Goal: Information Seeking & Learning: Learn about a topic

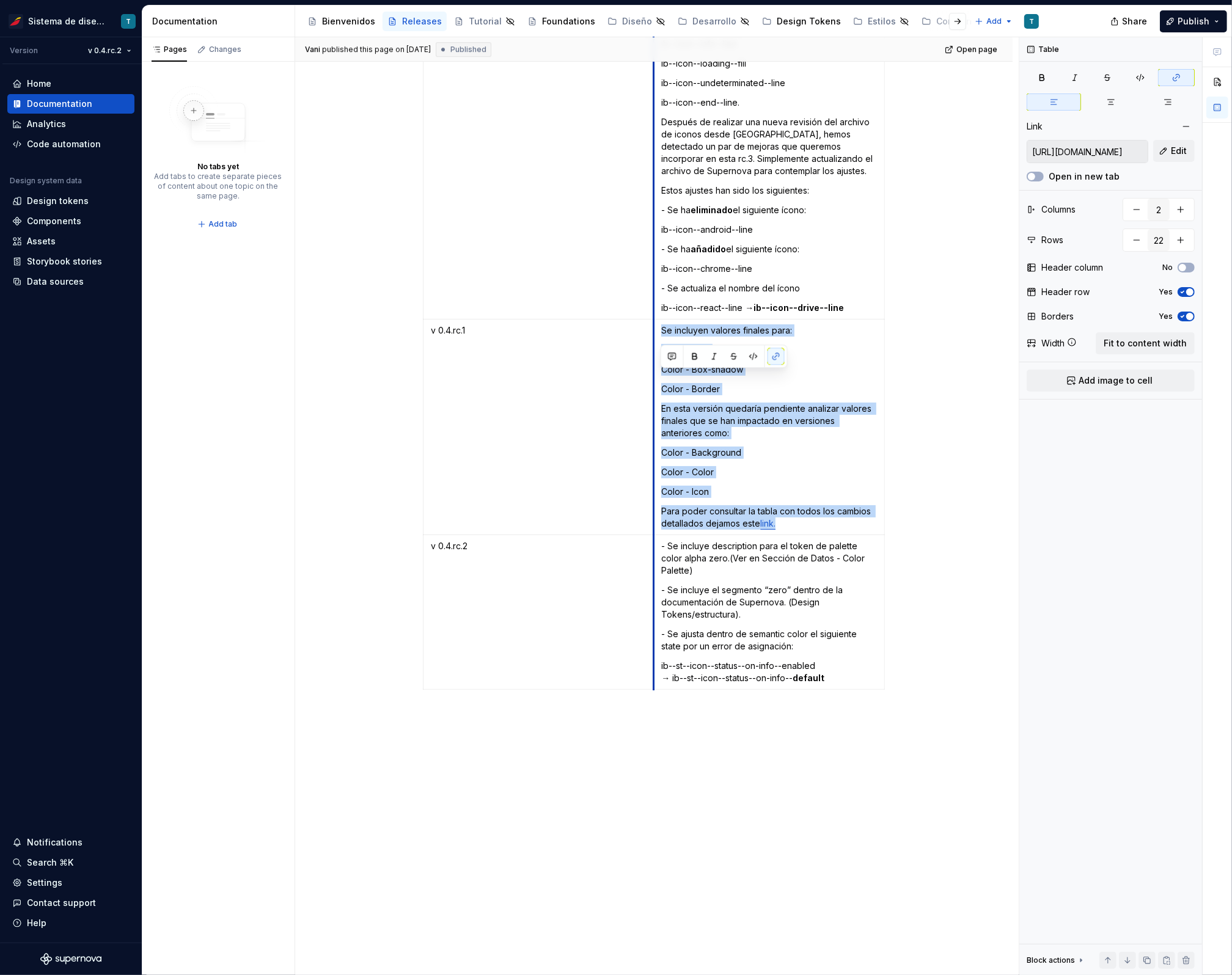
scroll to position [4114, 0]
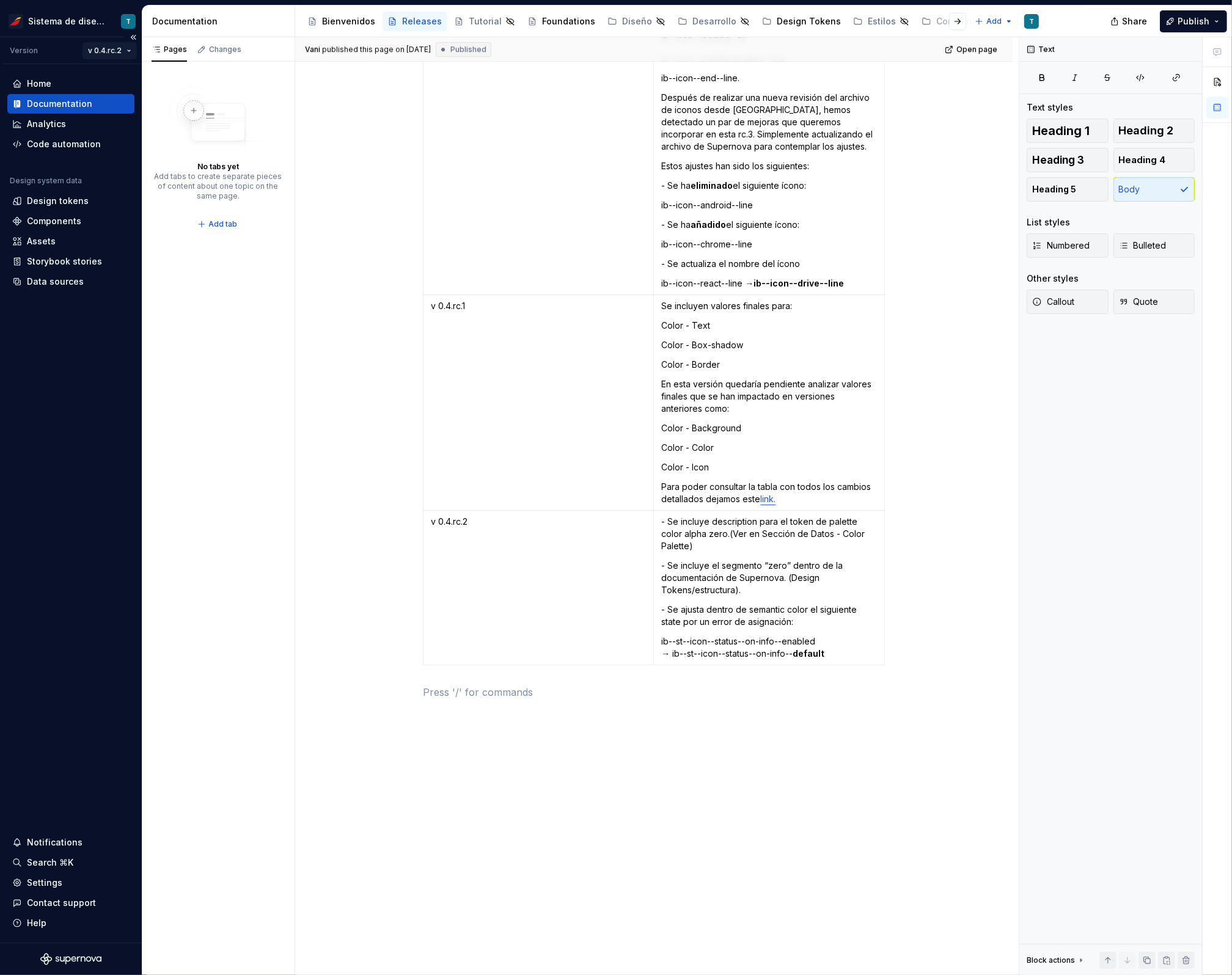
click at [113, 48] on html "Sistema de diseño Iberia T Version v 0.4.rc.2 Home Documentation Analytics Code…" at bounding box center [616, 487] width 1232 height 975
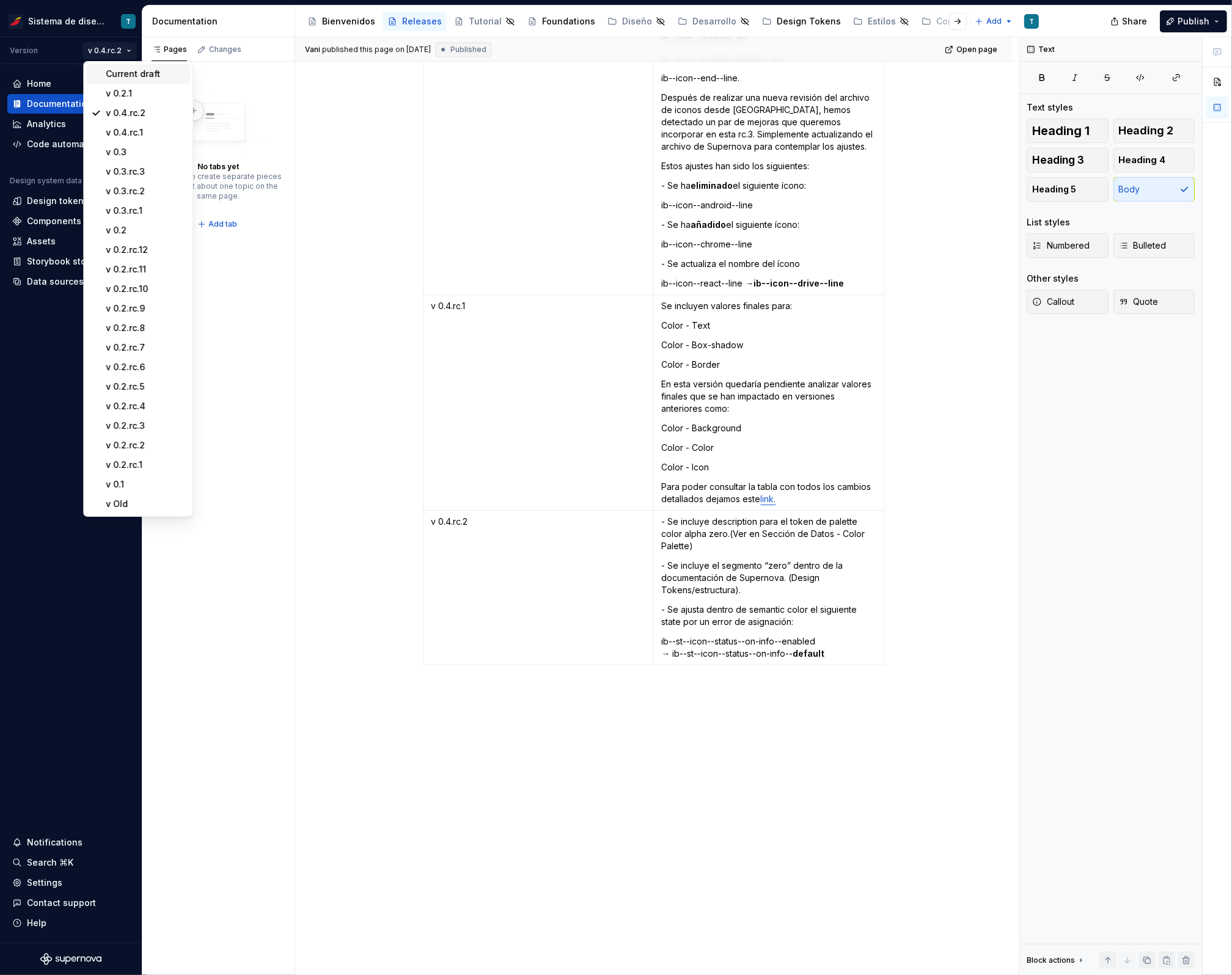
click at [127, 75] on div "Current draft" at bounding box center [145, 74] width 79 height 12
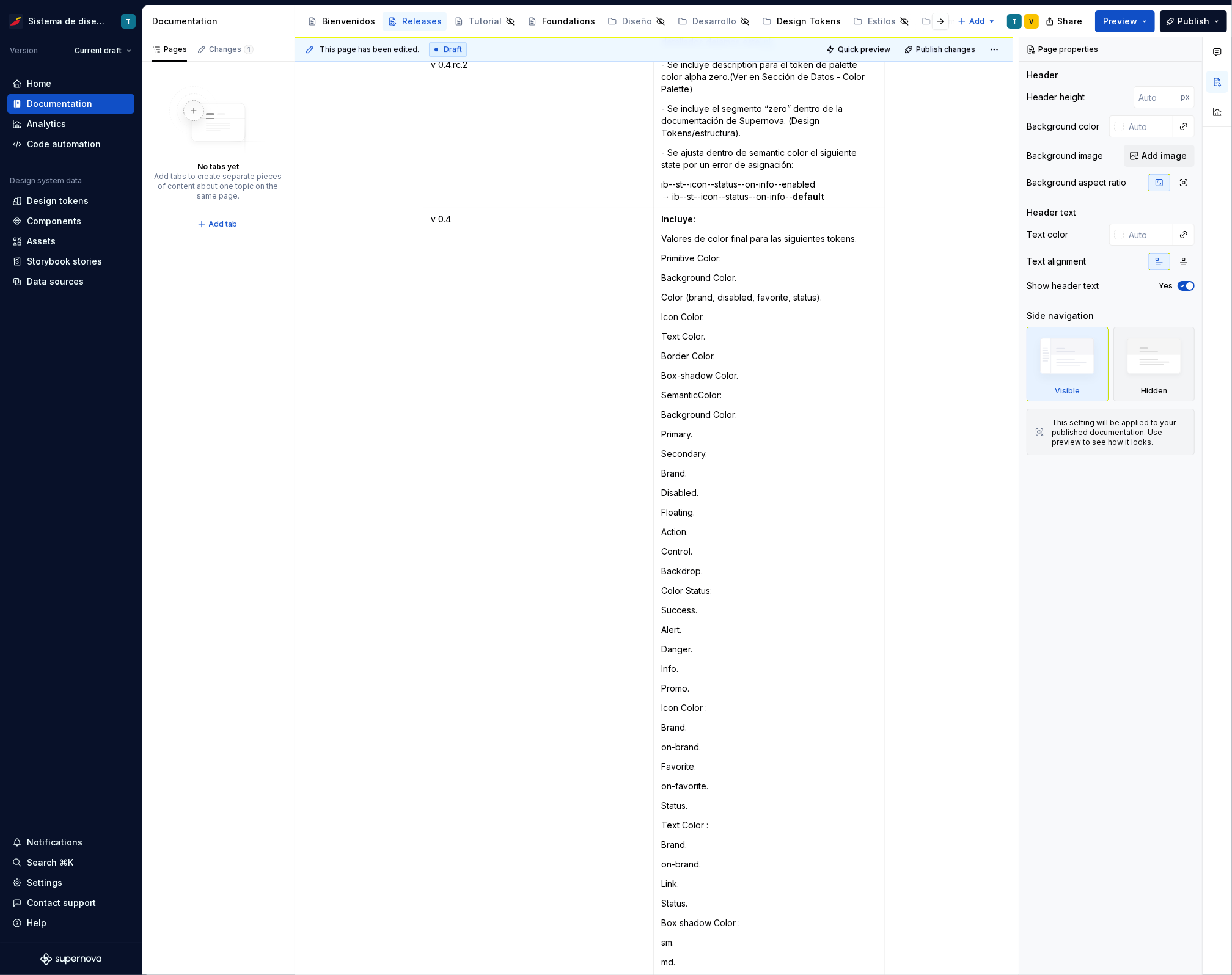
scroll to position [4483, 0]
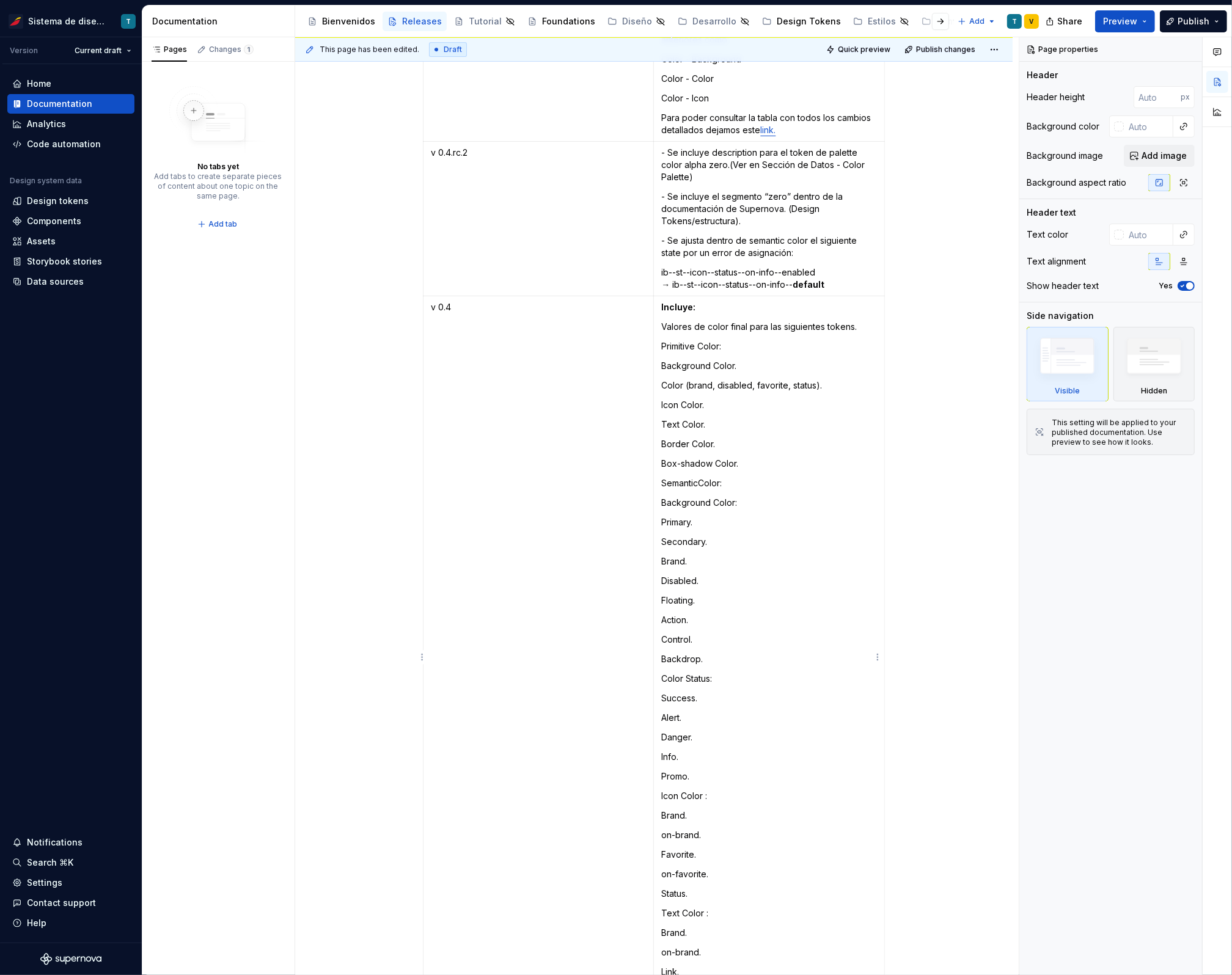
click at [790, 418] on p "Text Color." at bounding box center [769, 425] width 216 height 12
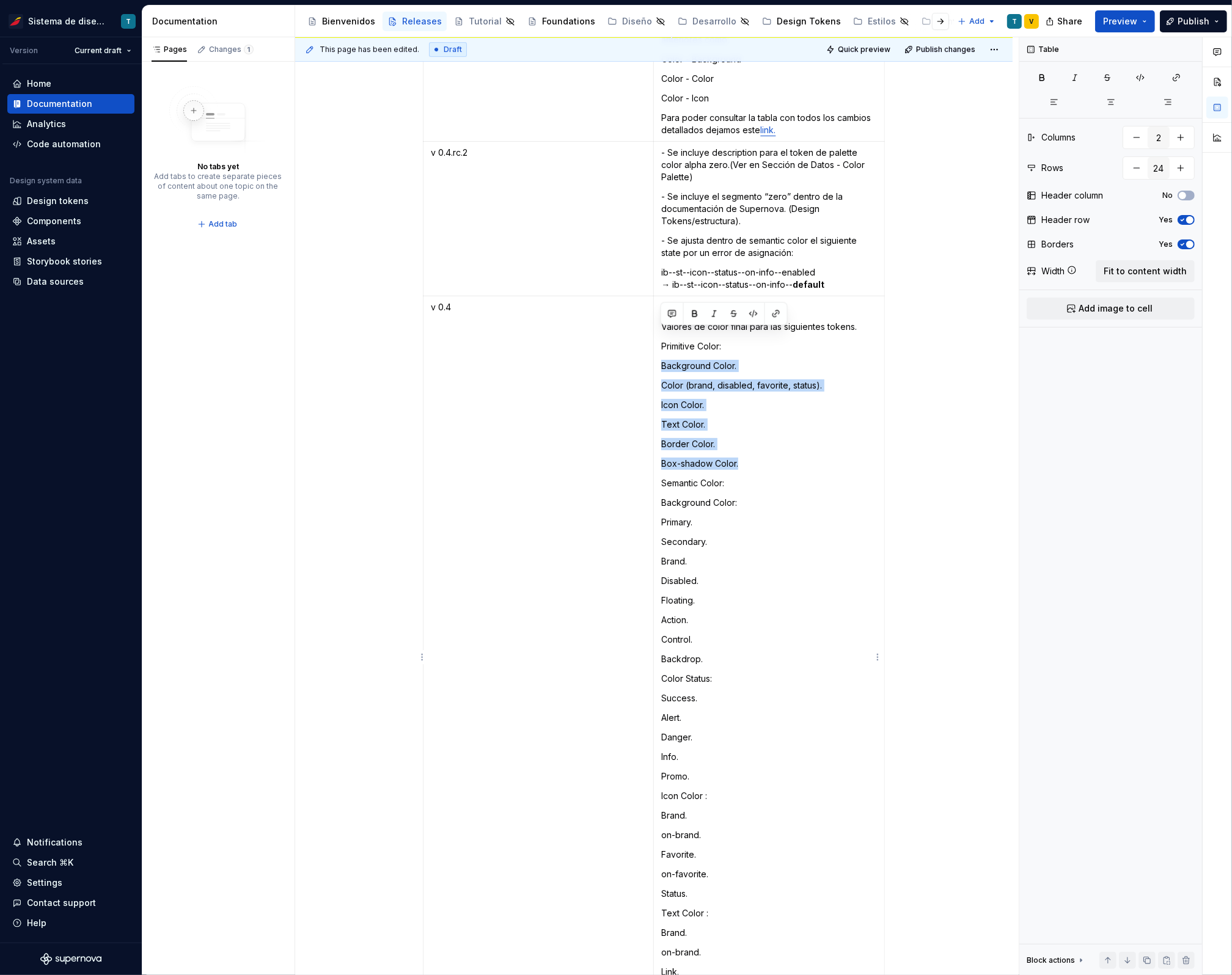
drag, startPoint x: 659, startPoint y: 335, endPoint x: 739, endPoint y: 434, distance: 127.3
click at [739, 434] on td "Incluye: Valores de color final para las siguientes tokens. Primitive Color: Ba…" at bounding box center [769, 689] width 231 height 785
click at [707, 405] on td "Incluye: Valores de color final para las siguientes tokens. Primitive Color: Ba…" at bounding box center [769, 689] width 231 height 785
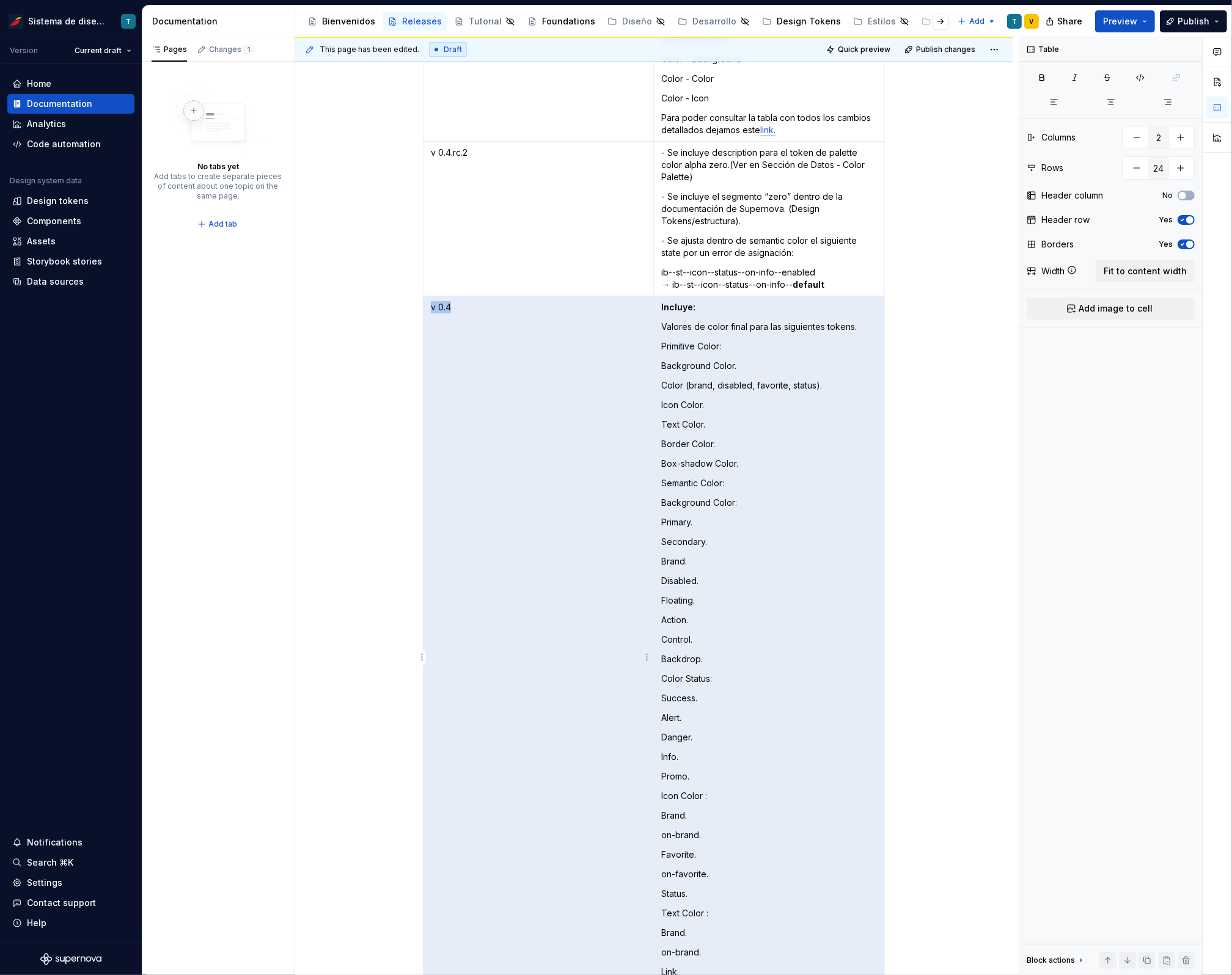
drag, startPoint x: 727, startPoint y: 316, endPoint x: 637, endPoint y: 313, distance: 90.0
click at [637, 313] on tr "v 0.4 Incluye: Valores de color final para las siguientes tokens. Primitive Col…" at bounding box center [654, 689] width 461 height 785
click at [716, 341] on p "Primitive Color:" at bounding box center [769, 347] width 216 height 12
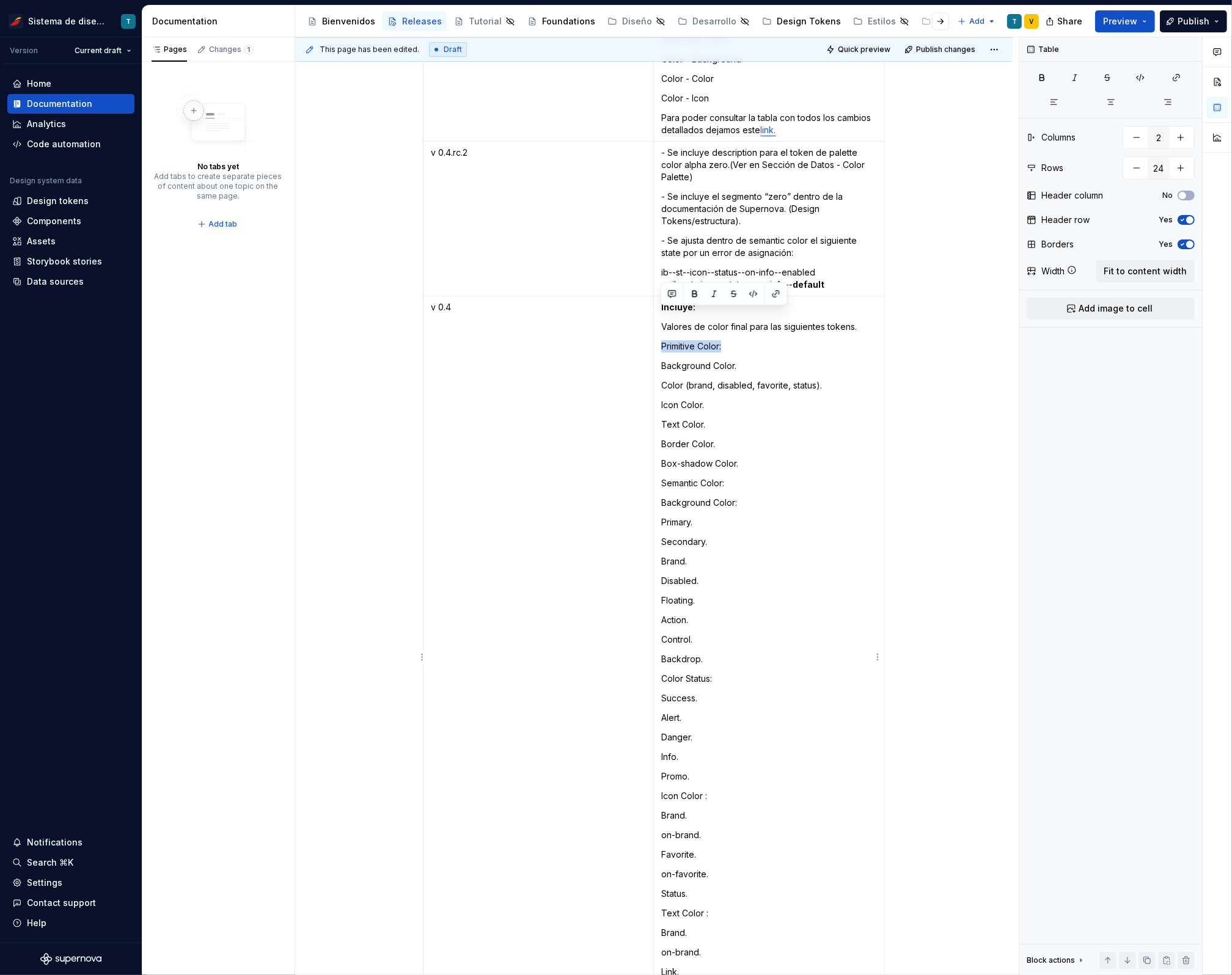
drag, startPoint x: 723, startPoint y: 314, endPoint x: 662, endPoint y: 314, distance: 61.0
click at [662, 341] on p "Primitive Color:" at bounding box center [769, 347] width 216 height 12
click at [719, 673] on p "Color Status:" at bounding box center [769, 679] width 216 height 12
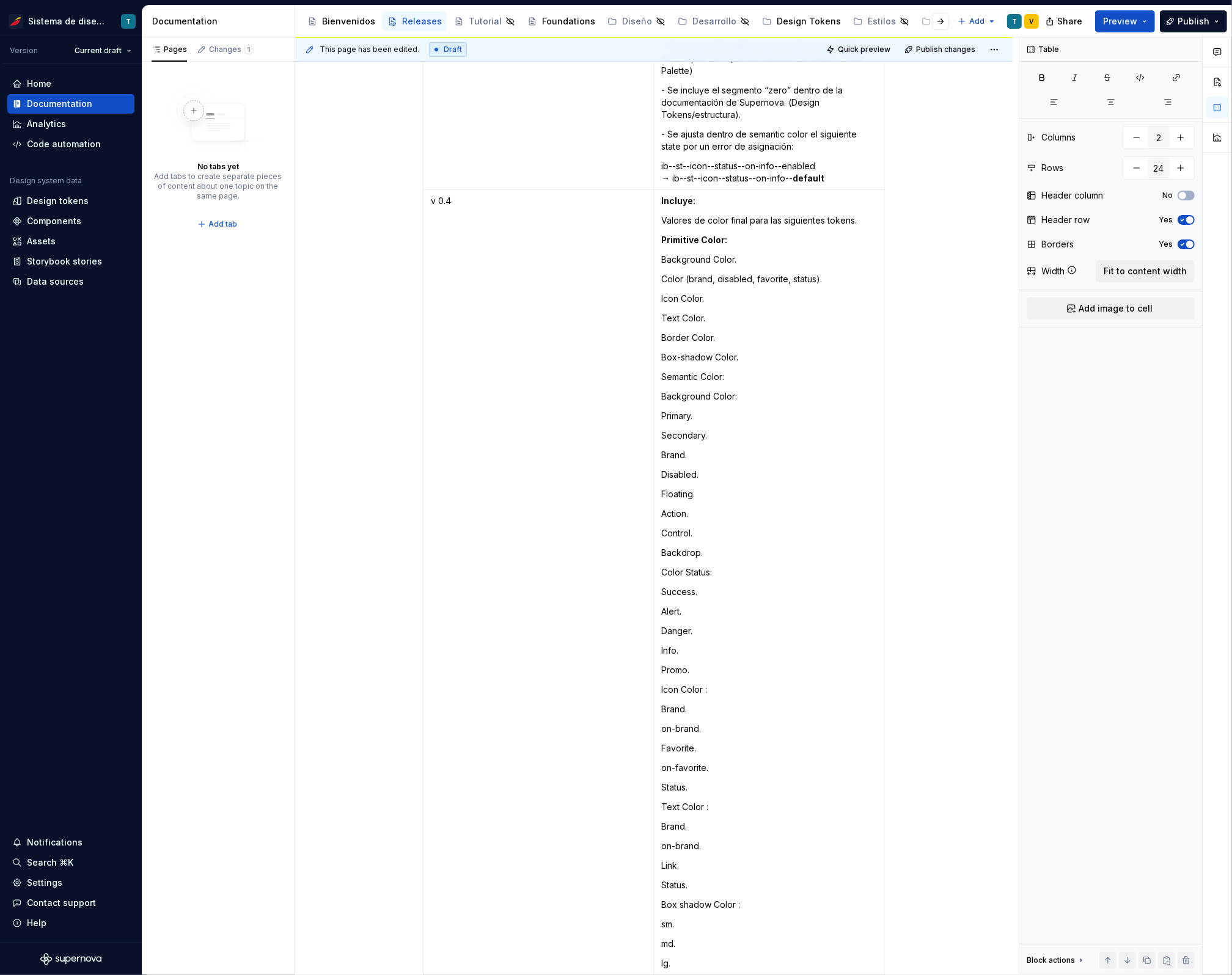
scroll to position [4599, 0]
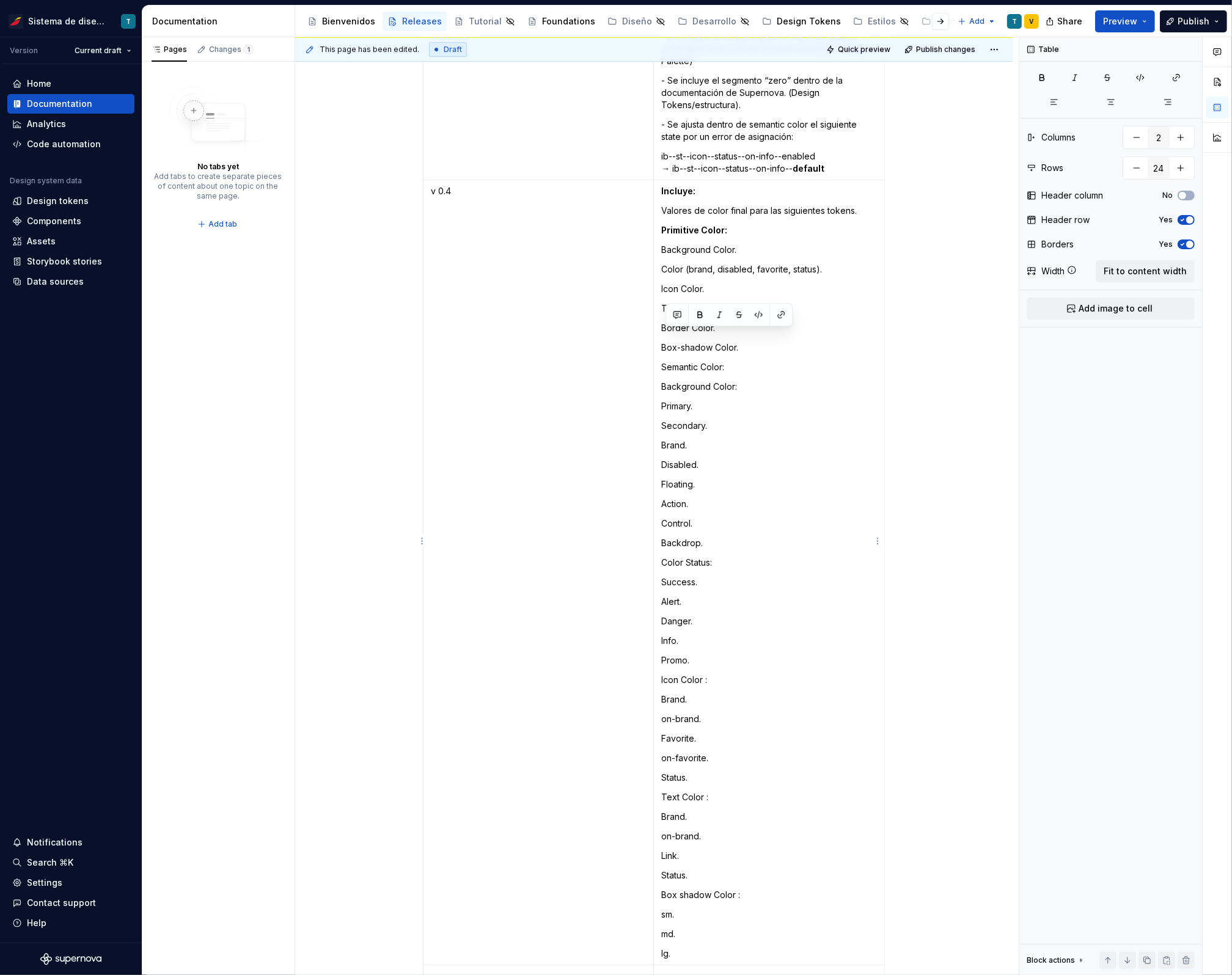
type textarea "*"
drag, startPoint x: 732, startPoint y: 336, endPoint x: 661, endPoint y: 339, distance: 71.1
click at [661, 361] on p "Semantic Color:" at bounding box center [769, 368] width 216 height 12
click at [754, 348] on td "Incluye: Valores de color final para las siguientes tokens. Primitive Color: Ba…" at bounding box center [769, 573] width 231 height 785
drag, startPoint x: 710, startPoint y: 456, endPoint x: 659, endPoint y: 371, distance: 99.1
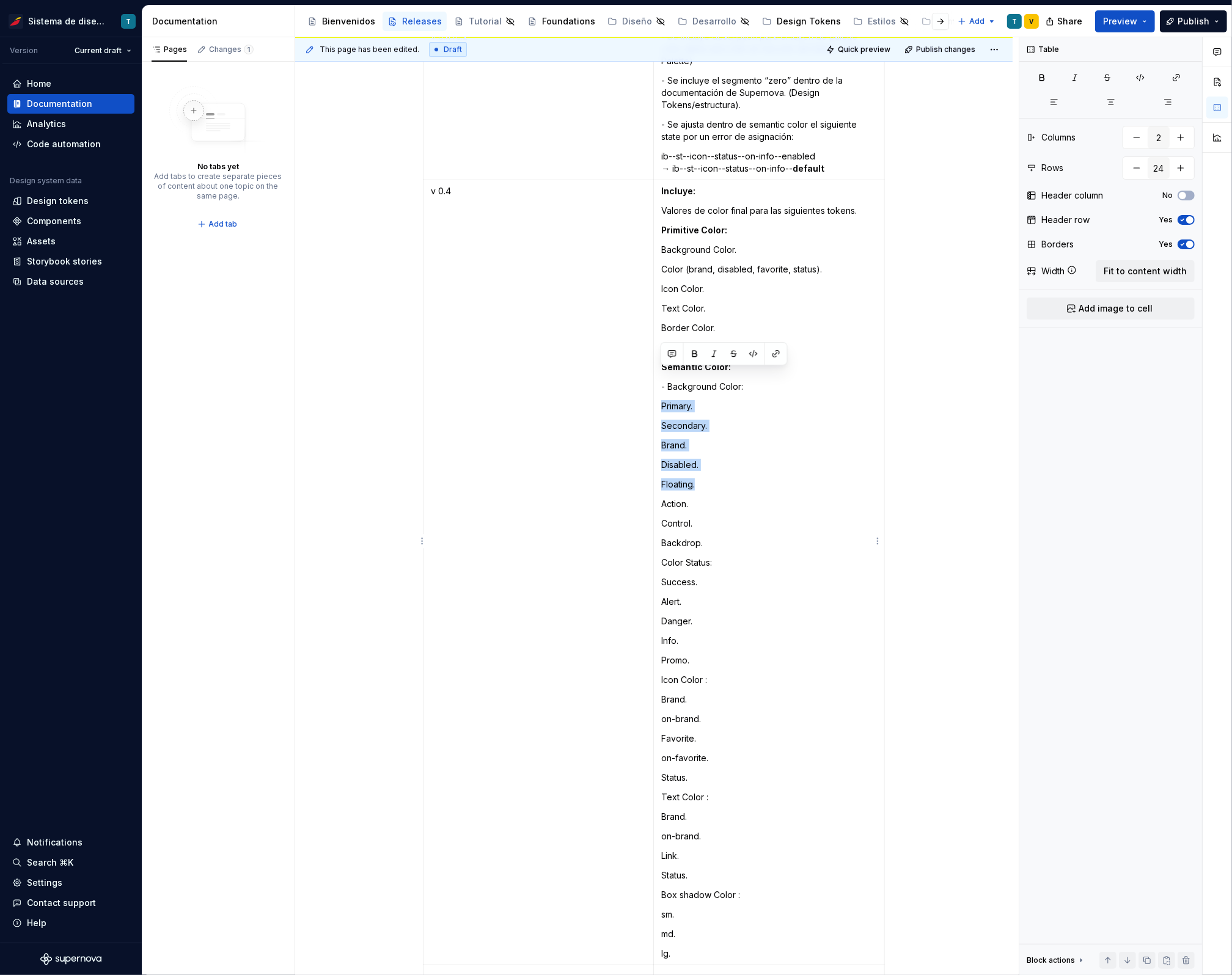
click at [659, 371] on td "Incluye: Valores de color final para las siguientes tokens. Primitive Color: Ba…" at bounding box center [769, 573] width 231 height 785
click at [774, 426] on td "Incluye: Valores de color final para las siguientes tokens. Primitive Color: Ba…" at bounding box center [769, 573] width 231 height 785
click at [666, 557] on p "Color Status:" at bounding box center [769, 563] width 216 height 12
click at [665, 674] on p "Icon Color :" at bounding box center [769, 681] width 216 height 12
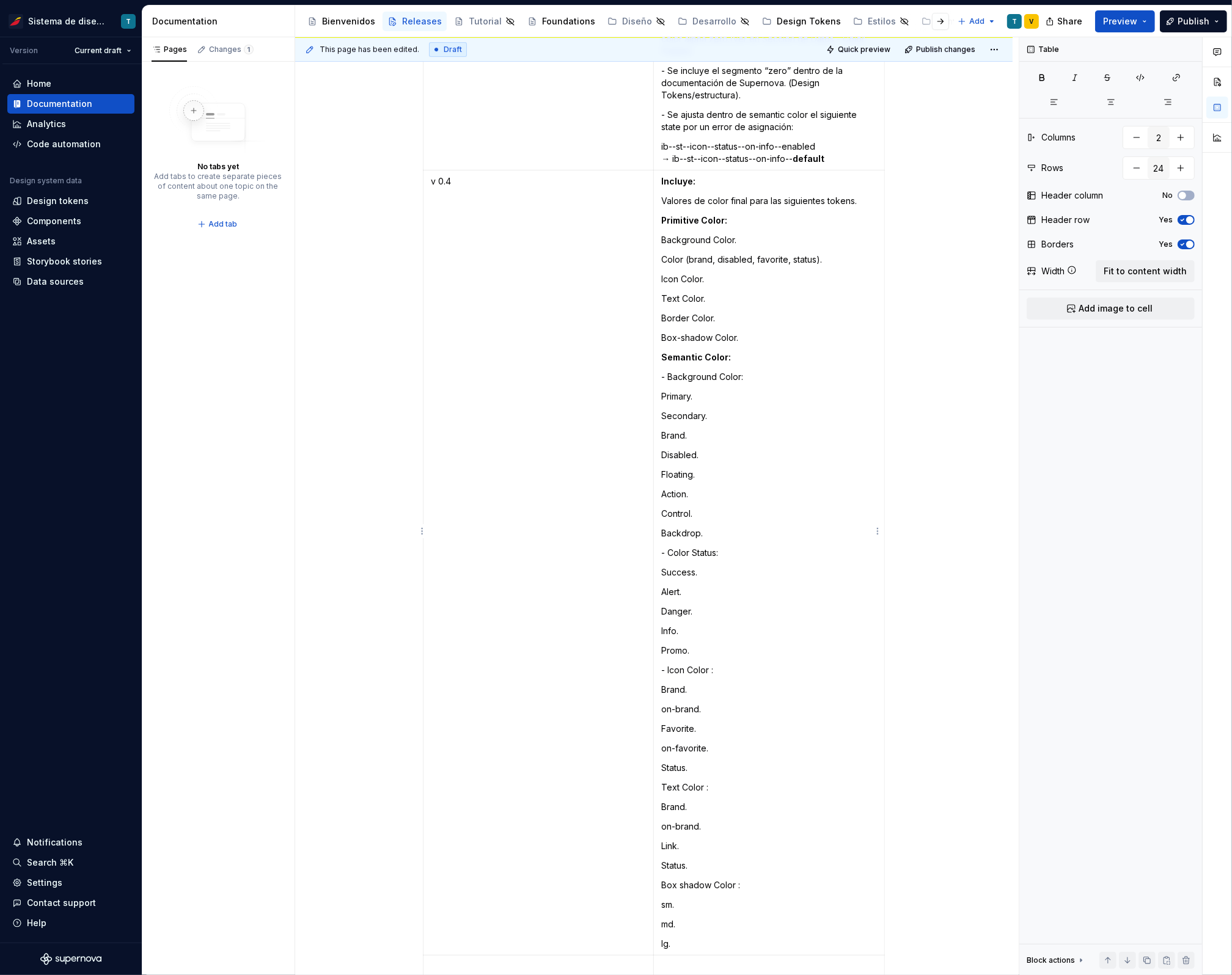
click at [665, 781] on p "Text Color :" at bounding box center [769, 788] width 216 height 12
drag, startPoint x: 666, startPoint y: 855, endPoint x: 679, endPoint y: 853, distance: 13.2
click at [665, 880] on p "Box shadow Color :" at bounding box center [769, 886] width 216 height 12
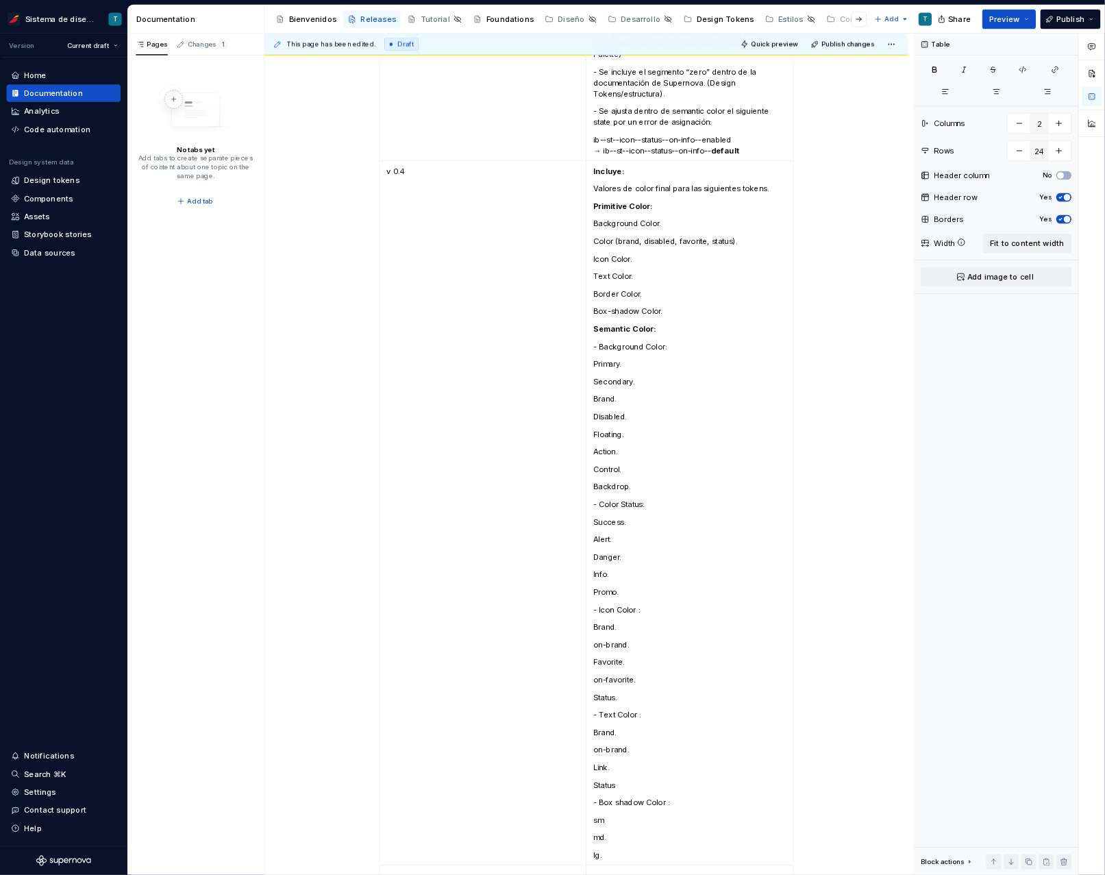
scroll to position [5145, 0]
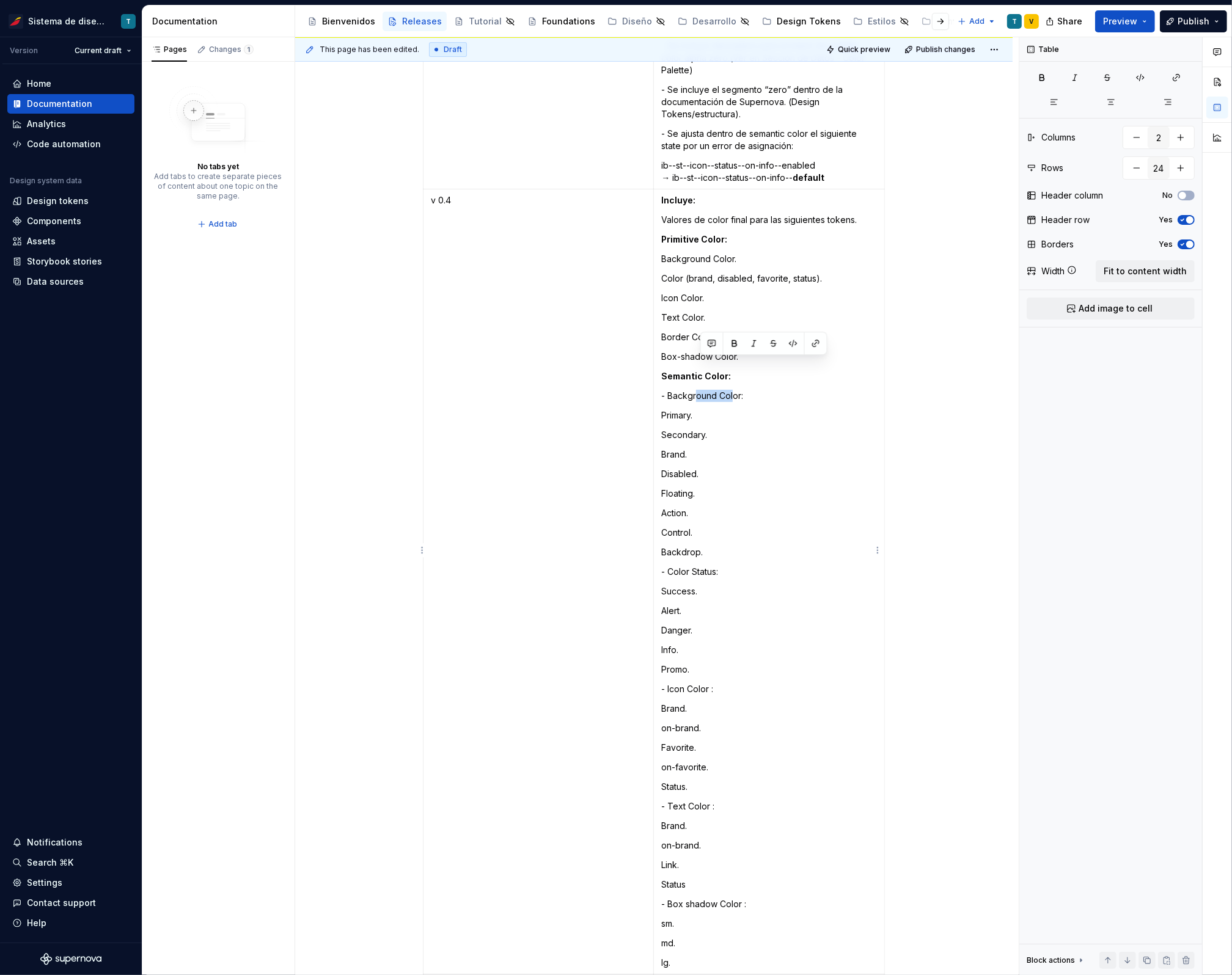
drag, startPoint x: 733, startPoint y: 367, endPoint x: 696, endPoint y: 367, distance: 37.0
click at [697, 390] on p "- Background Color:" at bounding box center [769, 396] width 216 height 12
drag, startPoint x: 659, startPoint y: 385, endPoint x: 734, endPoint y: 519, distance: 153.6
click at [734, 519] on td "Incluye: Valores de color final para las siguientes tokens. Primitive Color: Ba…" at bounding box center [769, 582] width 231 height 785
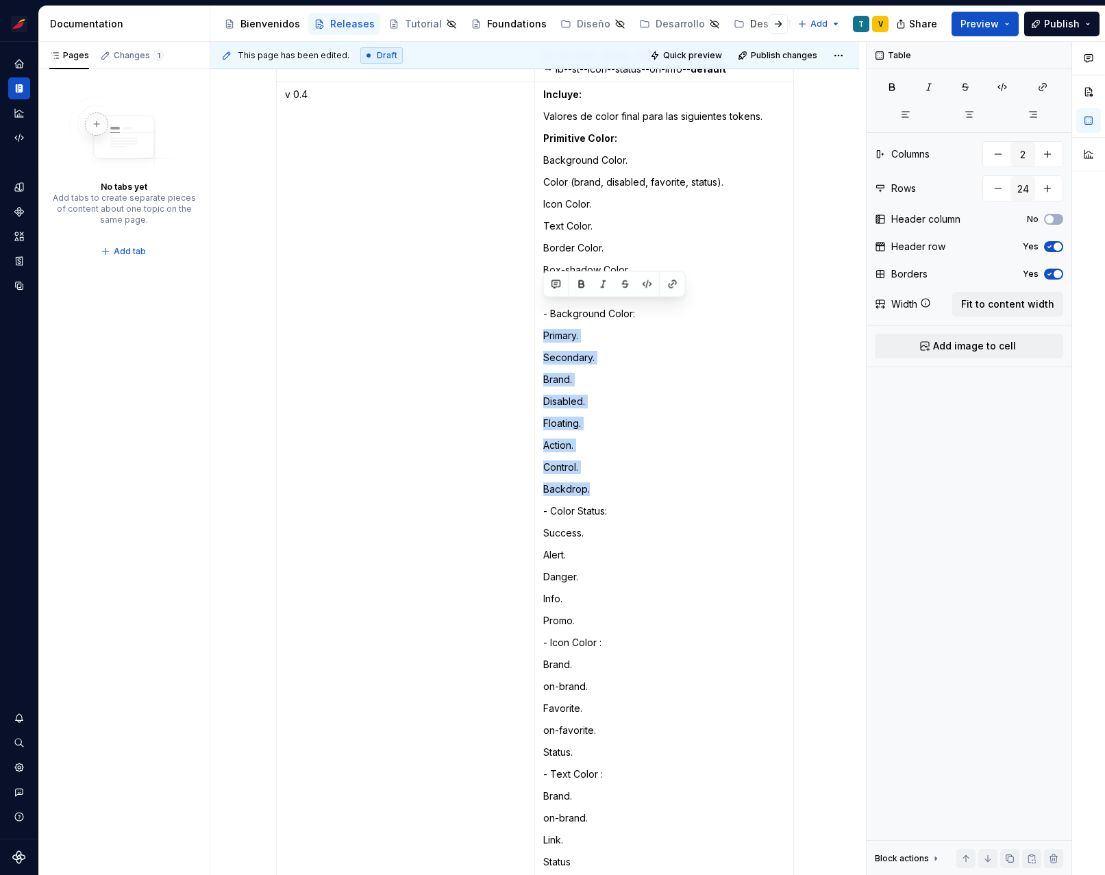
scroll to position [5284, 0]
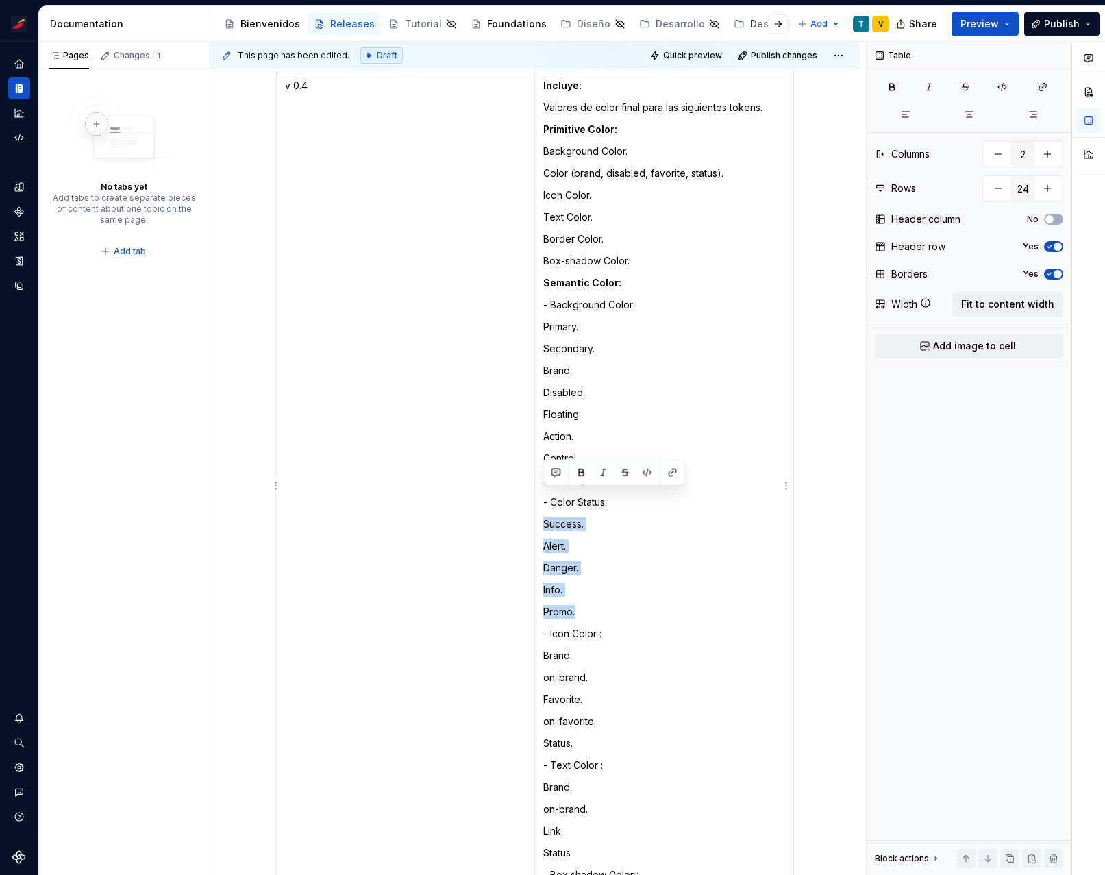
drag, startPoint x: 595, startPoint y: 584, endPoint x: 538, endPoint y: 502, distance: 99.6
click at [538, 502] on td "Incluye: Valores de color final para las siguientes tokens. Primitive Color: Ba…" at bounding box center [663, 513] width 259 height 880
click at [640, 549] on td "Incluye: Valores de color final para las siguientes tokens. Primitive Color: Ba…" at bounding box center [663, 513] width 259 height 880
drag, startPoint x: 600, startPoint y: 582, endPoint x: 596, endPoint y: 493, distance: 89.2
click at [541, 494] on td "Incluye: Valores de color final para las siguientes tokens. Primitive Color: Ba…" at bounding box center [663, 513] width 259 height 880
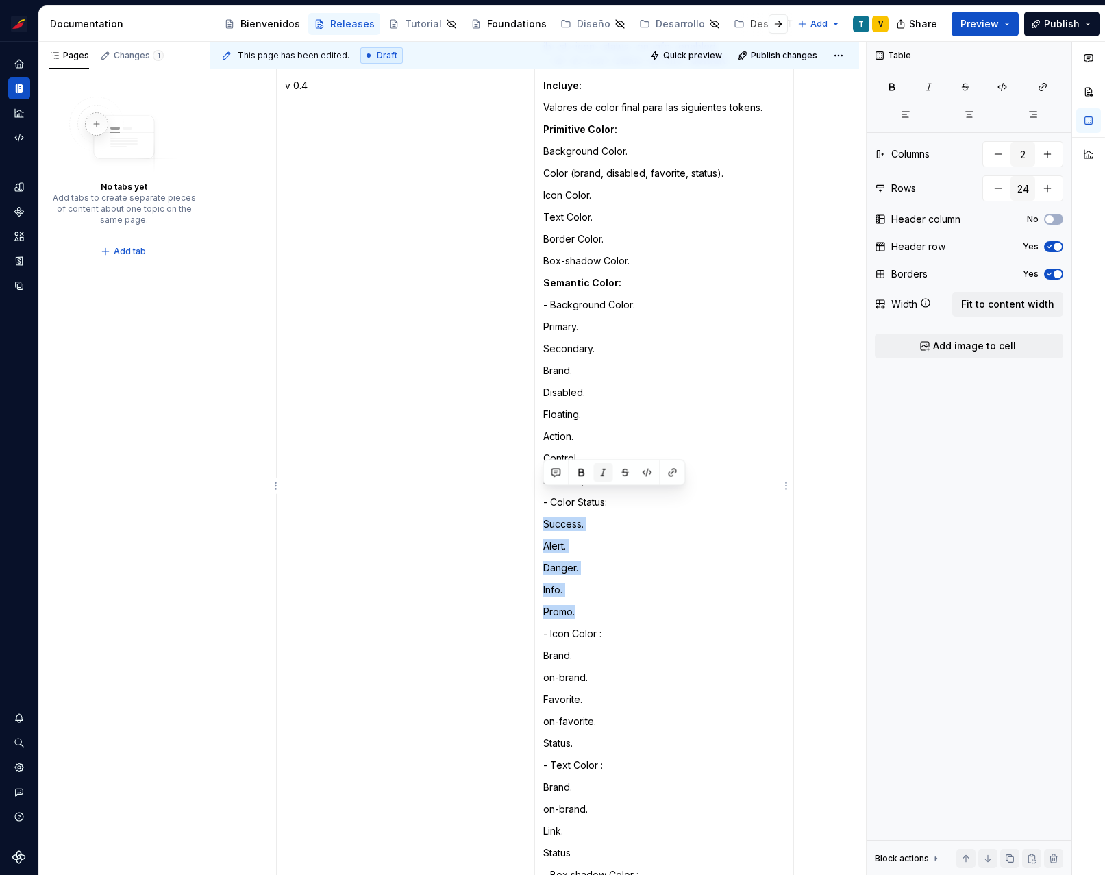
click at [598, 475] on button "button" at bounding box center [603, 472] width 19 height 19
click at [621, 561] on p "Danger." at bounding box center [664, 568] width 242 height 14
drag, startPoint x: 629, startPoint y: 471, endPoint x: 582, endPoint y: 461, distance: 48.2
click at [543, 495] on p "- Color Status:" at bounding box center [664, 502] width 242 height 14
click at [584, 449] on button "button" at bounding box center [581, 450] width 19 height 19
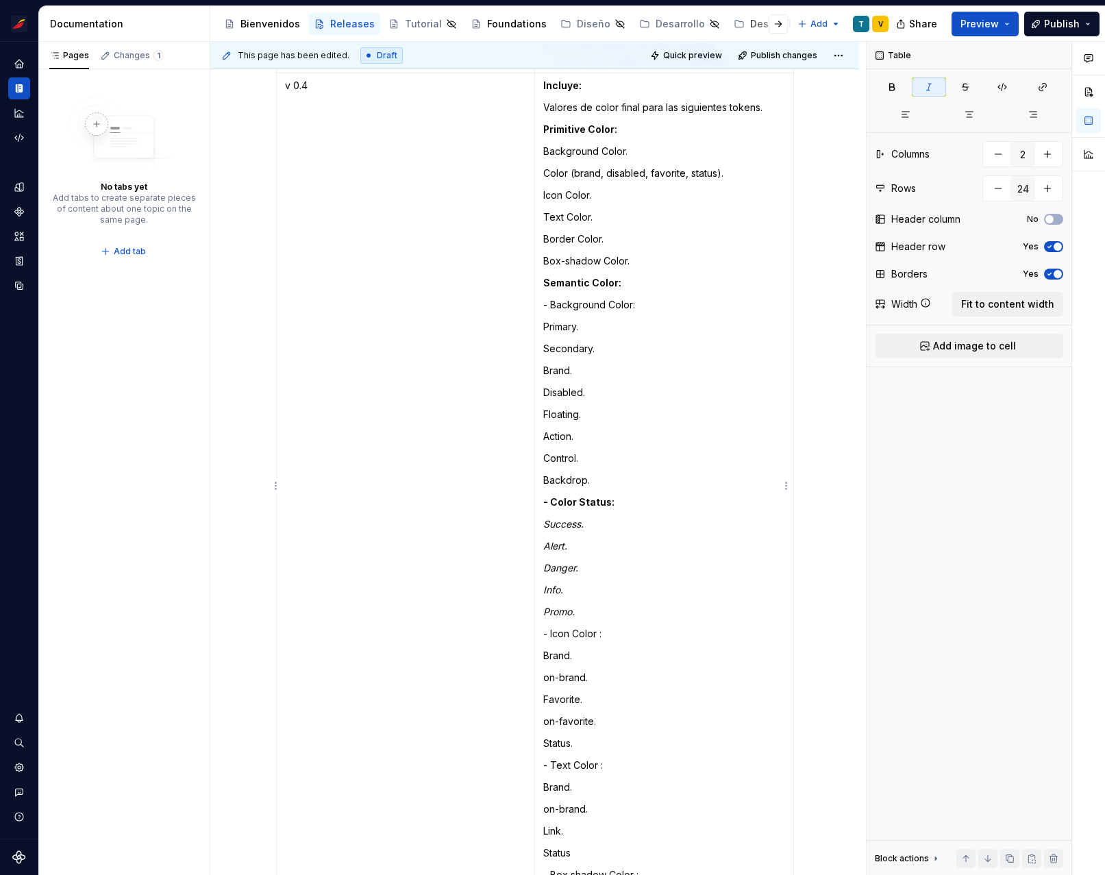
click at [591, 539] on p "Alert." at bounding box center [664, 546] width 242 height 14
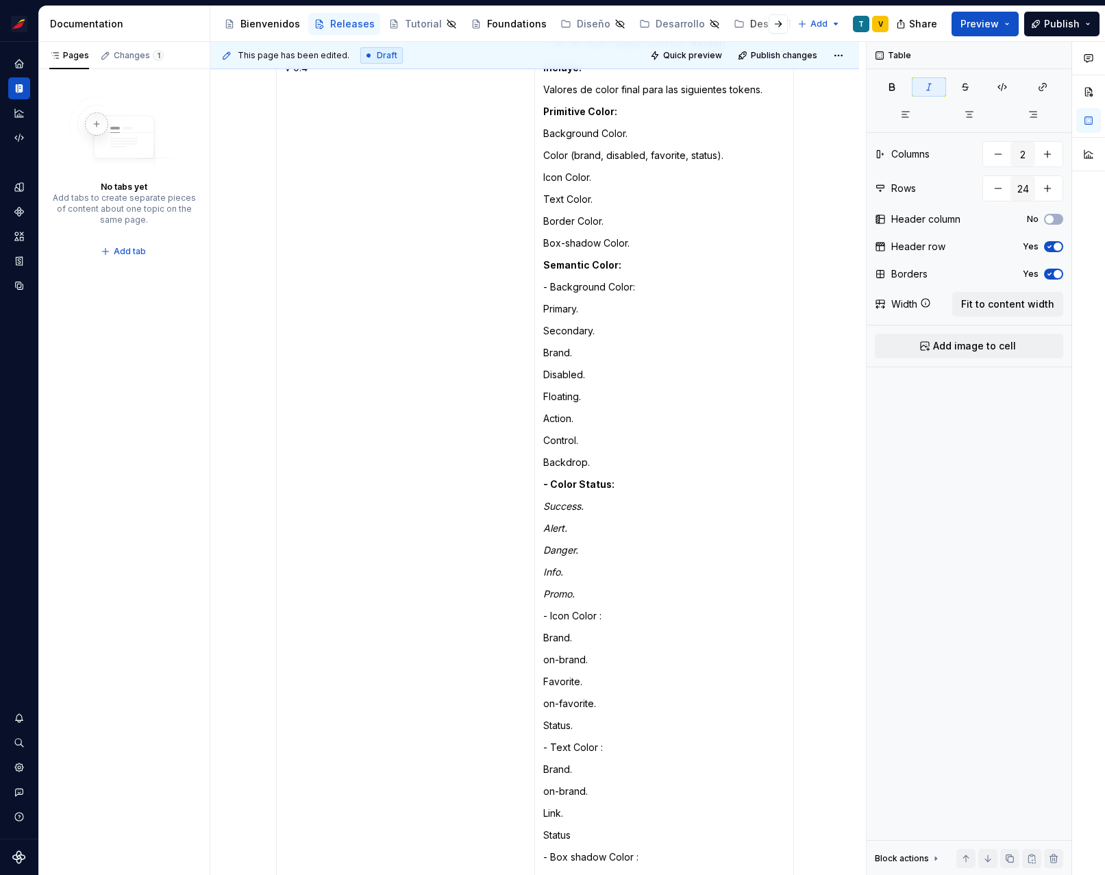
scroll to position [5311, 0]
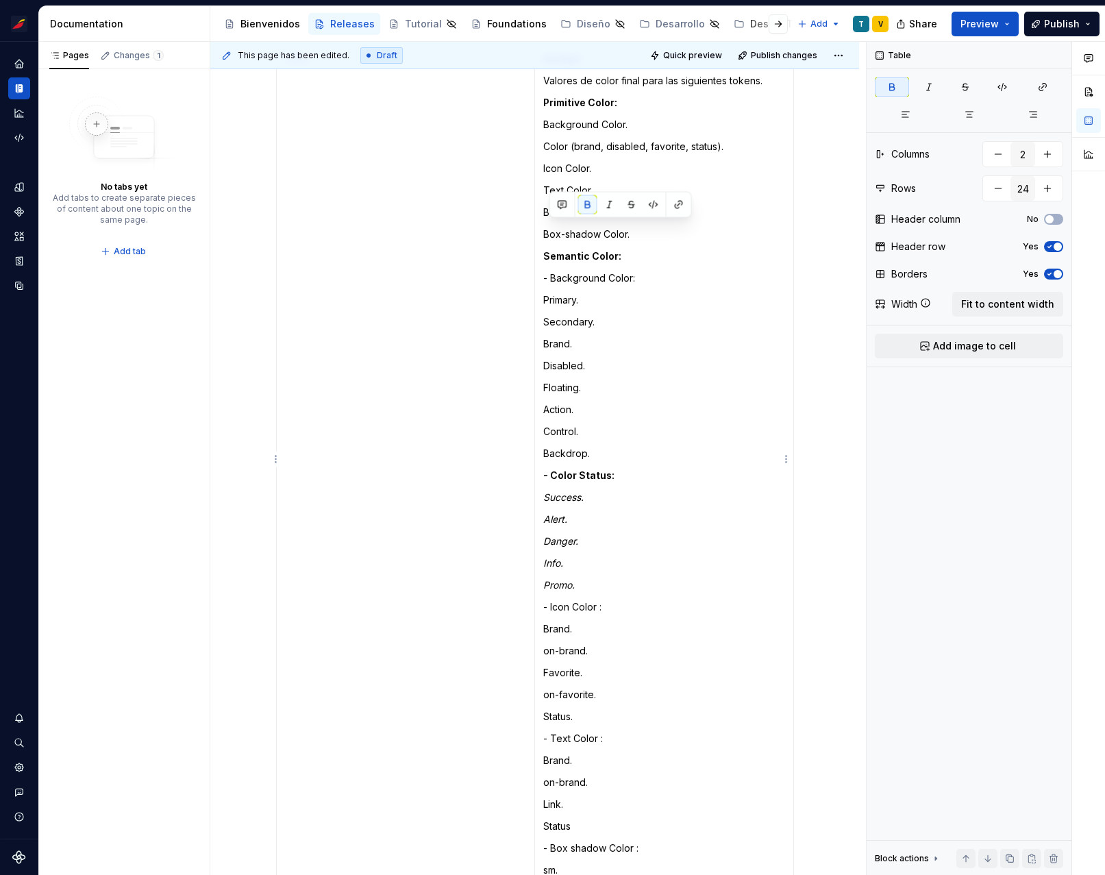
drag, startPoint x: 548, startPoint y: 226, endPoint x: 625, endPoint y: 233, distance: 77.0
click at [625, 249] on p "Semantic Color:" at bounding box center [664, 256] width 242 height 14
click at [593, 271] on p "- Background Color:" at bounding box center [664, 278] width 242 height 14
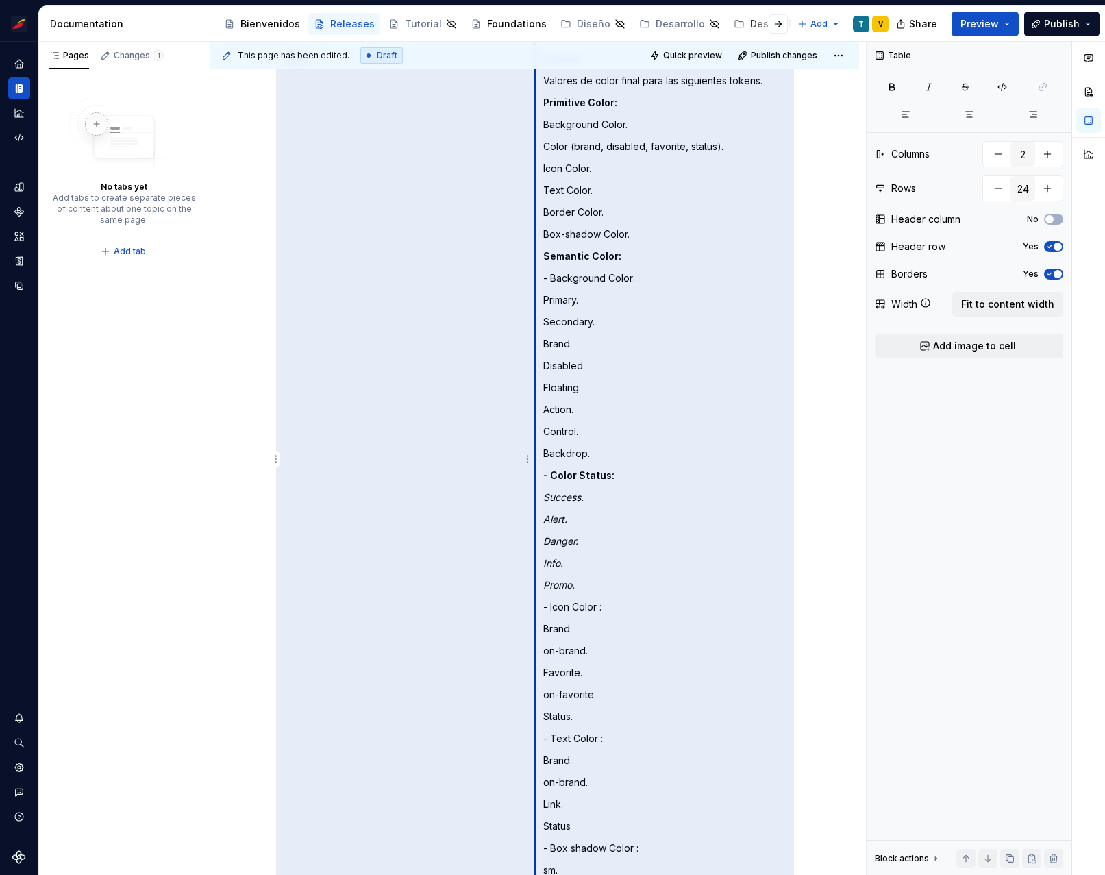
drag, startPoint x: 658, startPoint y: 253, endPoint x: 533, endPoint y: 246, distance: 124.9
click at [532, 245] on tr "v 0.4 Incluye: Valores de color final para las siguientes tokens. Primitive Col…" at bounding box center [534, 487] width 517 height 880
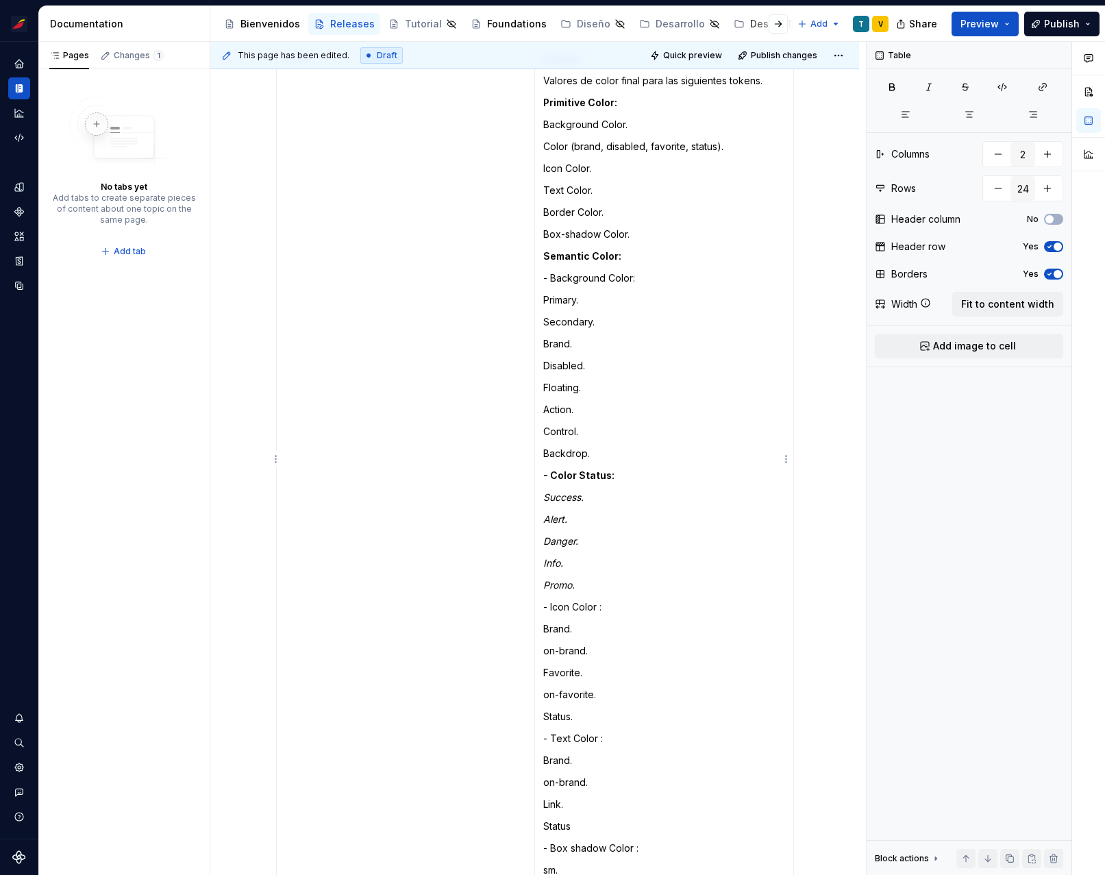
click at [582, 271] on p "- Background Color:" at bounding box center [664, 278] width 242 height 14
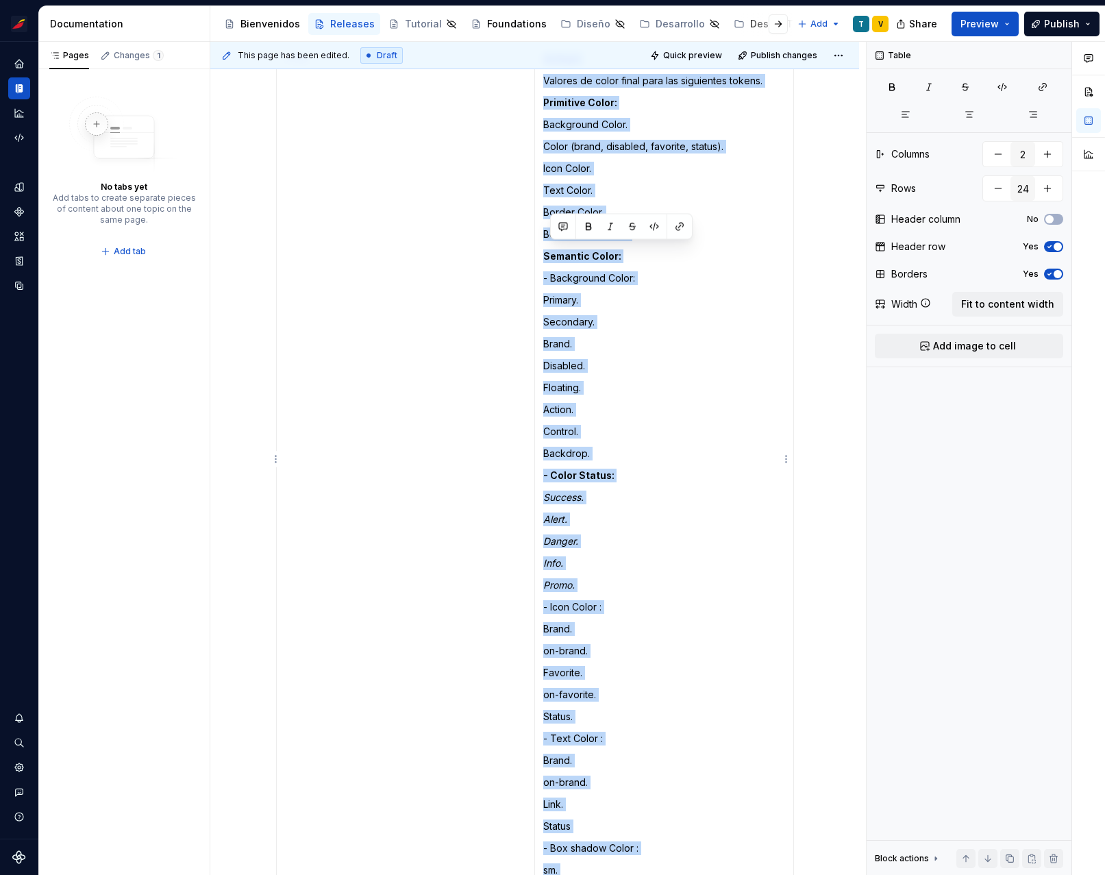
click at [582, 271] on p "- Background Color:" at bounding box center [664, 278] width 242 height 14
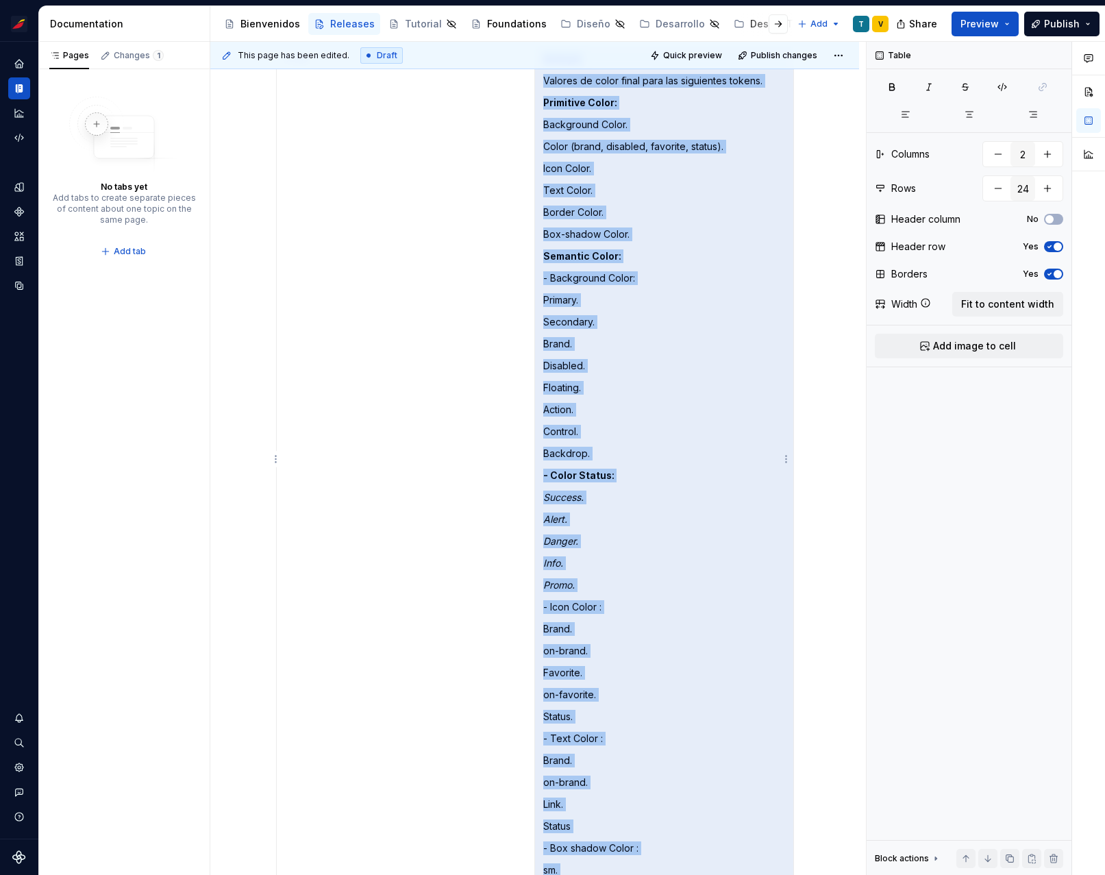
click at [625, 271] on p "- Background Color:" at bounding box center [664, 278] width 242 height 14
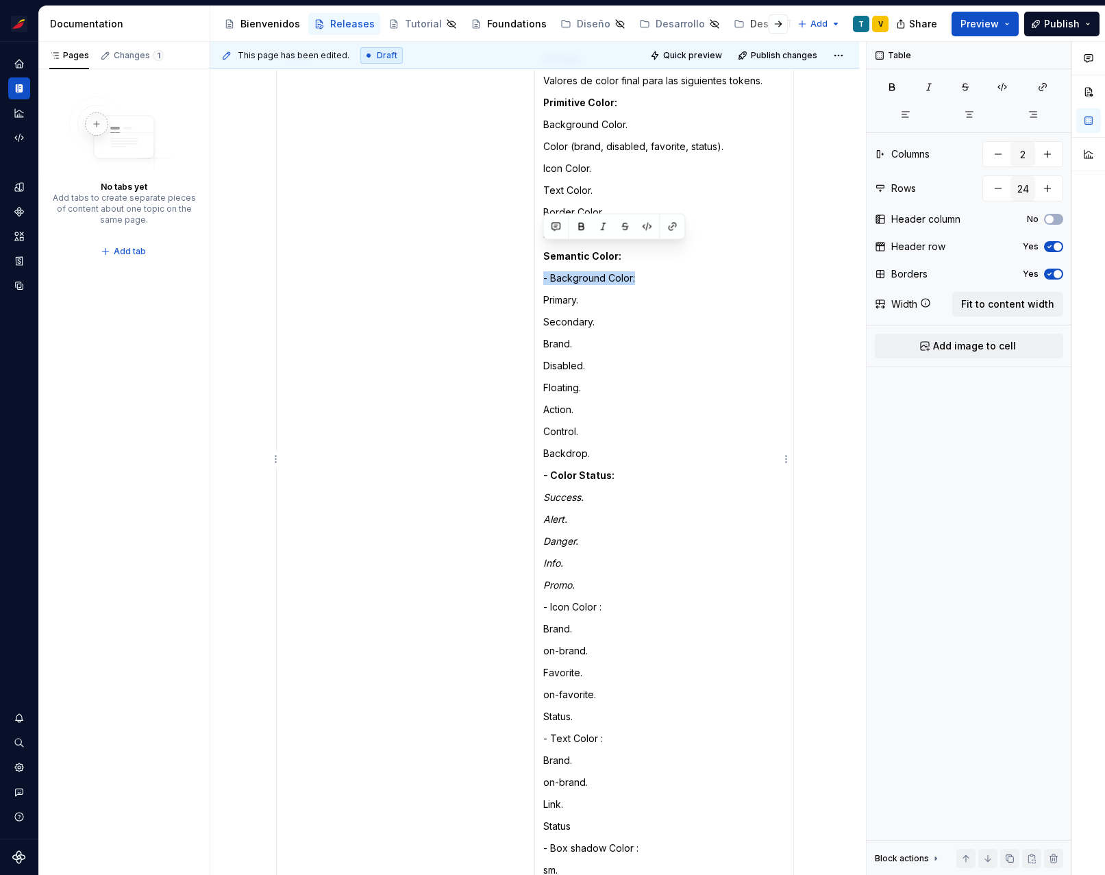
drag, startPoint x: 637, startPoint y: 251, endPoint x: 541, endPoint y: 251, distance: 95.9
click at [541, 251] on td "Incluye: Valores de color final para las siguientes tokens. Primitive Color: Ba…" at bounding box center [663, 487] width 259 height 880
drag, startPoint x: 650, startPoint y: 250, endPoint x: 542, endPoint y: 251, distance: 108.2
click at [542, 251] on td "Incluye: Valores de color final para las siguientes tokens. Primitive Color: Ba…" at bounding box center [663, 487] width 259 height 880
drag, startPoint x: 579, startPoint y: 229, endPoint x: 575, endPoint y: 263, distance: 34.4
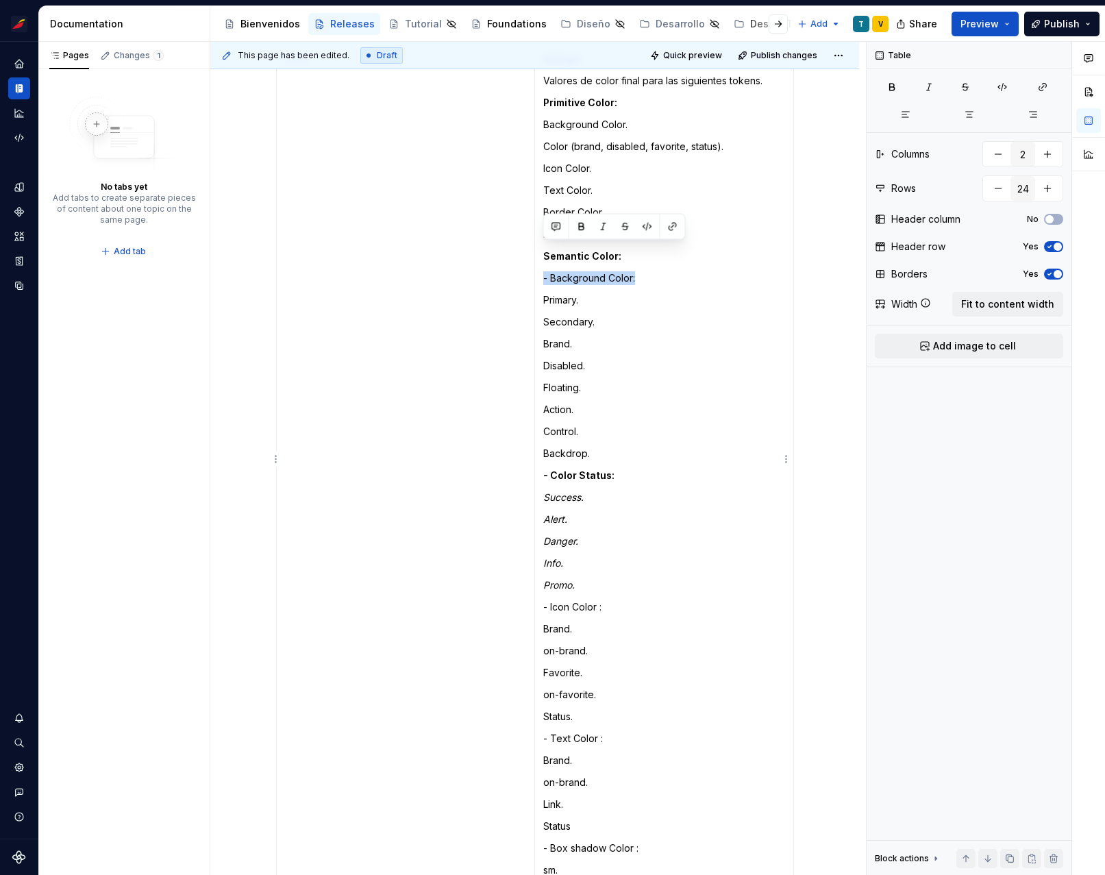
click at [579, 229] on button "button" at bounding box center [581, 226] width 19 height 19
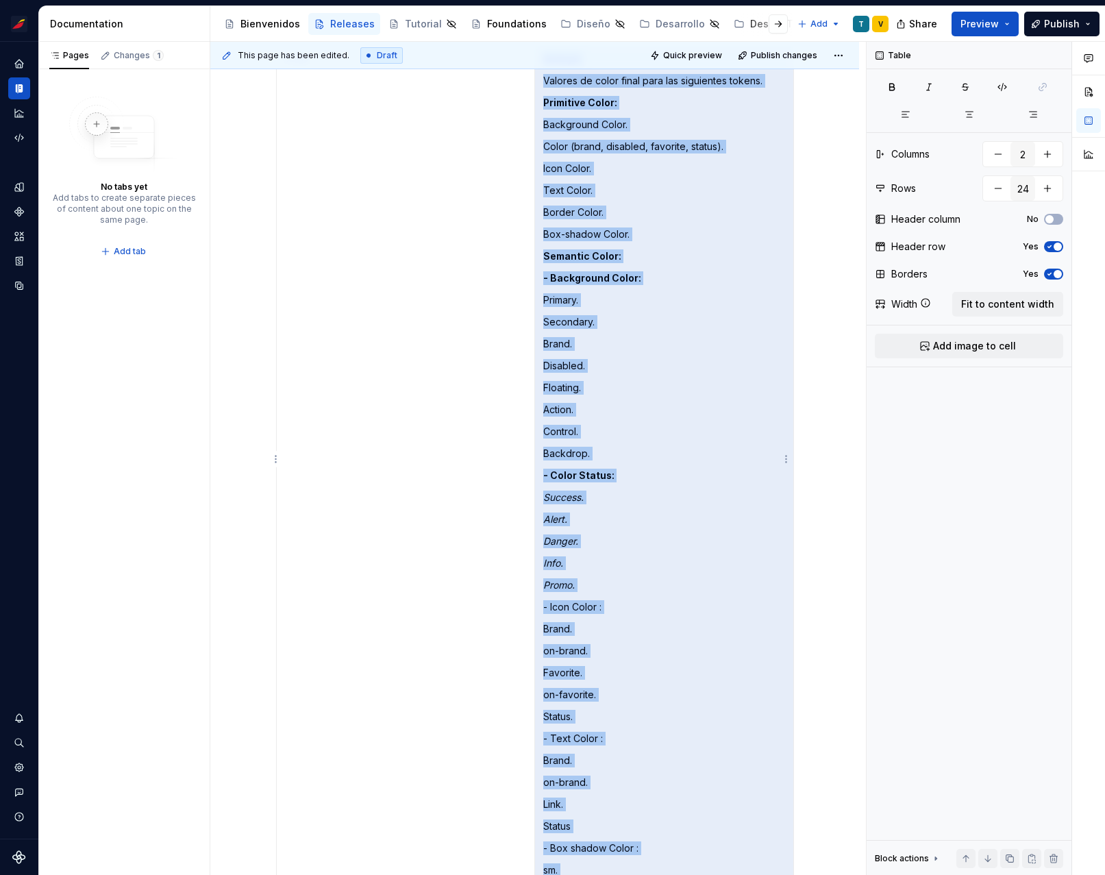
drag, startPoint x: 591, startPoint y: 430, endPoint x: 549, endPoint y: 275, distance: 161.0
click at [549, 275] on td "Incluye: Valores de color final para las siguientes tokens. Primitive Color: Ba…" at bounding box center [663, 487] width 259 height 880
click at [550, 293] on p "Primary." at bounding box center [664, 300] width 242 height 14
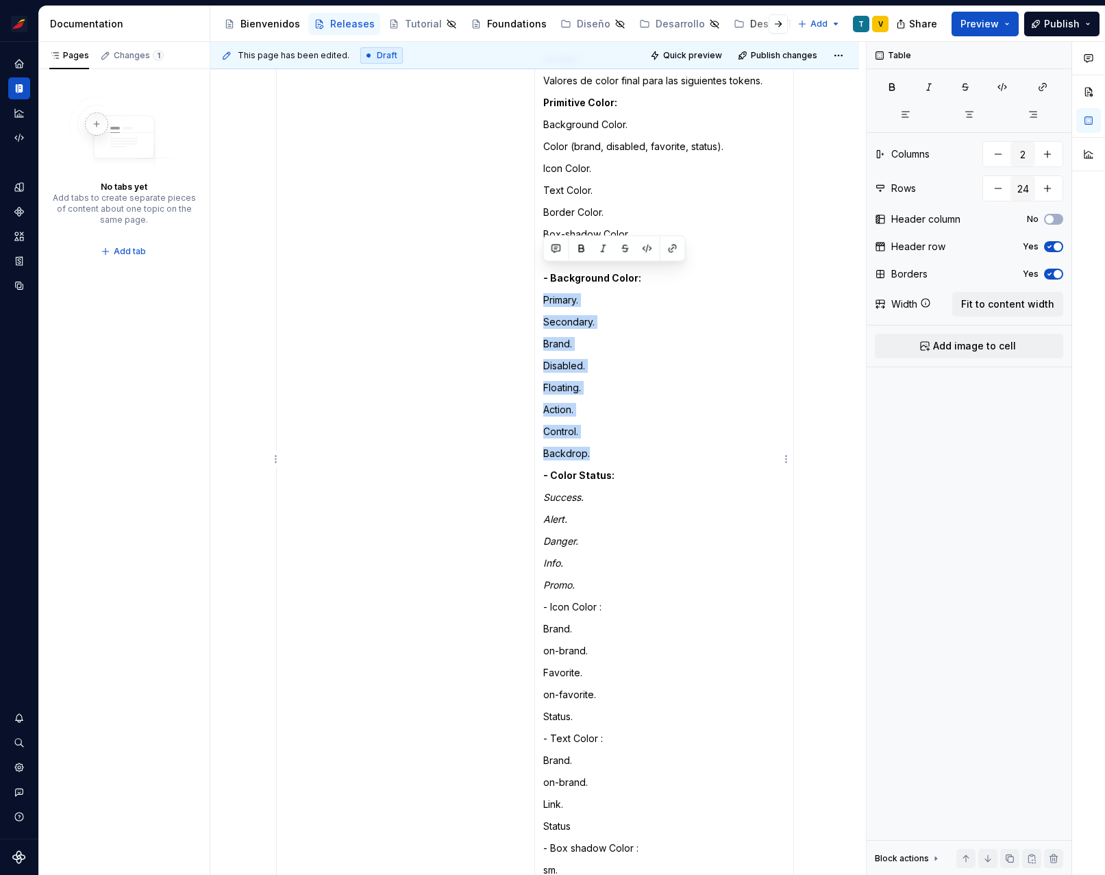
drag, startPoint x: 543, startPoint y: 273, endPoint x: 607, endPoint y: 426, distance: 166.1
click at [607, 426] on td "Incluye: Valores de color final para las siguientes tokens. Primitive Color: Ba…" at bounding box center [663, 487] width 259 height 880
click at [602, 251] on button "button" at bounding box center [603, 248] width 19 height 19
click at [599, 337] on p "Brand." at bounding box center [664, 344] width 242 height 14
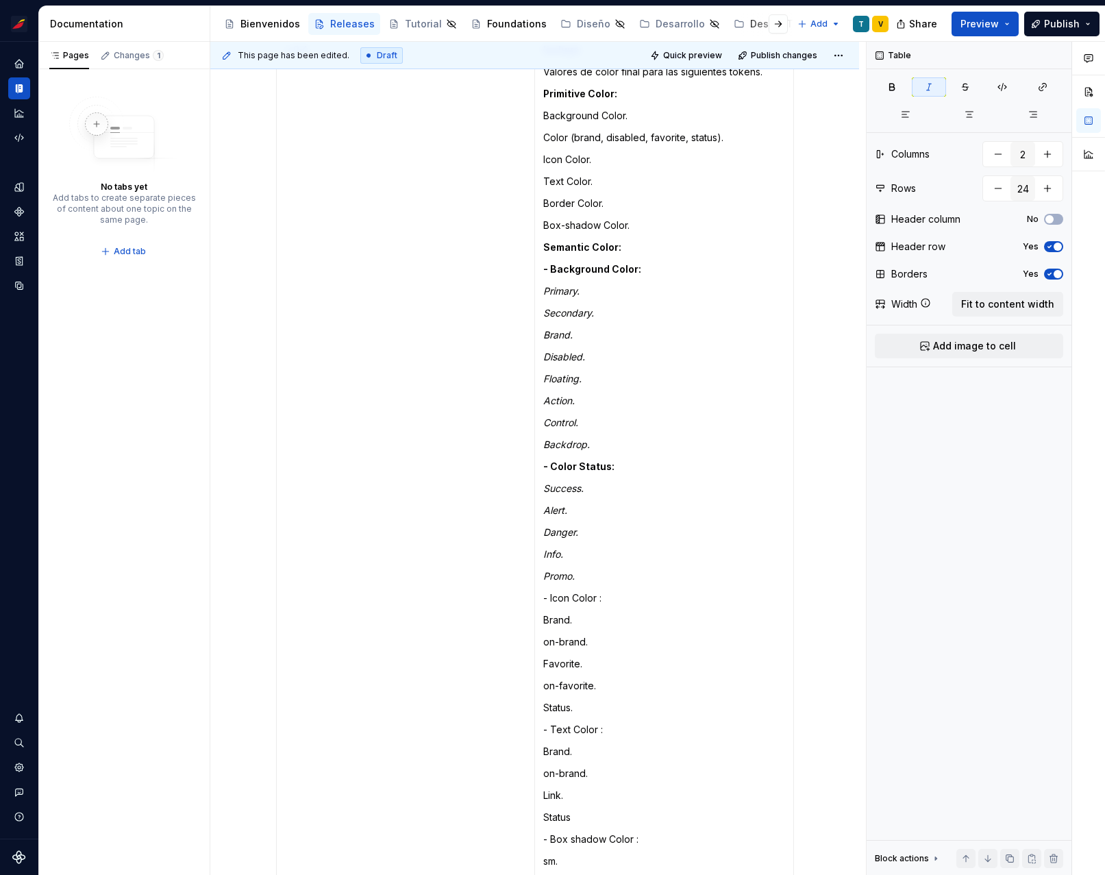
scroll to position [5329, 0]
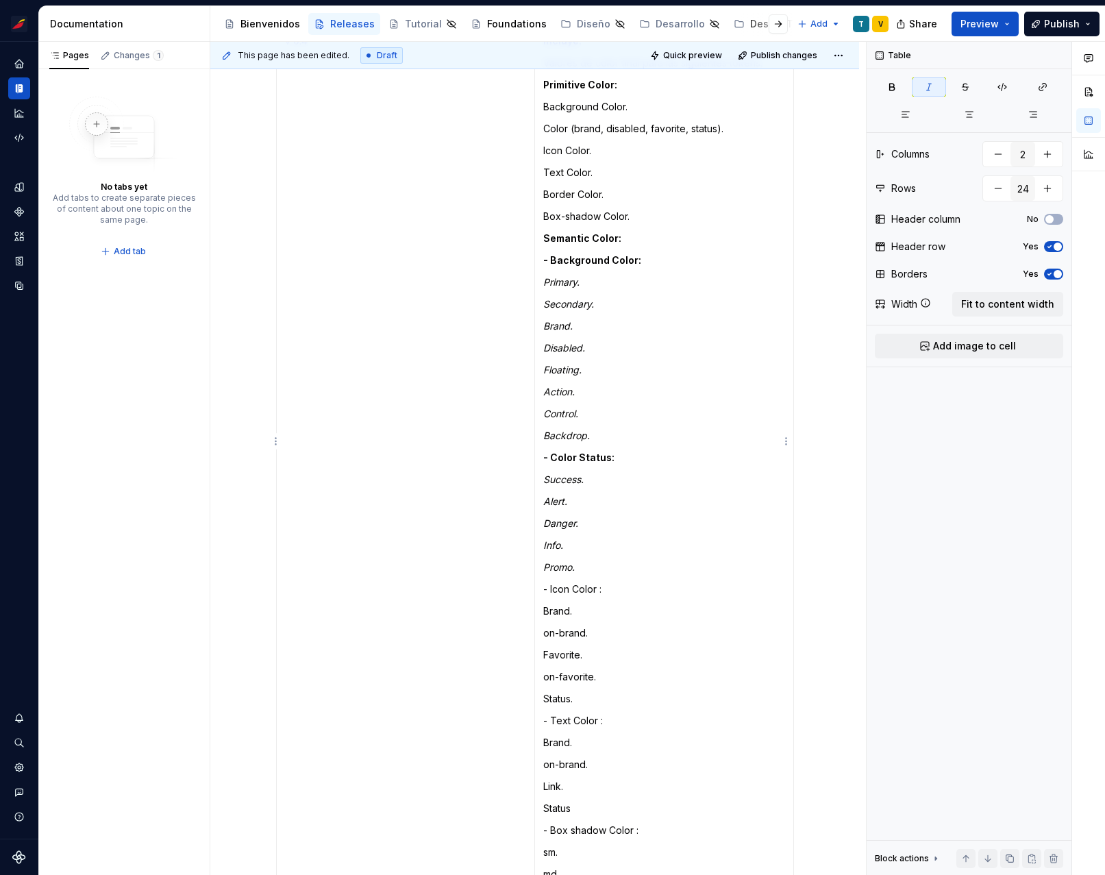
click at [635, 232] on p "Semantic Color:" at bounding box center [664, 239] width 242 height 14
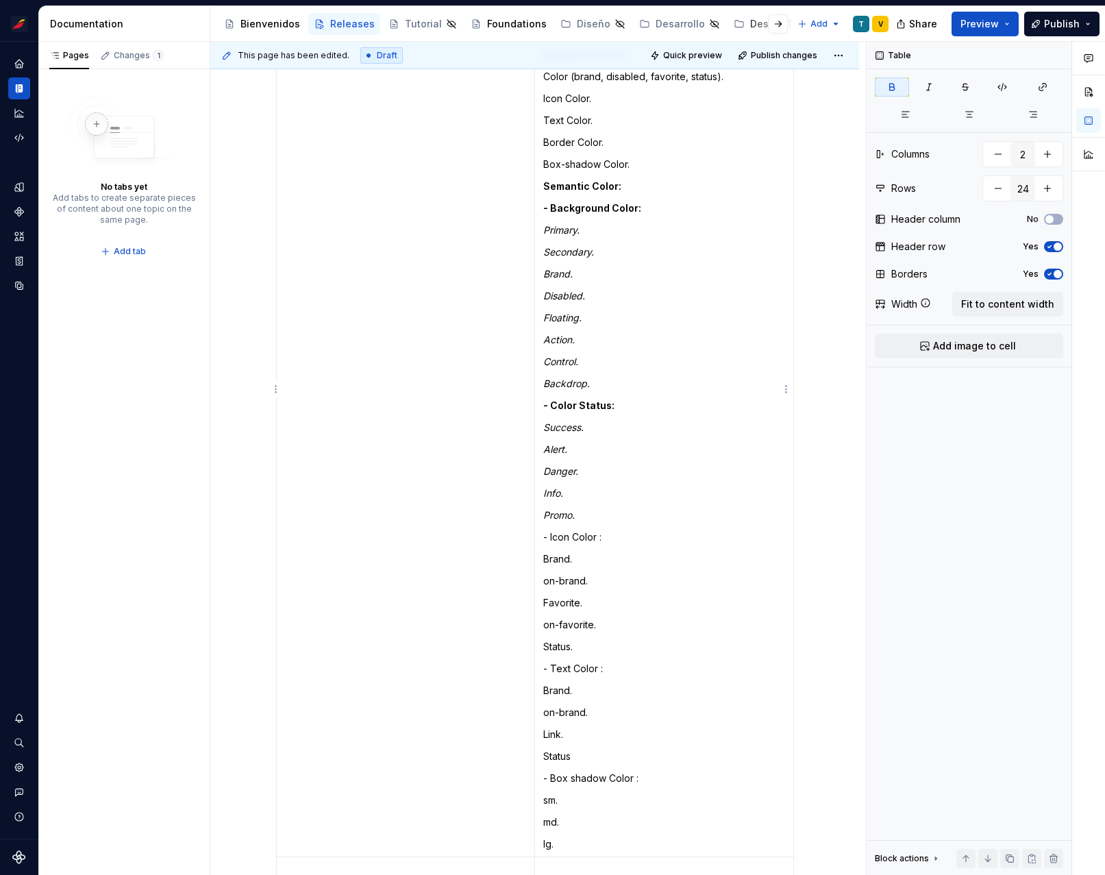
scroll to position [5399, 0]
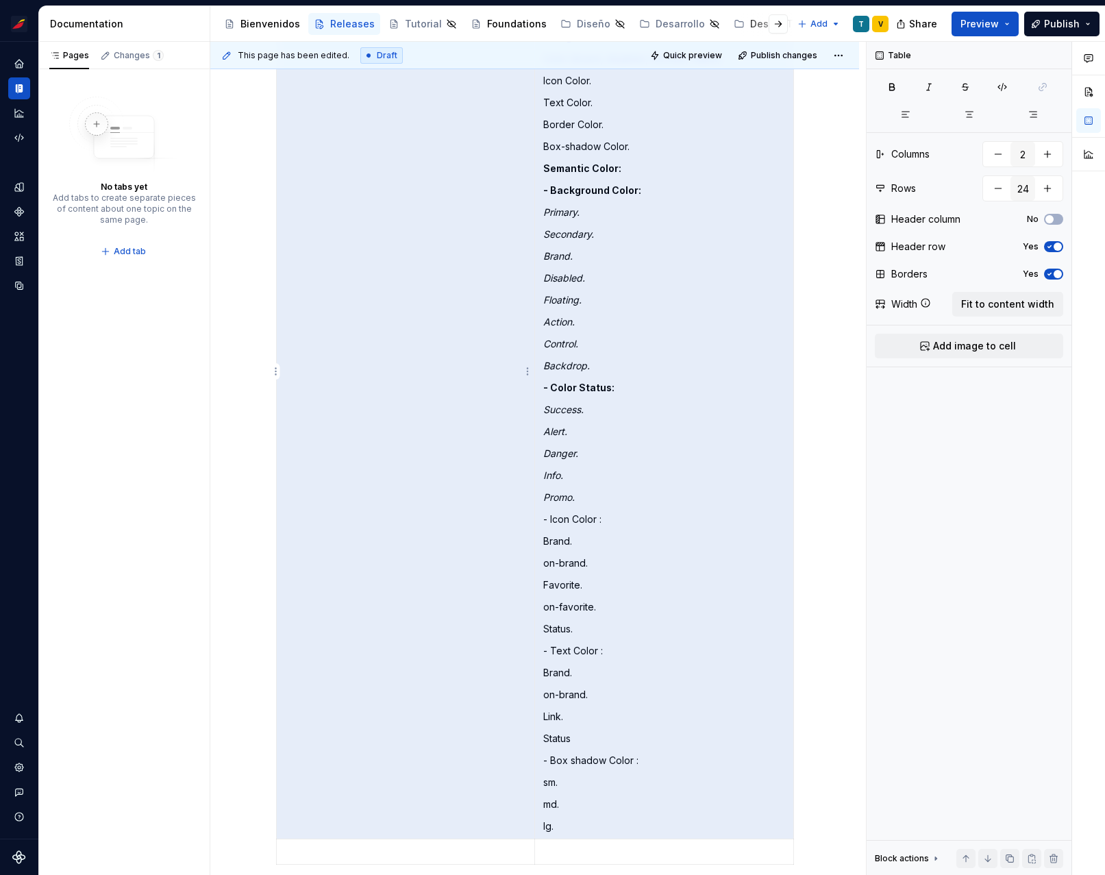
drag, startPoint x: 614, startPoint y: 490, endPoint x: 527, endPoint y: 490, distance: 87.0
click at [527, 490] on tr "v 0.4 Incluye: Valores de color final para las siguientes tokens. Primitive Col…" at bounding box center [534, 399] width 517 height 880
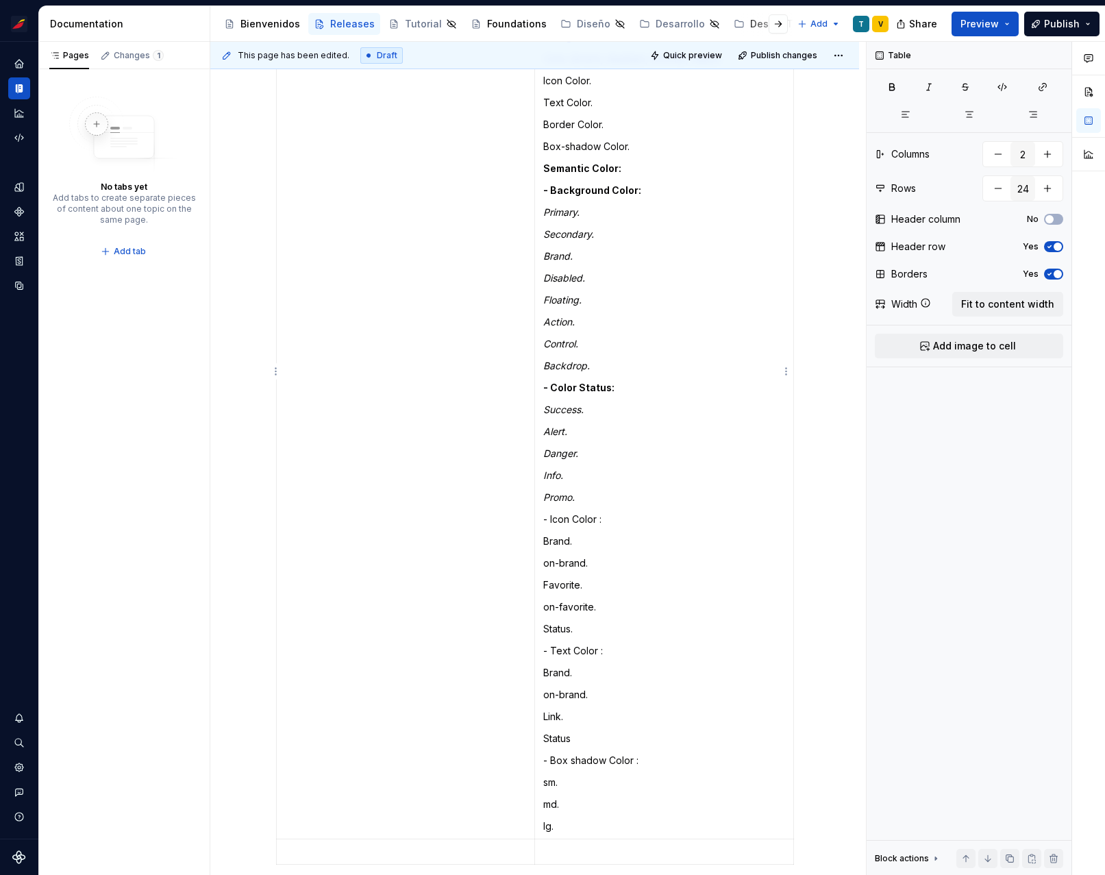
click at [578, 512] on p "- Icon Color :" at bounding box center [664, 519] width 242 height 14
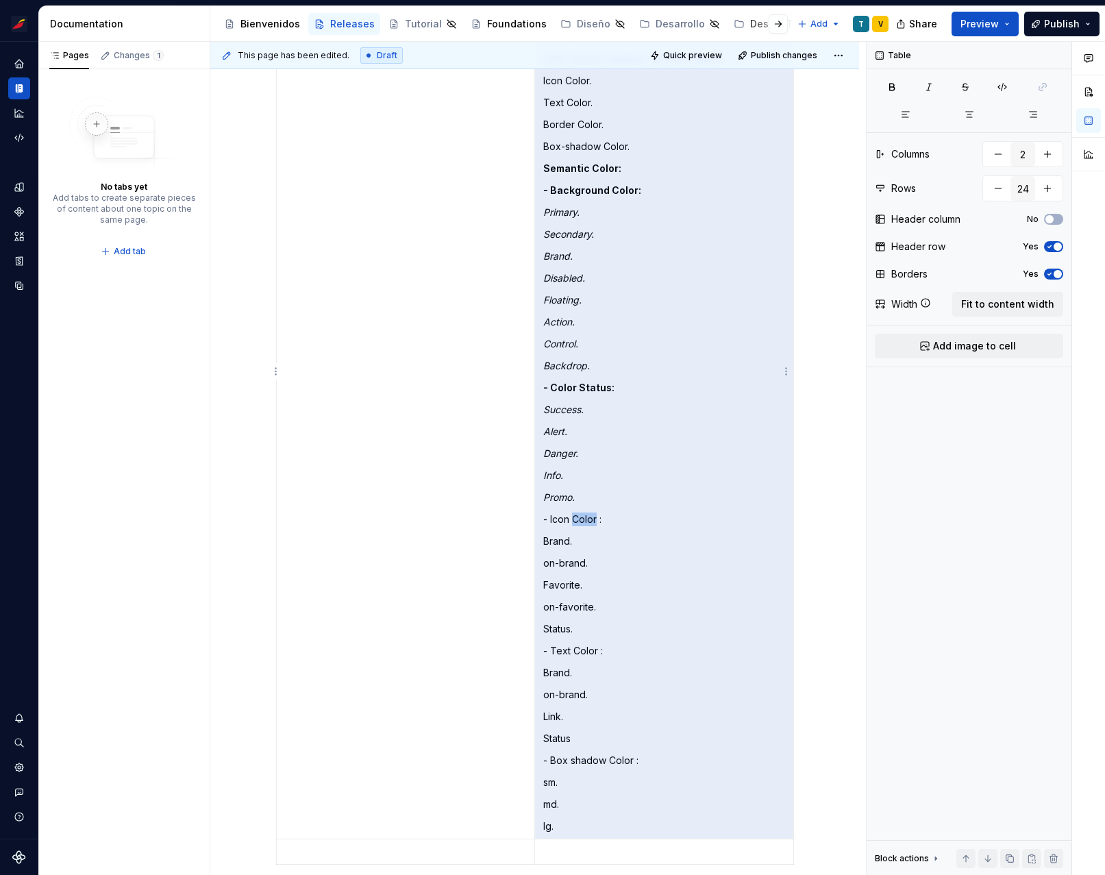
click at [578, 512] on p "- Icon Color :" at bounding box center [664, 519] width 242 height 14
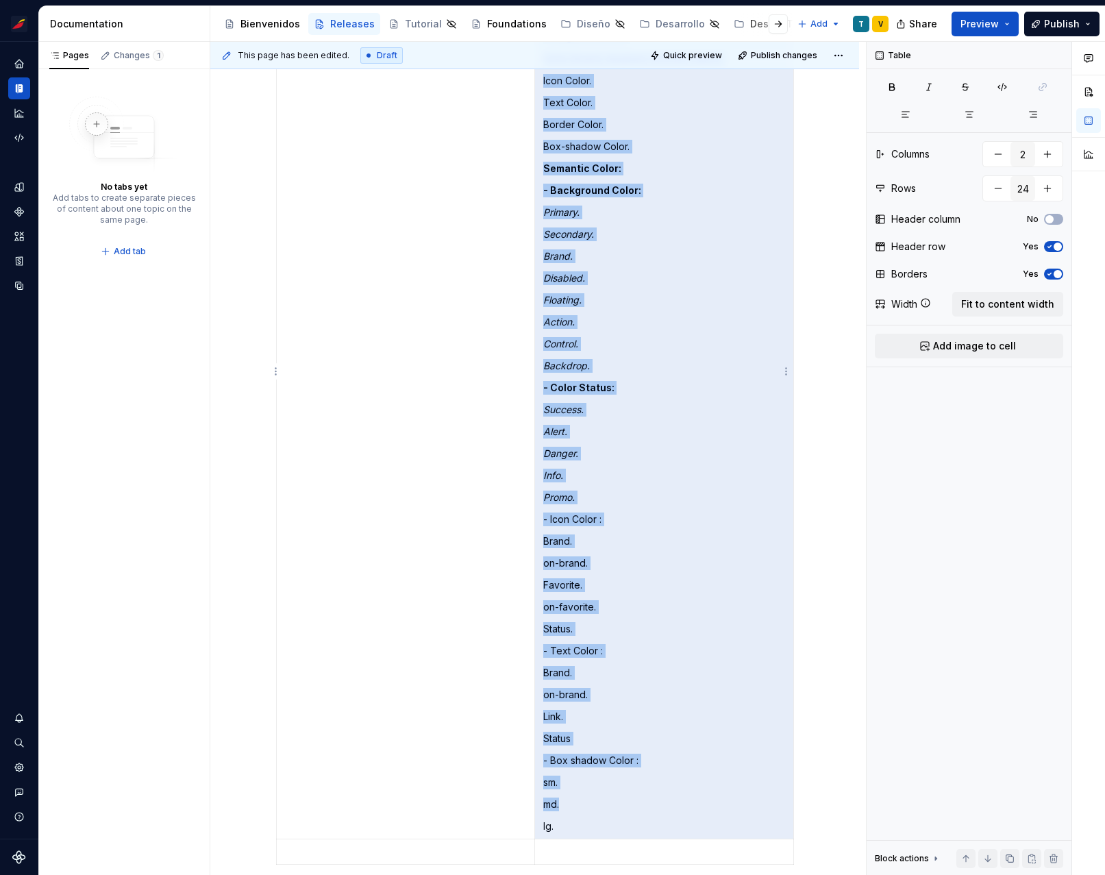
click at [604, 512] on p "- Icon Color :" at bounding box center [664, 519] width 242 height 14
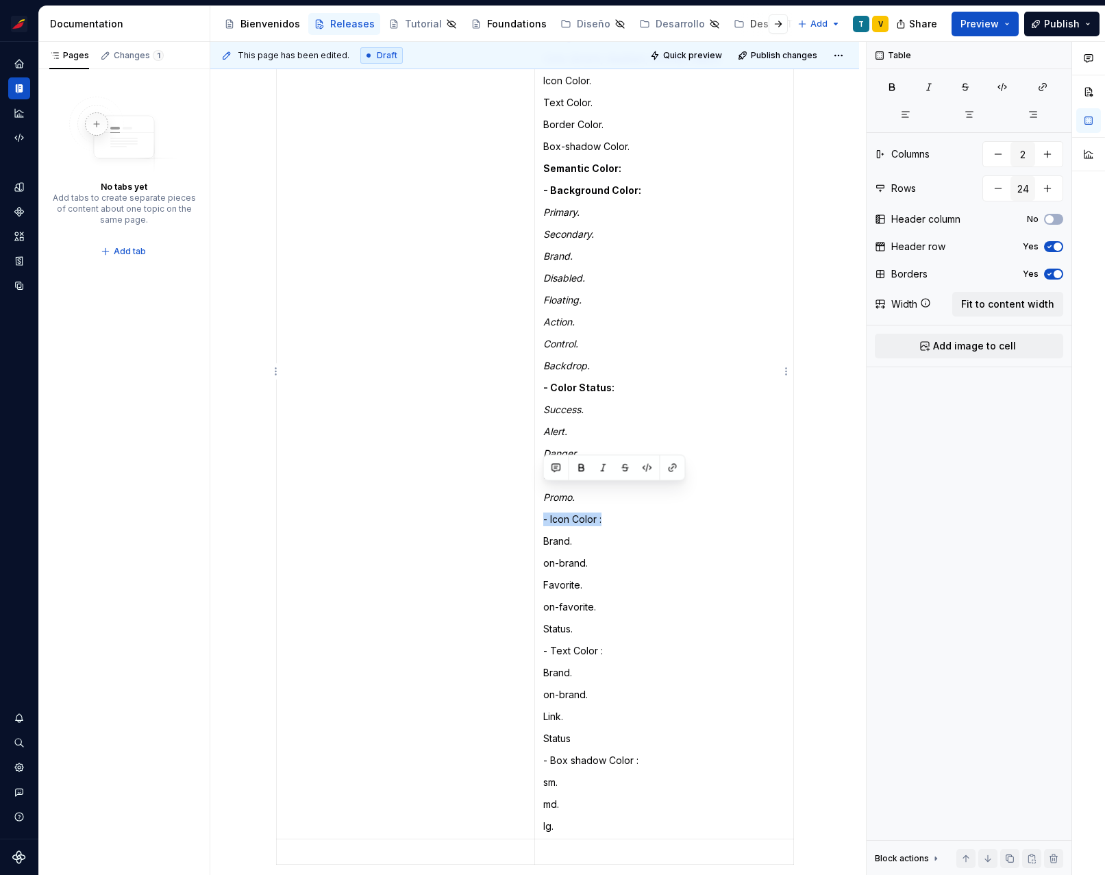
drag, startPoint x: 587, startPoint y: 490, endPoint x: 543, endPoint y: 493, distance: 44.6
click at [543, 512] on p "- Icon Color :" at bounding box center [664, 519] width 242 height 14
click at [585, 462] on button "button" at bounding box center [581, 467] width 19 height 19
click at [603, 637] on td "Incluye: Valores de color final para las siguientes tokens. Primitive Color: Ba…" at bounding box center [663, 399] width 259 height 880
drag, startPoint x: 562, startPoint y: 573, endPoint x: 543, endPoint y: 517, distance: 59.4
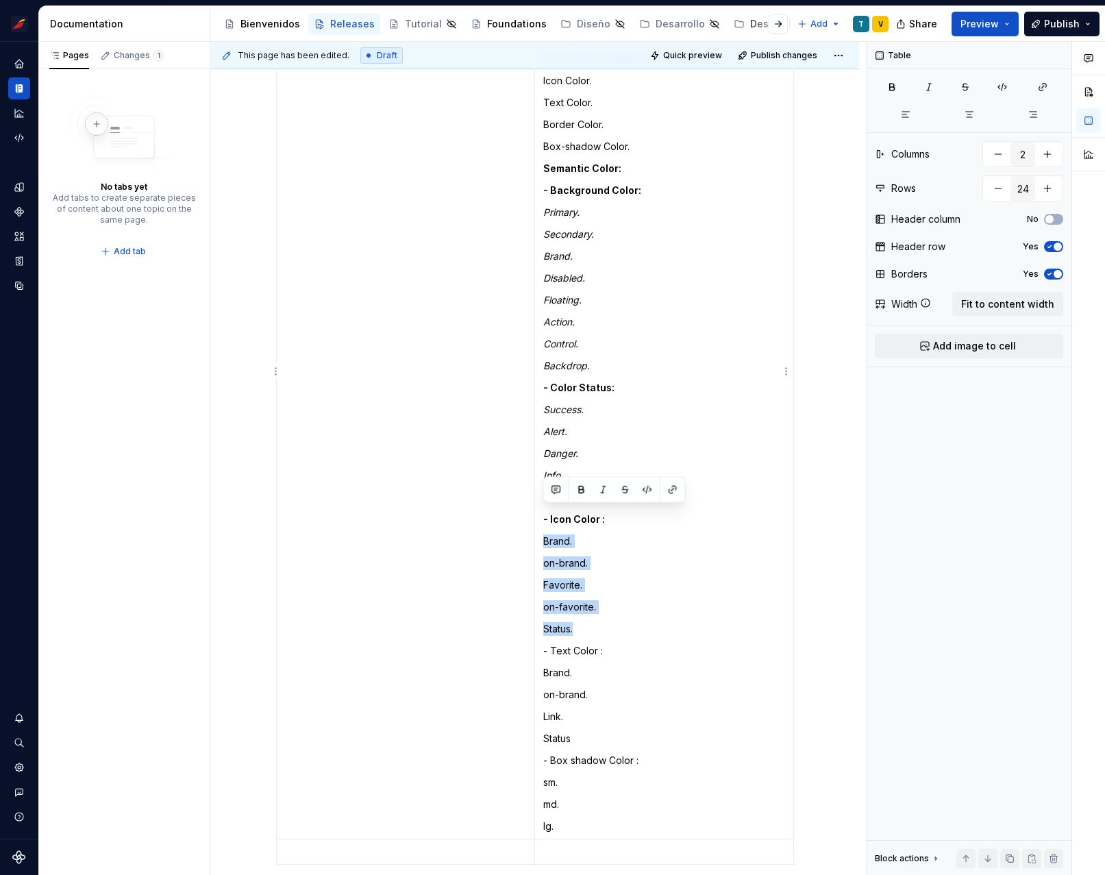
click at [543, 517] on td "Incluye: Valores de color final para las siguientes tokens. Primitive Color: Ba…" at bounding box center [663, 399] width 259 height 880
click at [607, 487] on button "button" at bounding box center [603, 489] width 19 height 19
click at [609, 666] on p "Brand." at bounding box center [664, 673] width 242 height 14
drag, startPoint x: 595, startPoint y: 623, endPoint x: 543, endPoint y: 624, distance: 51.4
click at [543, 644] on p "- Text Color :" at bounding box center [664, 651] width 242 height 14
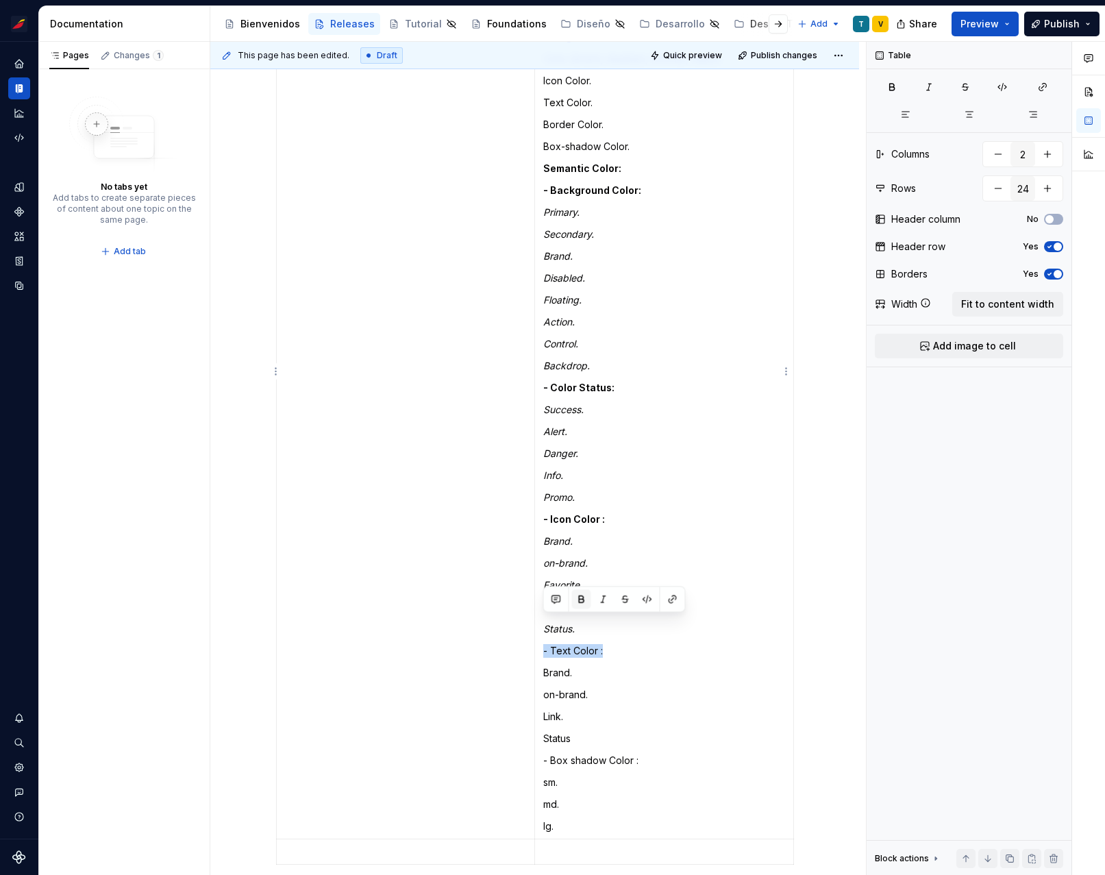
click at [580, 594] on button "button" at bounding box center [581, 599] width 19 height 19
click at [587, 678] on td "Incluye: Valores de color final para las siguientes tokens. Primitive Color: Ba…" at bounding box center [663, 399] width 259 height 880
drag, startPoint x: 586, startPoint y: 714, endPoint x: 538, endPoint y: 645, distance: 84.2
click at [538, 645] on td "Incluye: Valores de color final para las siguientes tokens. Primitive Color: Ba…" at bounding box center [663, 399] width 259 height 880
click at [603, 619] on button "button" at bounding box center [603, 621] width 19 height 19
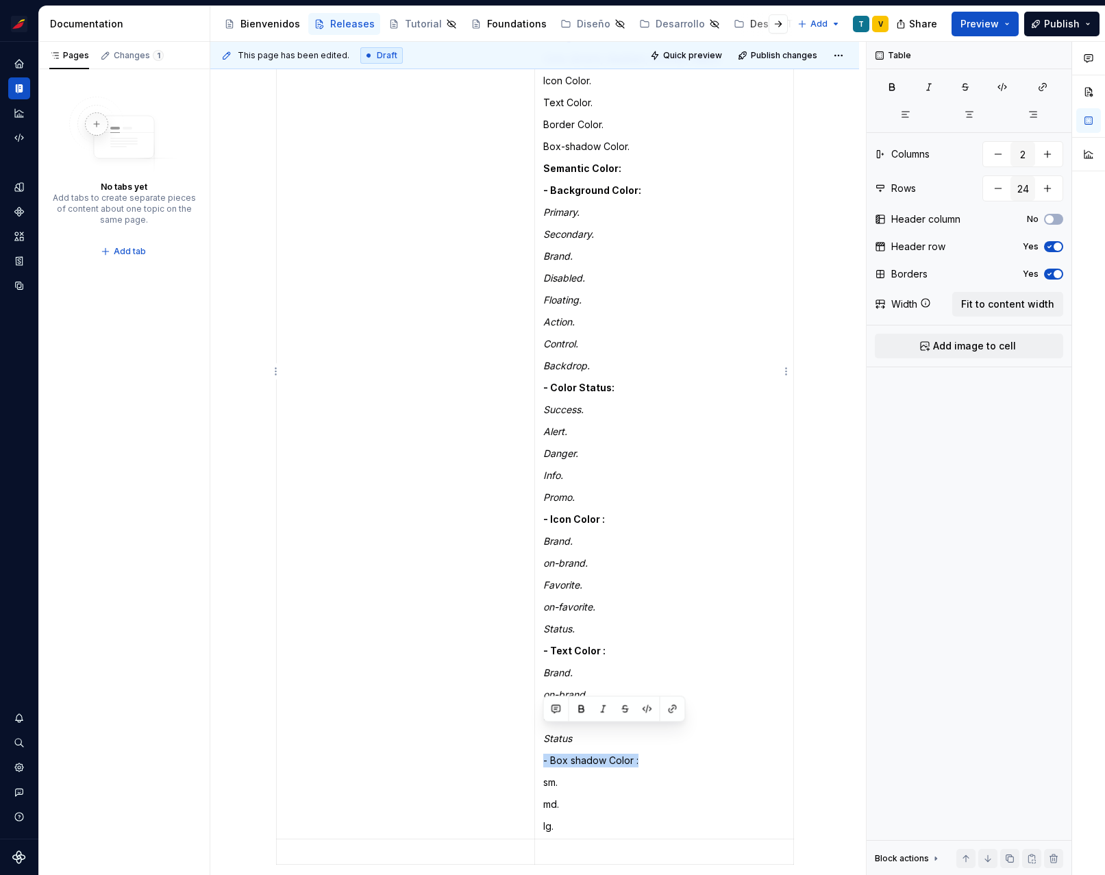
drag, startPoint x: 606, startPoint y: 734, endPoint x: 543, endPoint y: 732, distance: 62.4
click at [543, 754] on p "- Box shadow Color :" at bounding box center [664, 761] width 242 height 14
click at [582, 706] on button "button" at bounding box center [581, 708] width 19 height 19
drag, startPoint x: 569, startPoint y: 799, endPoint x: 543, endPoint y: 756, distance: 50.4
click at [543, 756] on td "Incluye: Valores de color final para las siguientes tokens. Primitive Color: Ba…" at bounding box center [663, 399] width 259 height 880
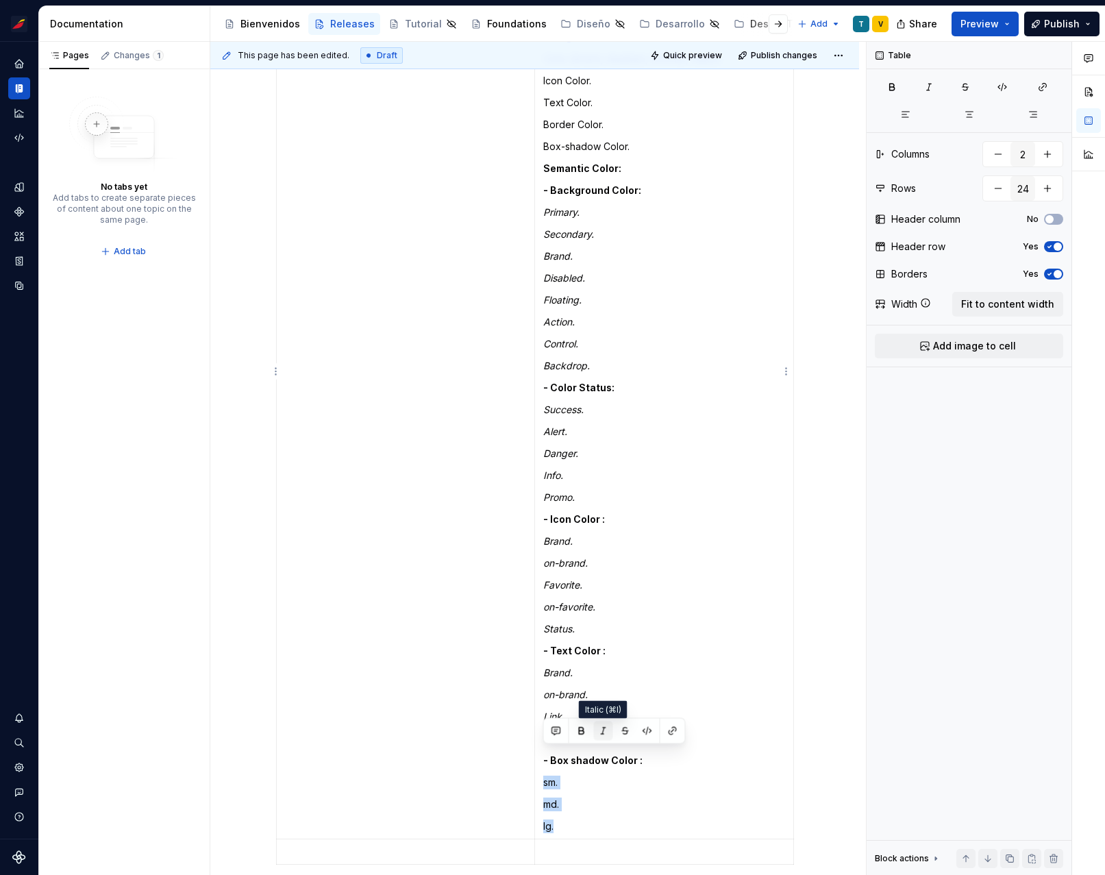
click at [605, 732] on button "button" at bounding box center [603, 730] width 19 height 19
click at [608, 786] on td "Incluye: Valores de color final para las siguientes tokens. Primitive Color: Ba…" at bounding box center [663, 399] width 259 height 880
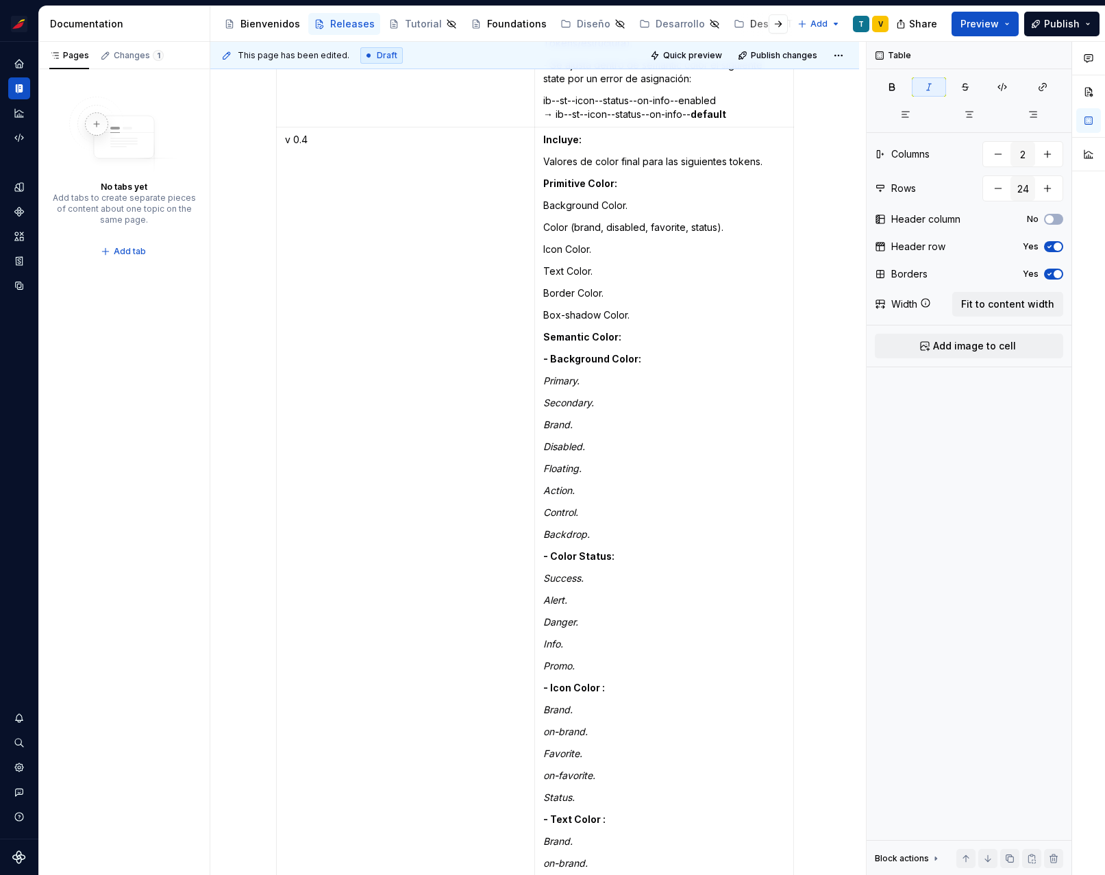
scroll to position [5212, 0]
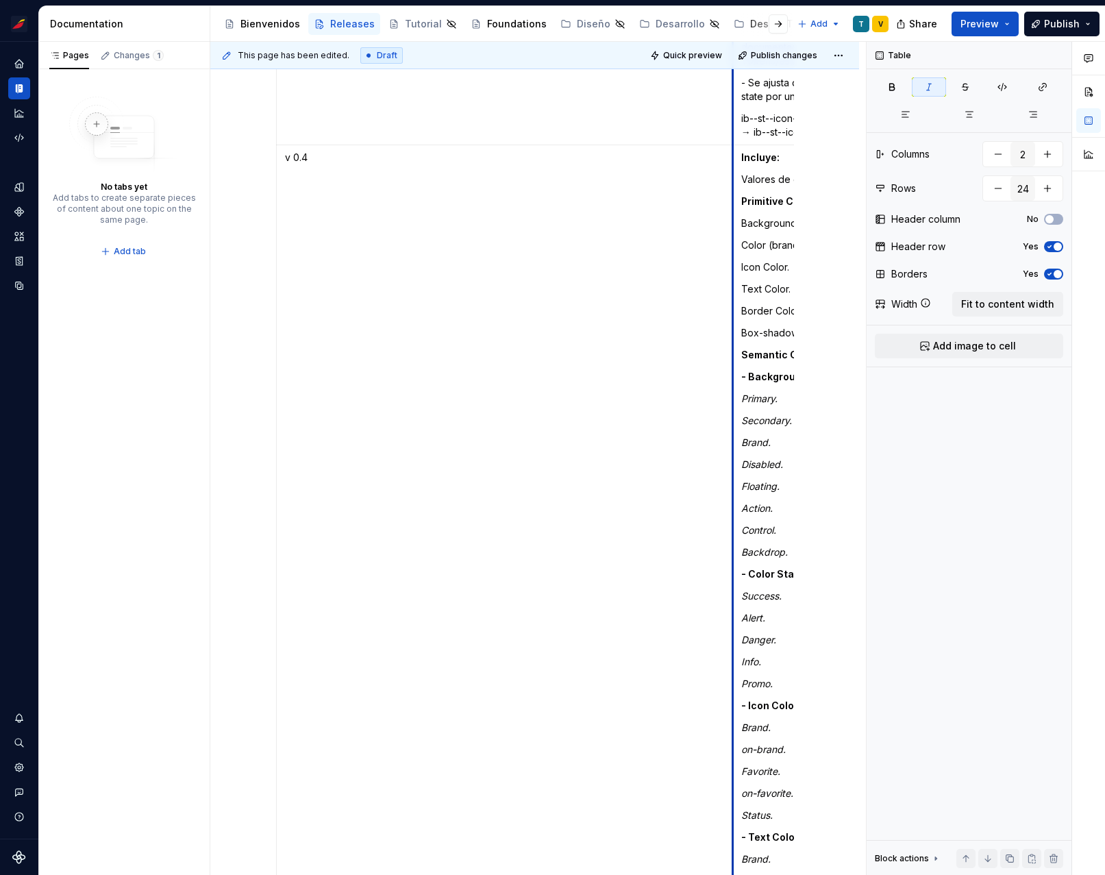
drag, startPoint x: 536, startPoint y: 386, endPoint x: 734, endPoint y: 387, distance: 198.0
click at [734, 387] on td "Incluye: Valores de color final para las siguientes tokens. Primitive Color: Ba…" at bounding box center [861, 585] width 259 height 880
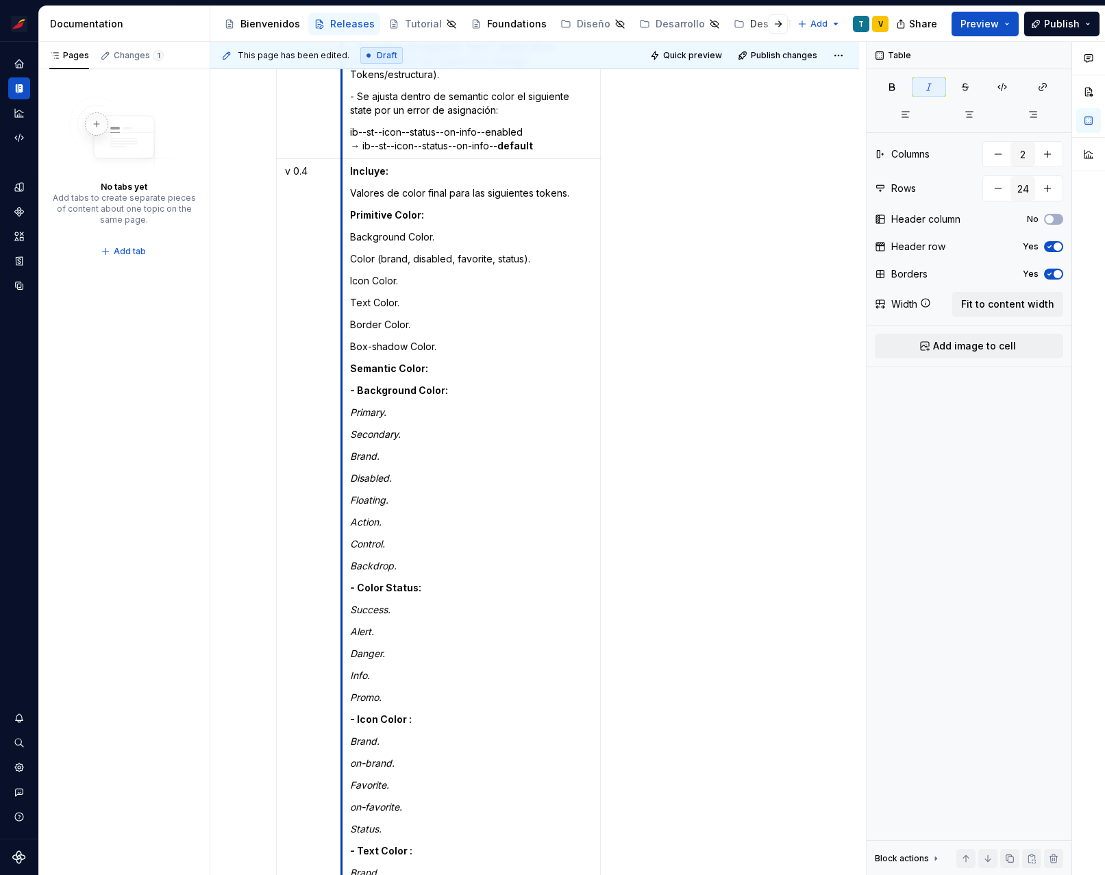
drag, startPoint x: 533, startPoint y: 343, endPoint x: 340, endPoint y: 348, distance: 193.3
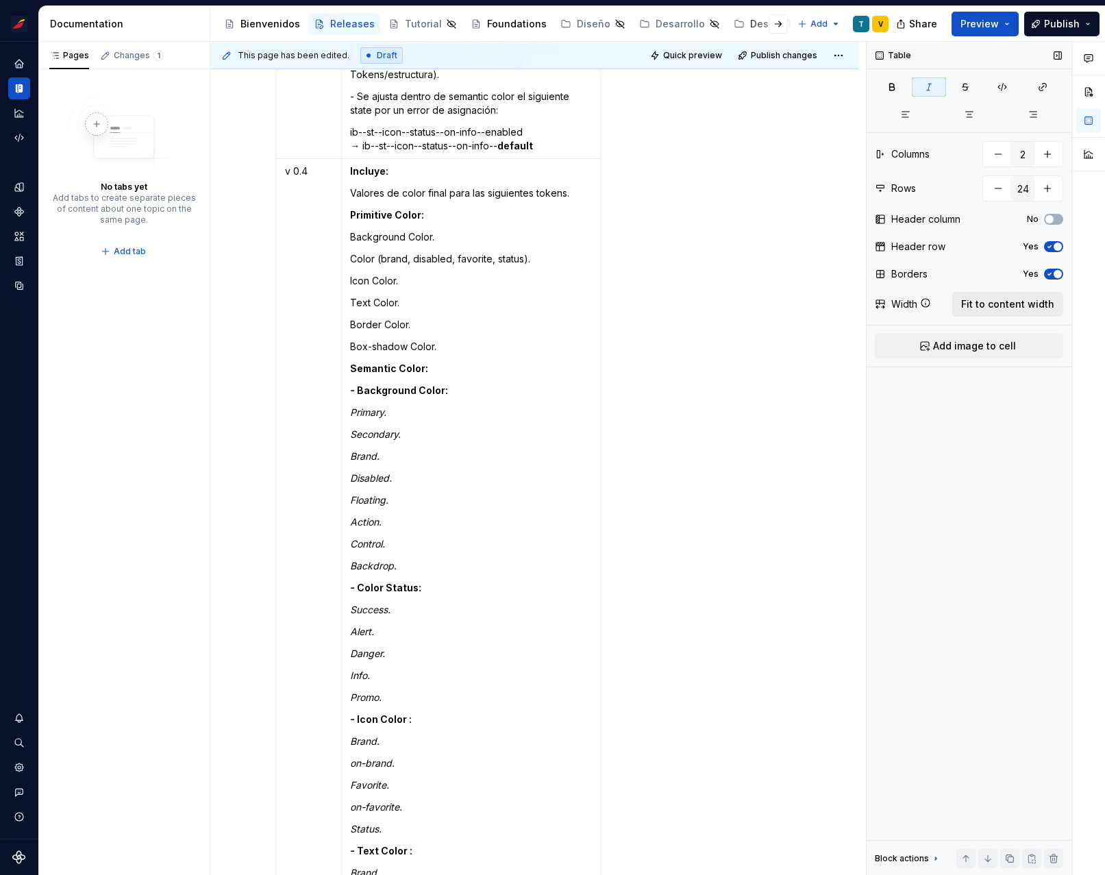
click at [1007, 304] on span "Fit to content width" at bounding box center [1007, 304] width 93 height 14
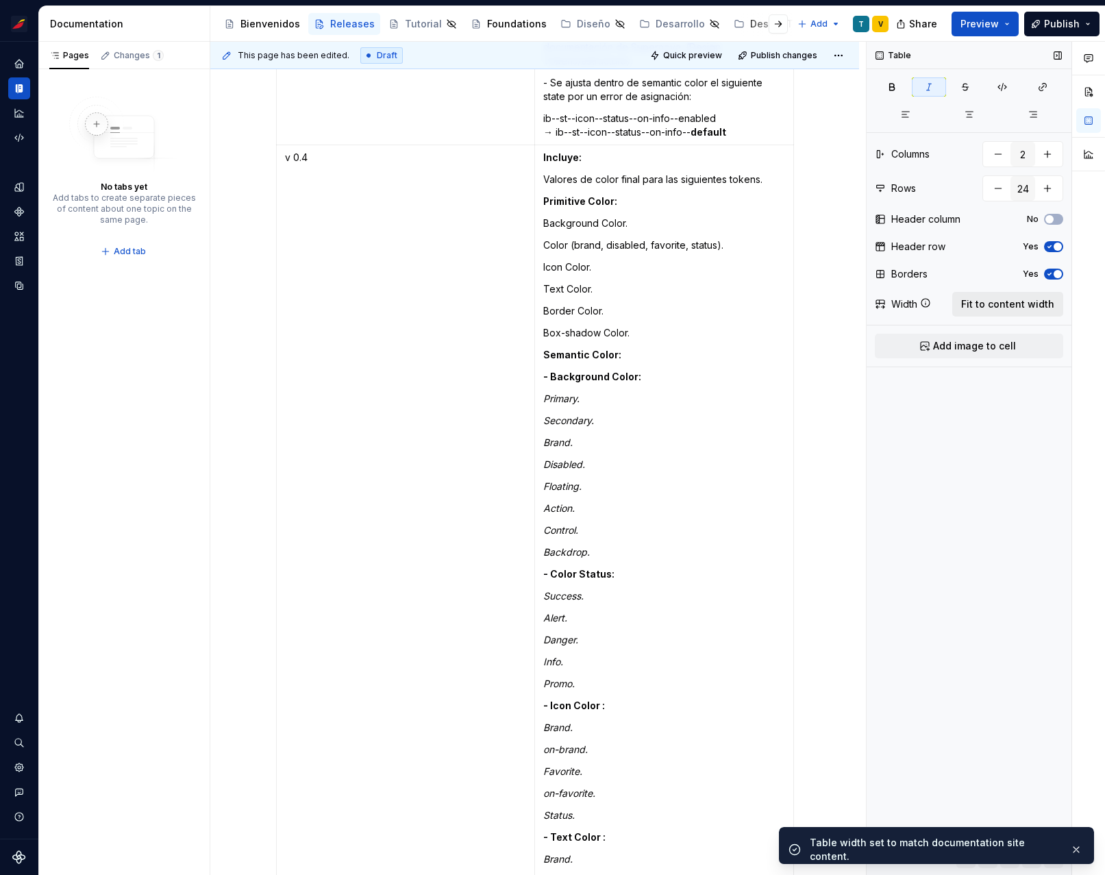
scroll to position [5331, 0]
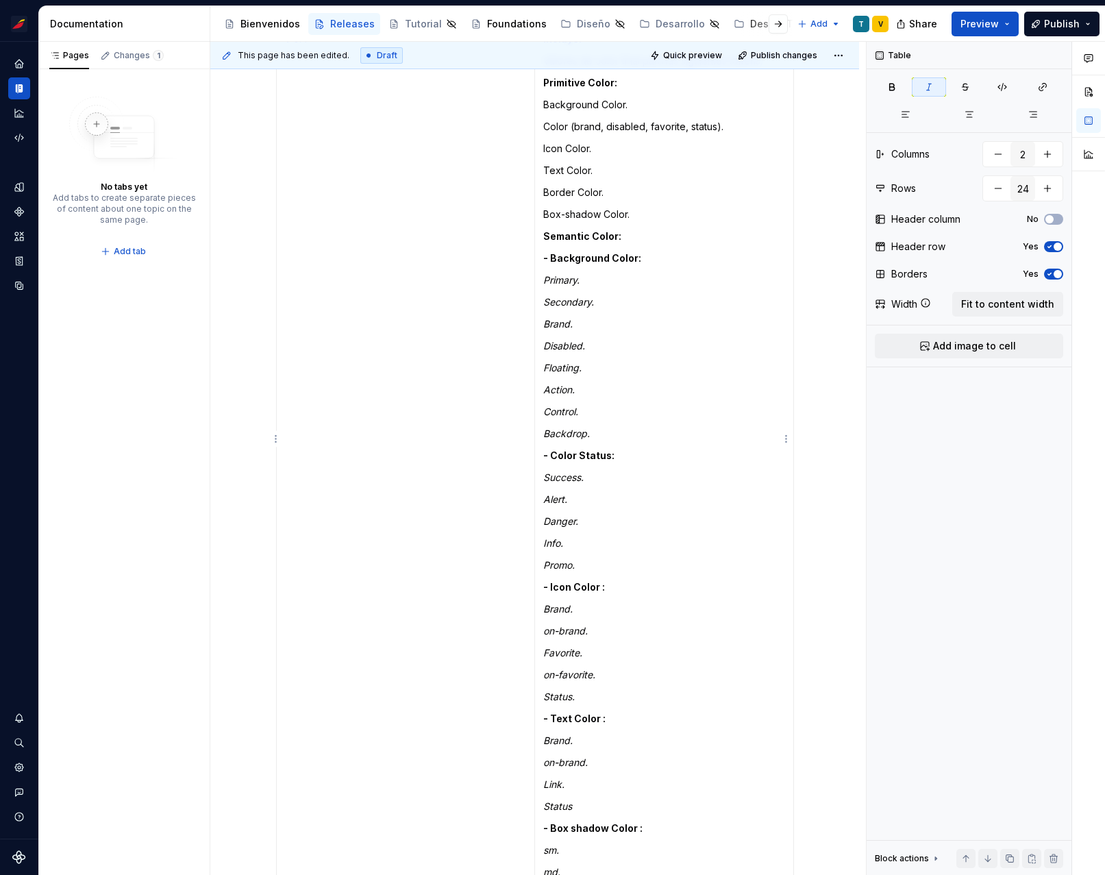
click at [566, 471] on em "Success." at bounding box center [563, 477] width 40 height 12
click at [540, 449] on td "Incluye: Valores de color final para las siguientes tokens. Primitive Color: Ba…" at bounding box center [663, 467] width 259 height 880
click at [1089, 160] on button "button" at bounding box center [1088, 154] width 25 height 25
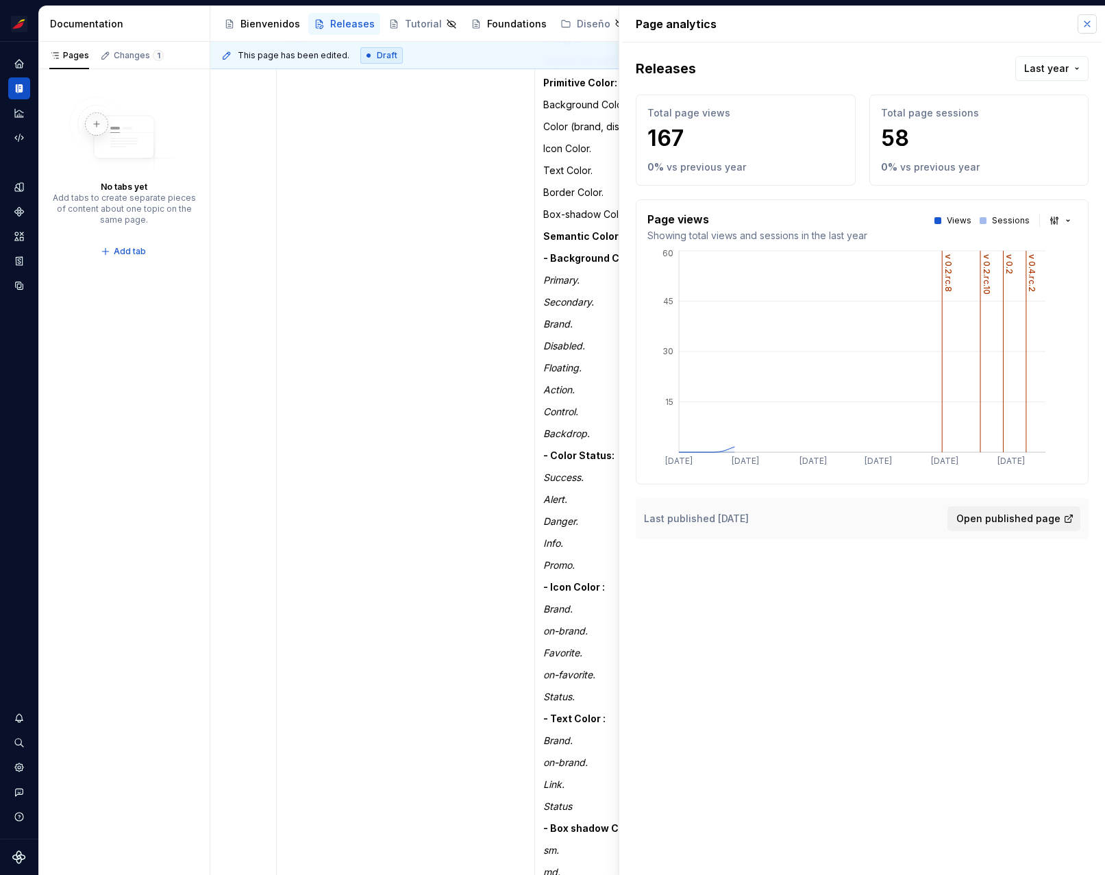
click at [1092, 18] on button "button" at bounding box center [1087, 23] width 19 height 19
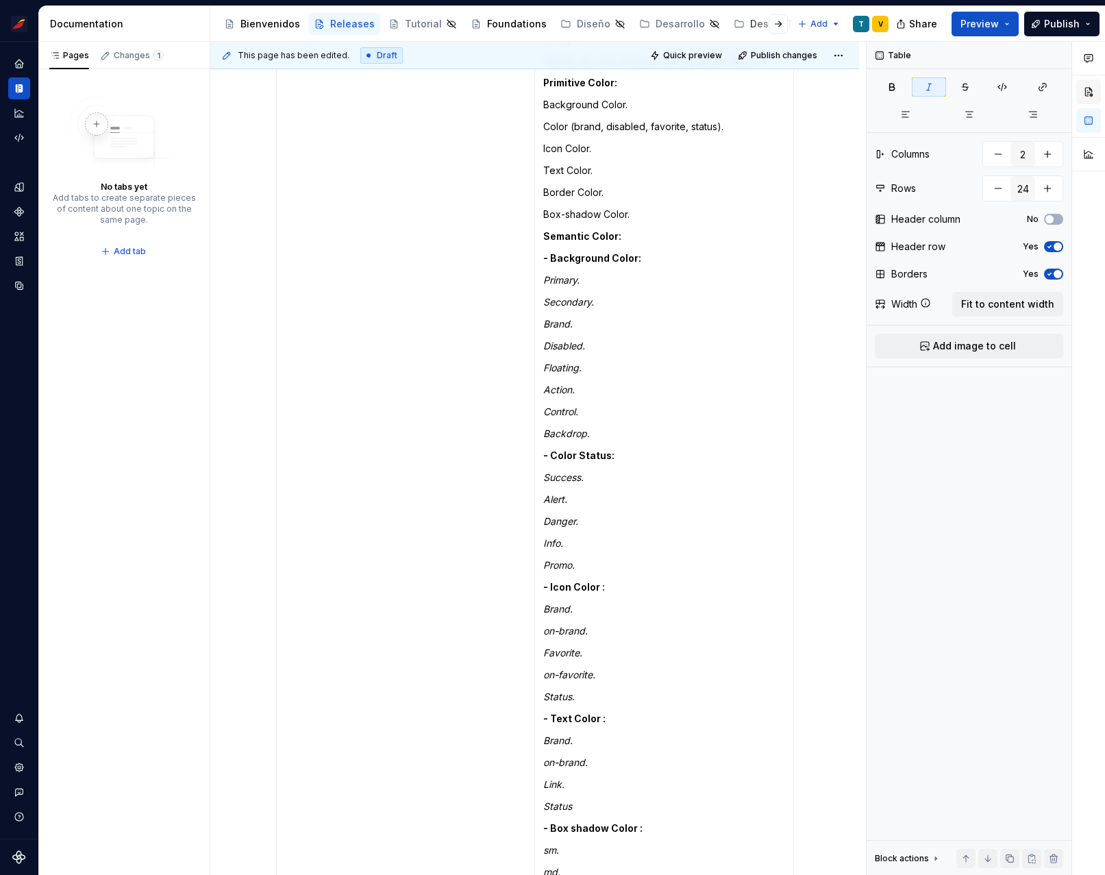
click at [1089, 88] on button "button" at bounding box center [1088, 91] width 25 height 25
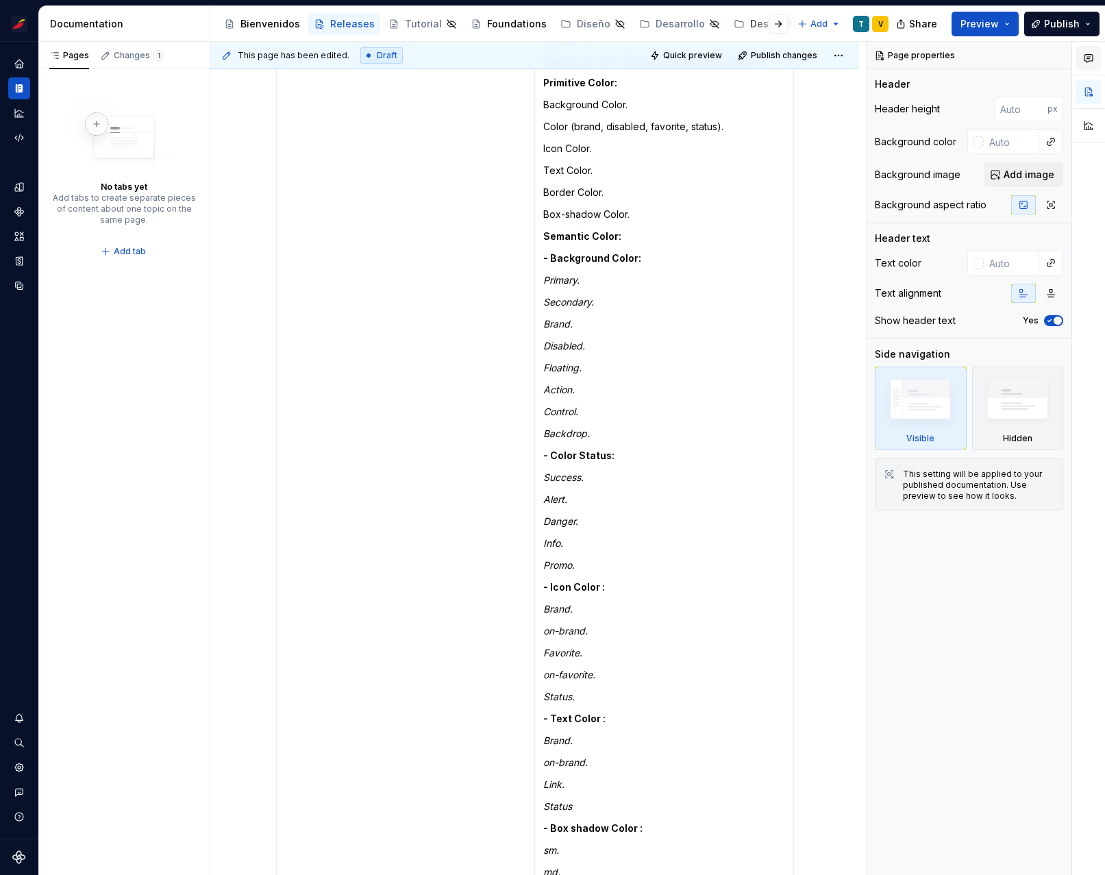
click at [1089, 55] on icon "button" at bounding box center [1088, 58] width 11 height 11
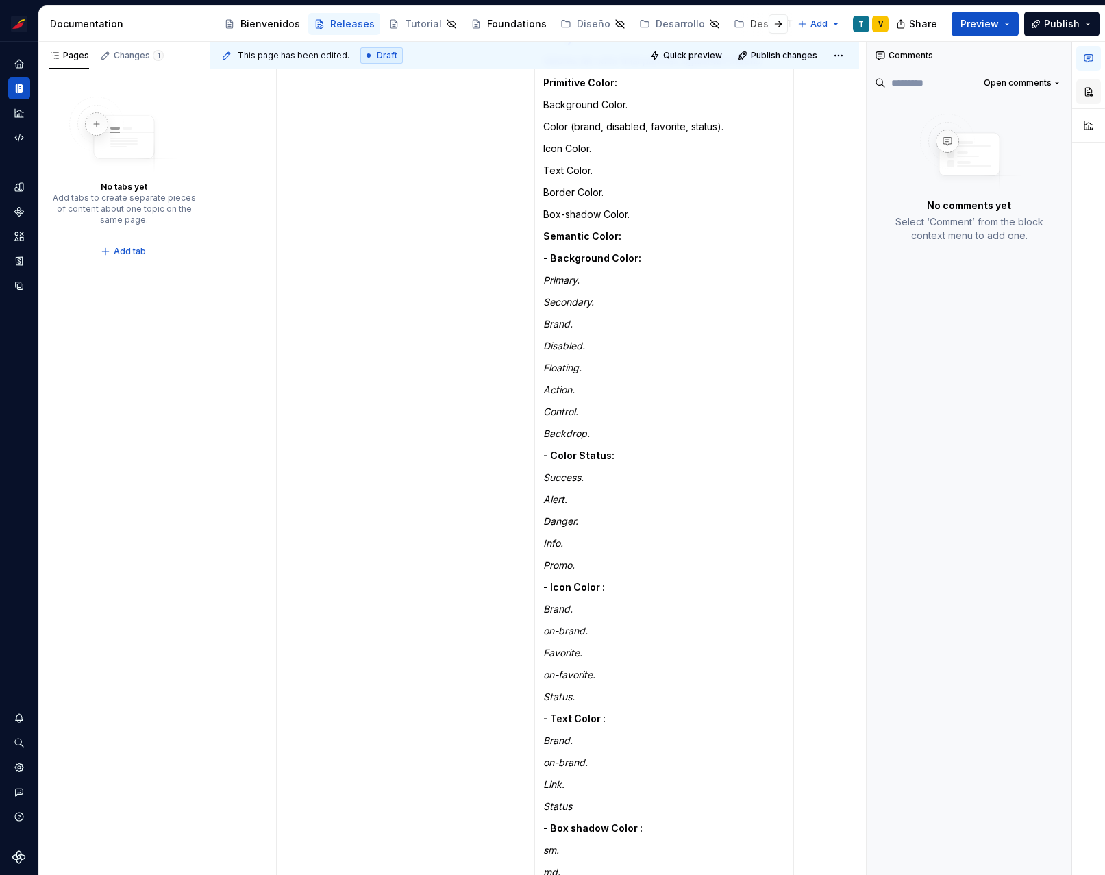
click at [1092, 103] on button "button" at bounding box center [1088, 91] width 25 height 25
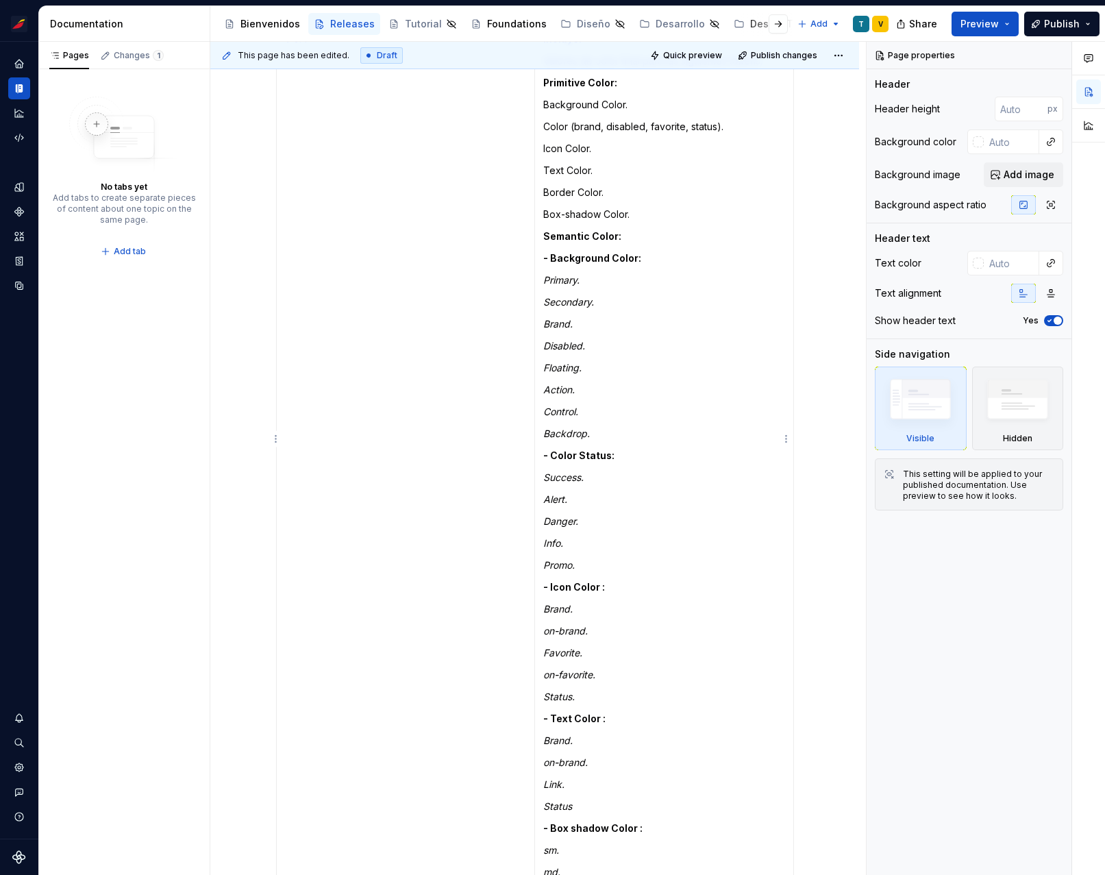
click at [688, 427] on p "Backdrop." at bounding box center [664, 434] width 242 height 14
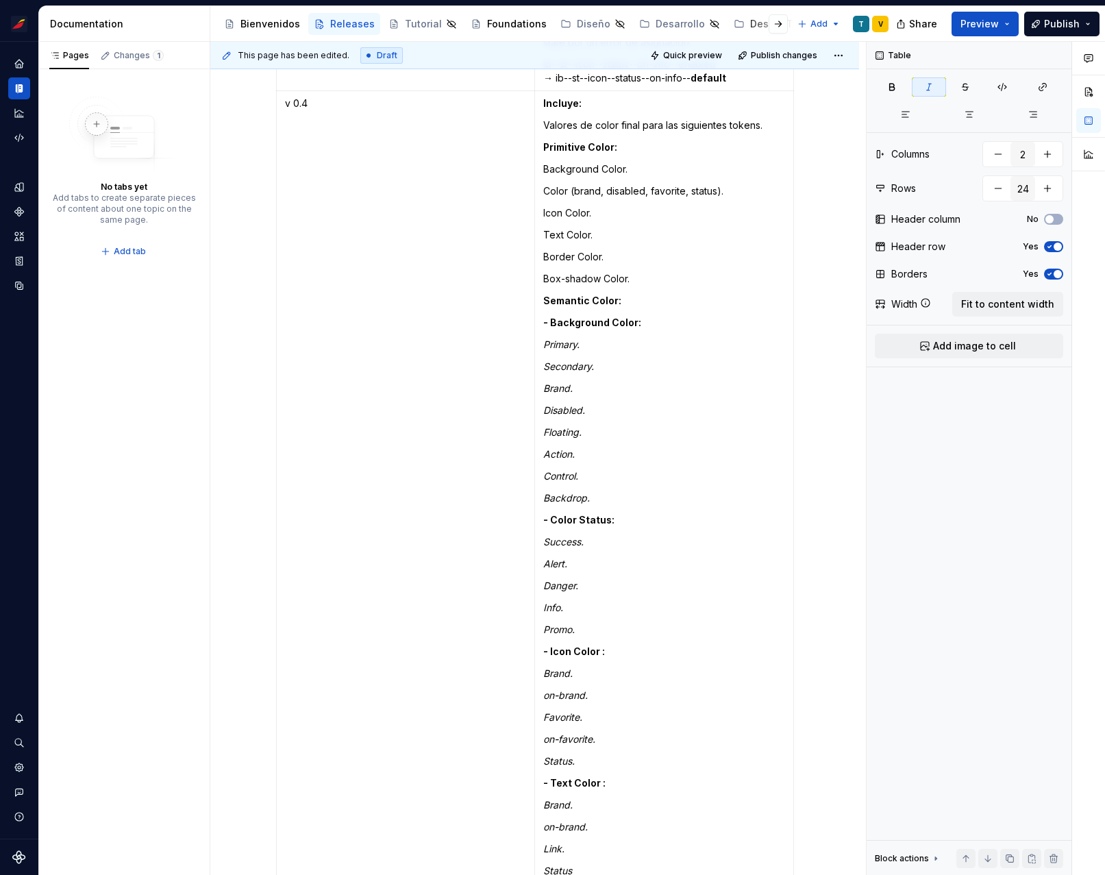
scroll to position [5250, 0]
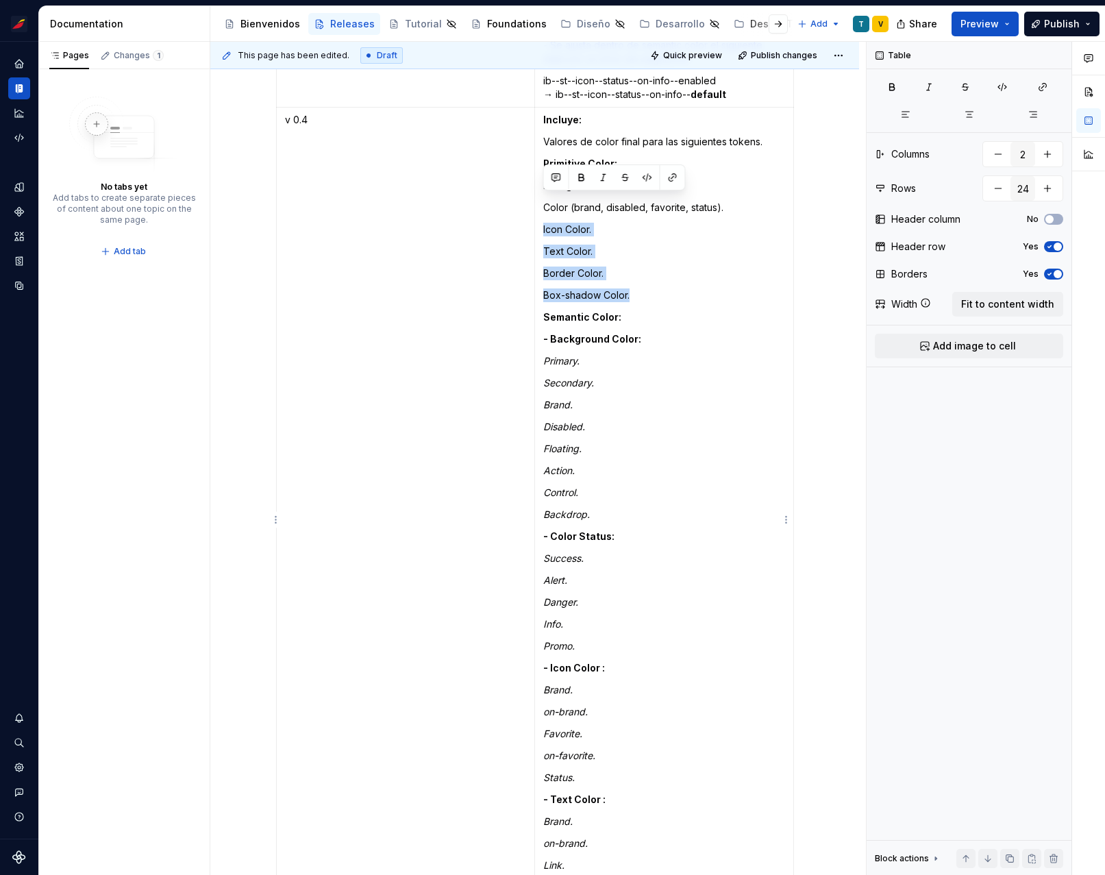
drag, startPoint x: 656, startPoint y: 268, endPoint x: 543, endPoint y: 199, distance: 132.5
click at [543, 199] on td "Incluye: Valores de color final para las siguientes tokens. Primitive Color: Ba…" at bounding box center [663, 548] width 259 height 880
click at [608, 174] on button "button" at bounding box center [603, 177] width 19 height 19
click at [617, 245] on p "Text Color." at bounding box center [664, 252] width 242 height 14
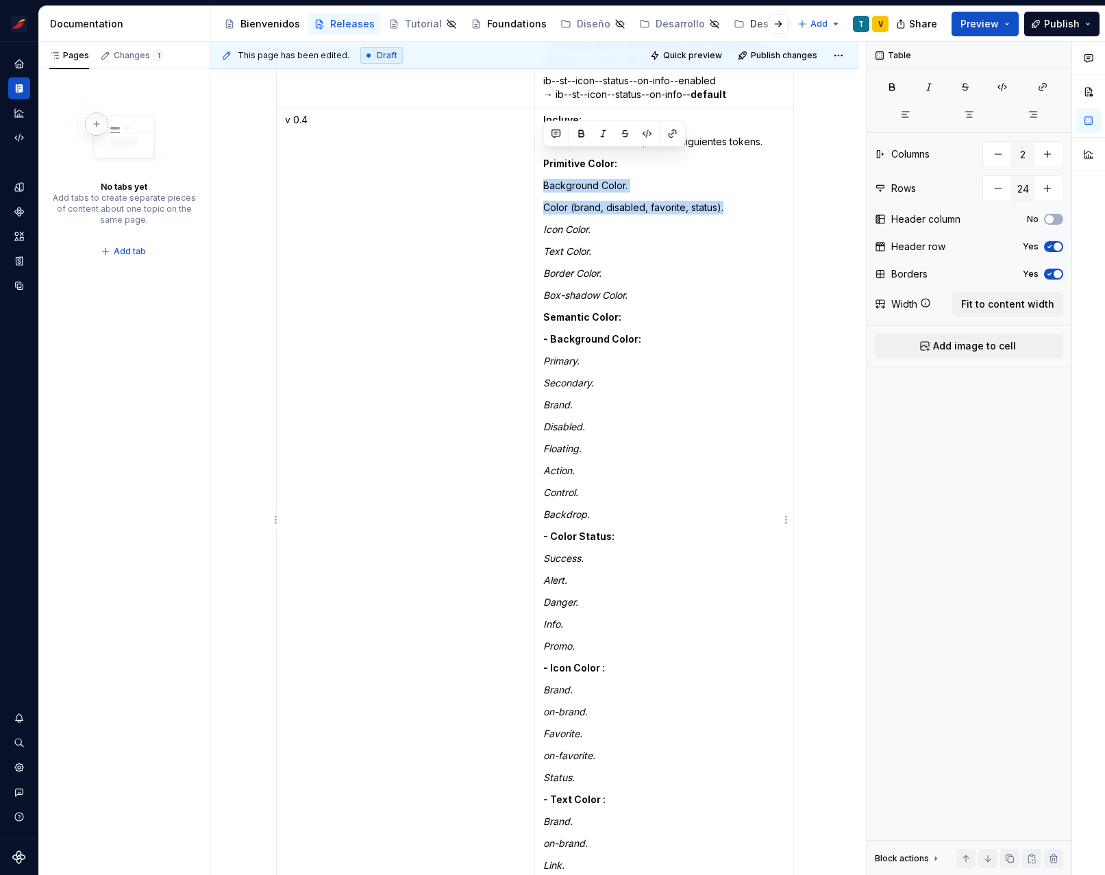
drag, startPoint x: 750, startPoint y: 177, endPoint x: 538, endPoint y: 156, distance: 213.5
click at [538, 156] on td "Incluye: Valores de color final para las siguientes tokens. Primitive Color: Ba…" at bounding box center [663, 548] width 259 height 880
click at [604, 132] on button "button" at bounding box center [603, 133] width 19 height 19
click at [544, 223] on em "Icon Color." at bounding box center [566, 229] width 47 height 12
click at [673, 254] on td "Incluye: Valores de color final para las siguientes tokens. Primitive Color: Ba…" at bounding box center [663, 548] width 259 height 880
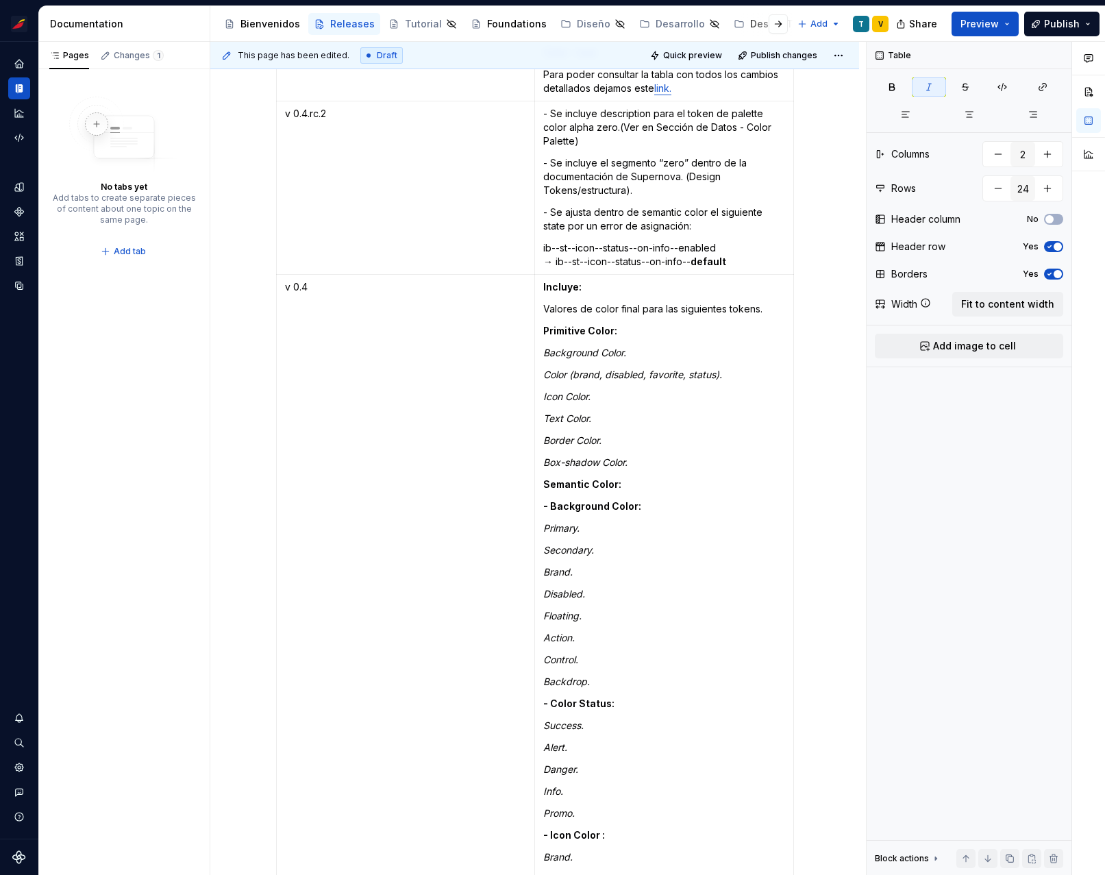
scroll to position [5074, 0]
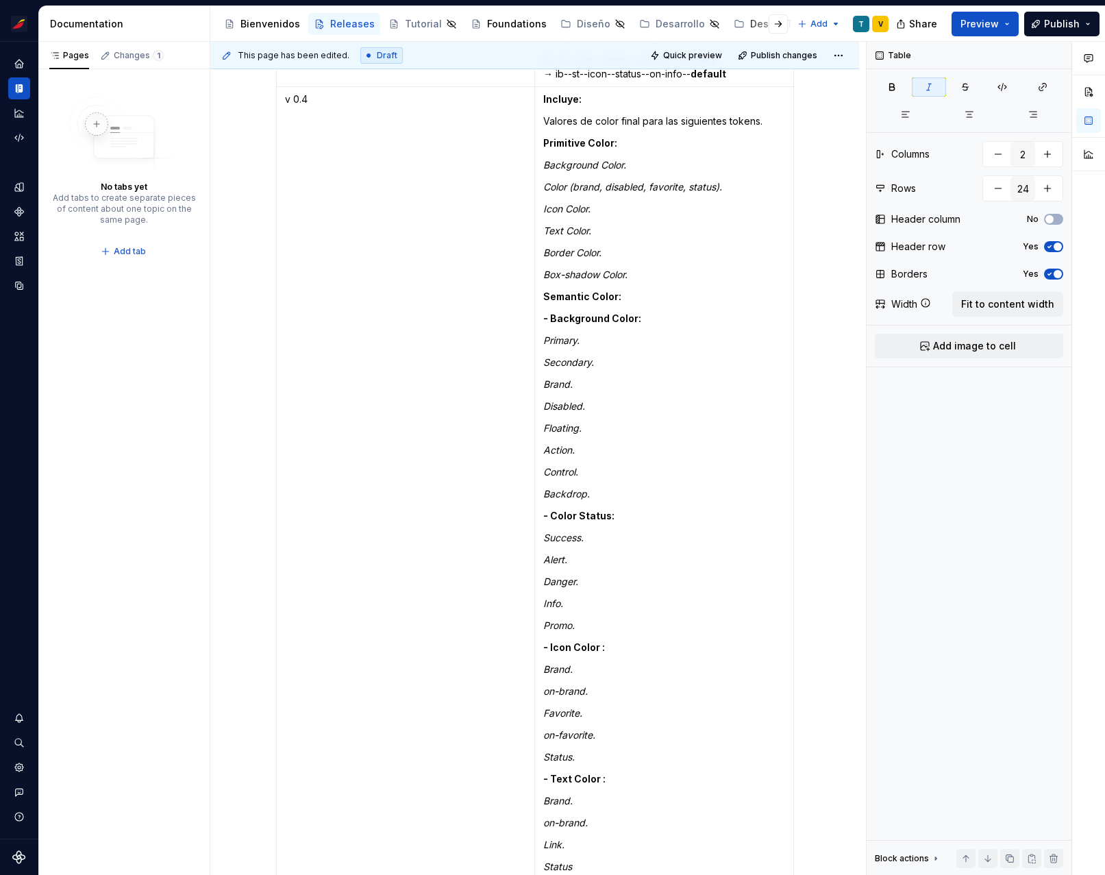
scroll to position [5262, 0]
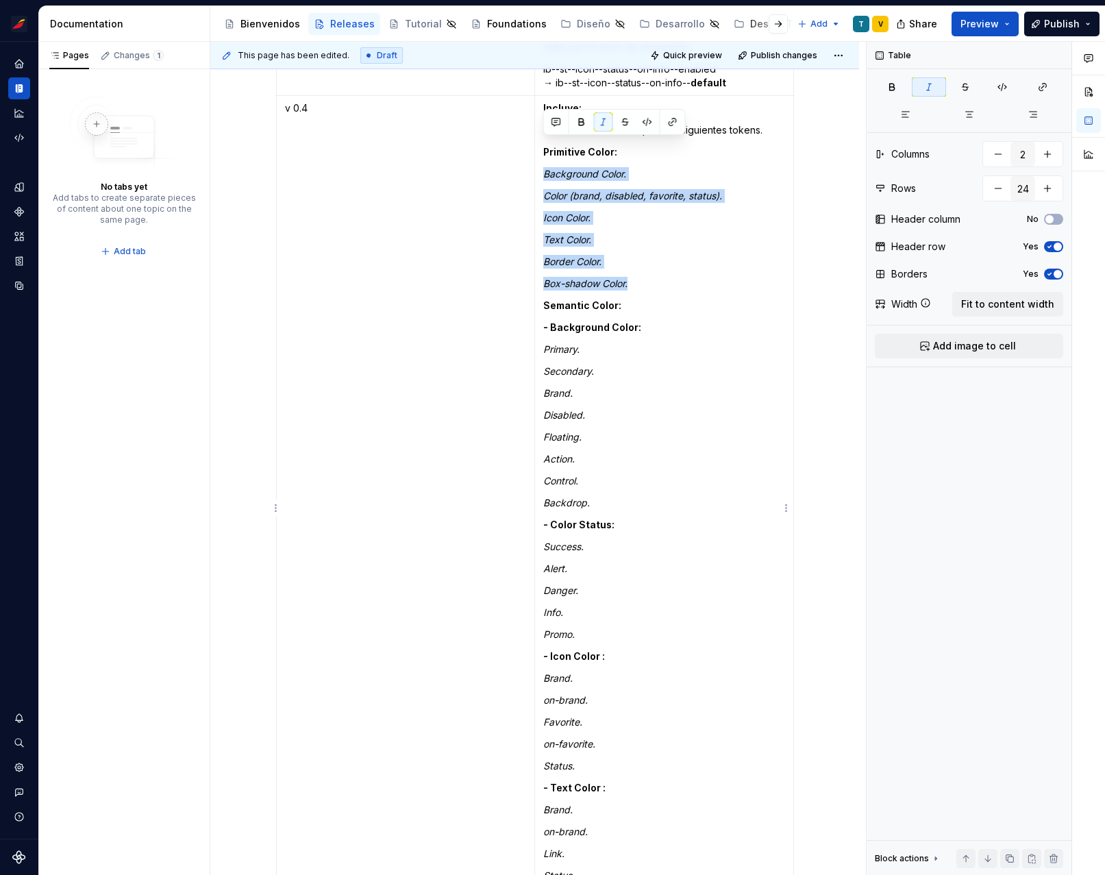
drag, startPoint x: 643, startPoint y: 249, endPoint x: 545, endPoint y: 146, distance: 142.0
click at [545, 146] on td "Incluye: Valores de color final para las siguientes tokens. Primitive Color: Ba…" at bounding box center [663, 536] width 259 height 880
click at [584, 118] on button "button" at bounding box center [581, 121] width 19 height 19
click at [604, 119] on button "button" at bounding box center [603, 121] width 19 height 19
click at [630, 197] on td "Incluye: Valores de color final para las siguientes tokens. Primitive Color: Ba…" at bounding box center [663, 536] width 259 height 880
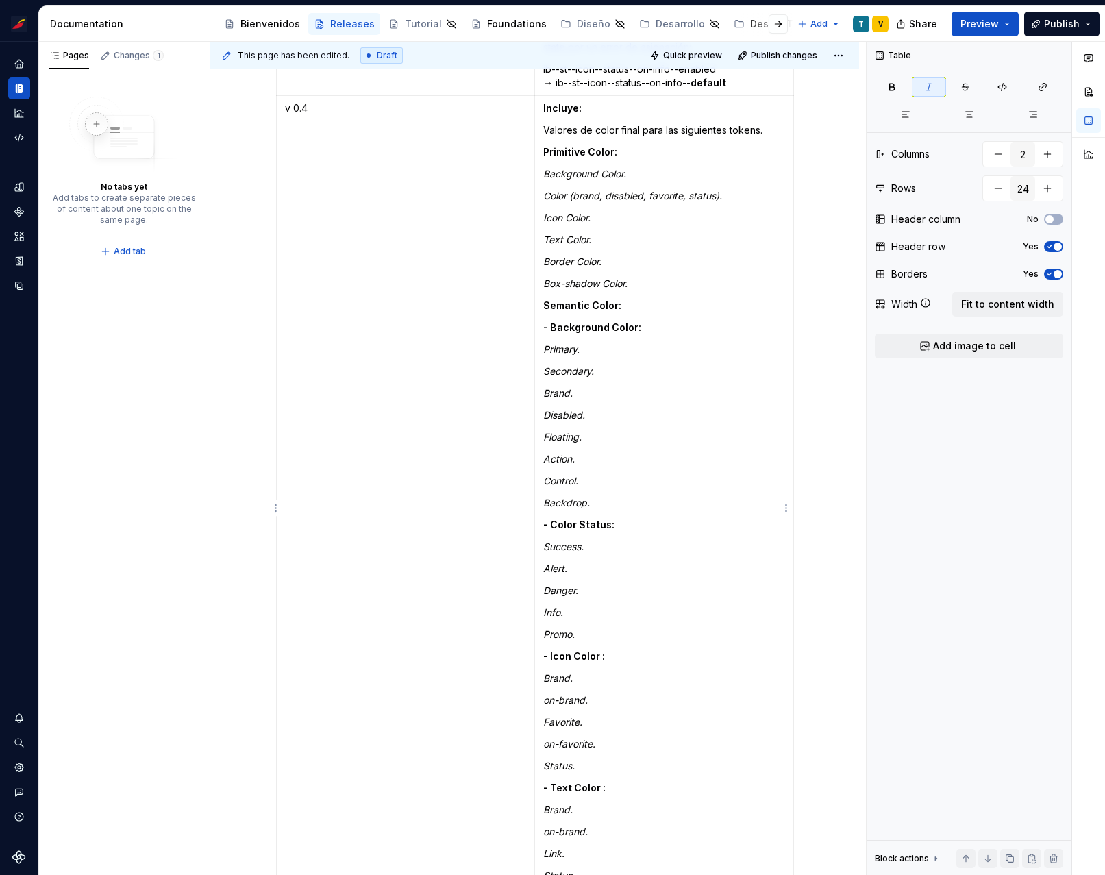
click at [547, 212] on em "Icon Color." at bounding box center [566, 218] width 47 height 12
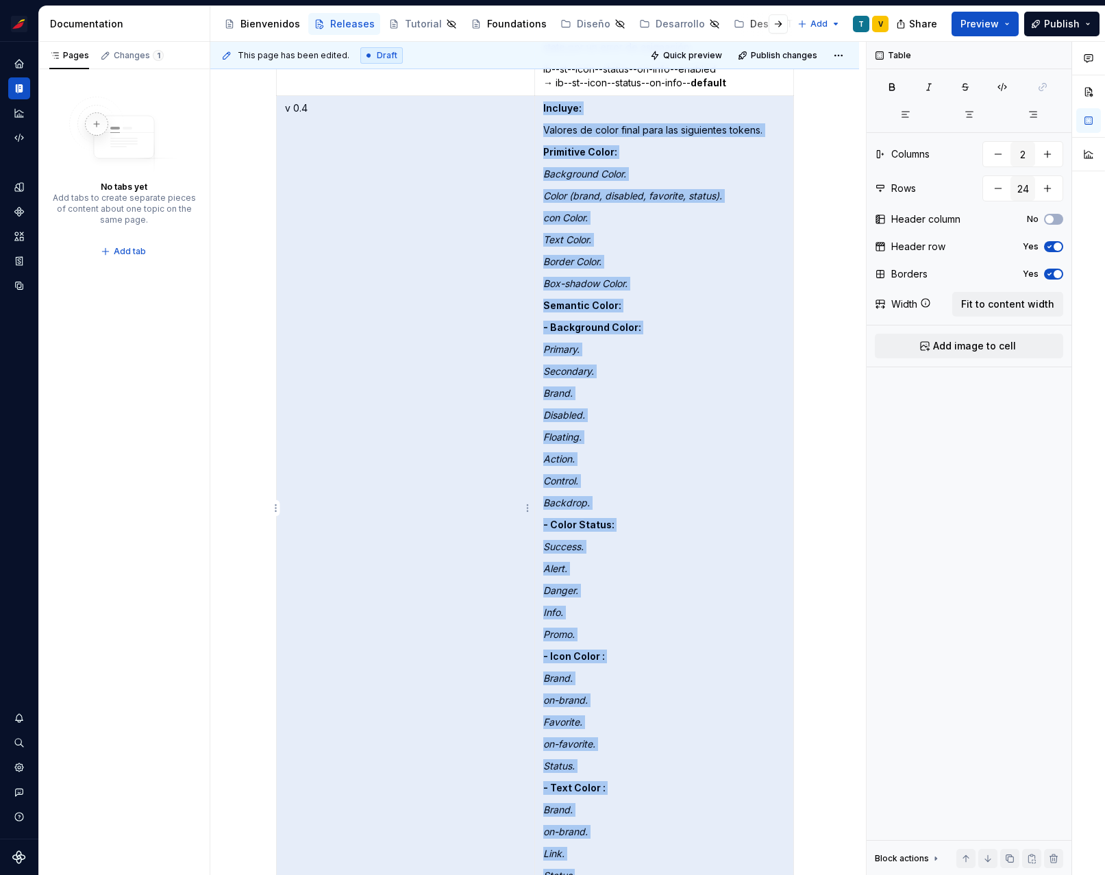
drag, startPoint x: 647, startPoint y: 252, endPoint x: 560, endPoint y: 147, distance: 136.7
click at [560, 147] on td "Incluye: Valores de color final para las siguientes tokens. Primitive Color: Ba…" at bounding box center [663, 536] width 259 height 880
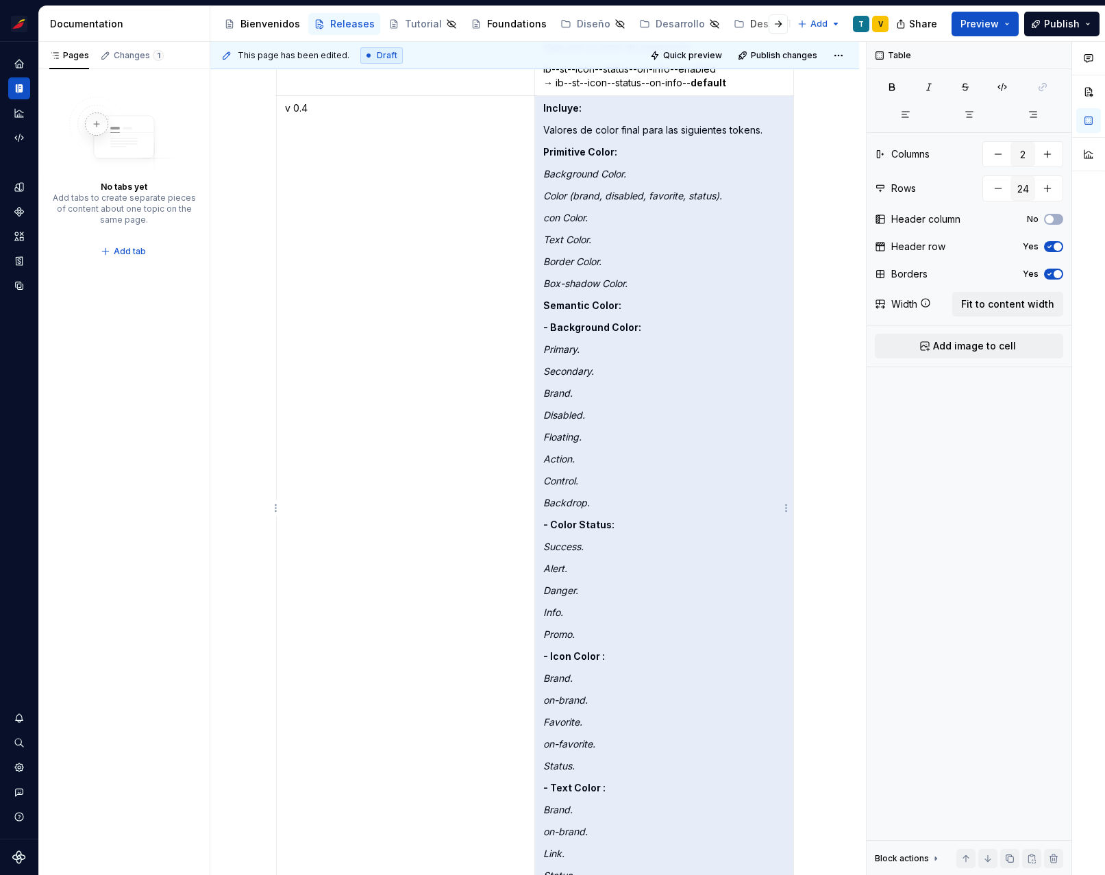
click at [560, 168] on em "Background Color." at bounding box center [584, 174] width 83 height 12
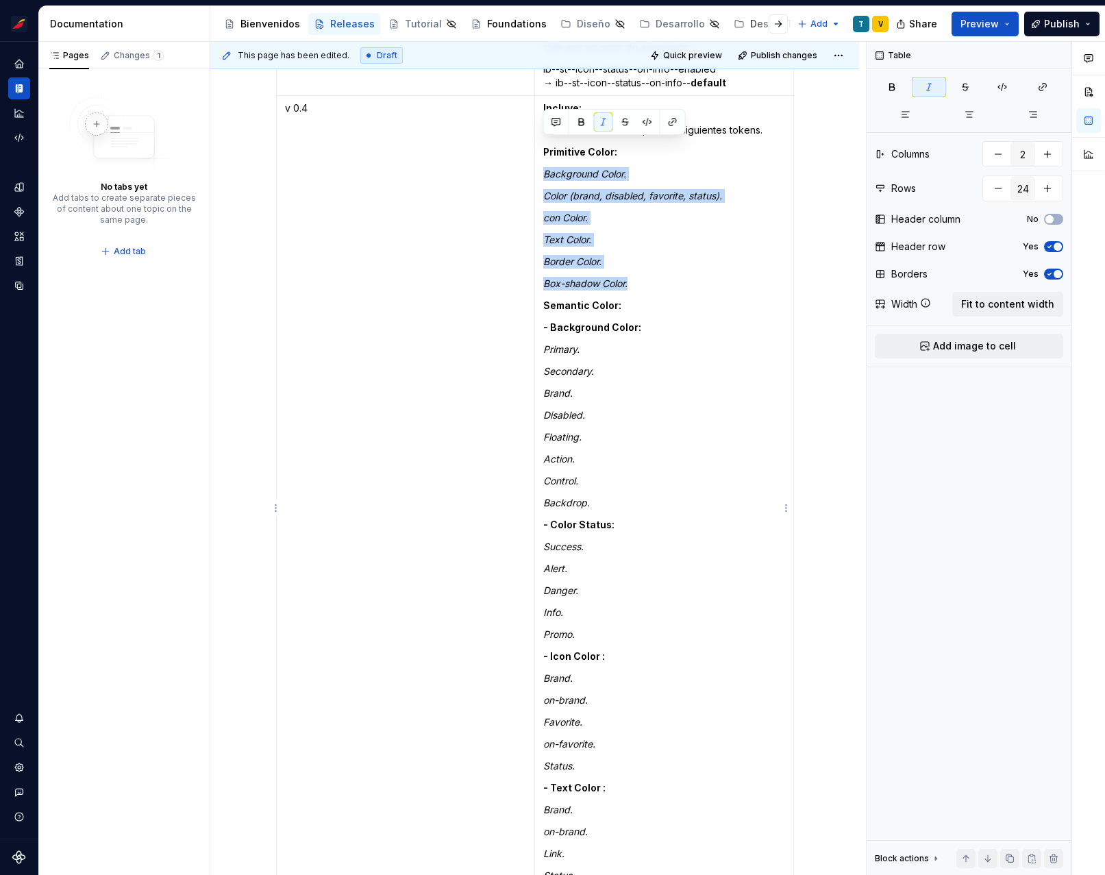
drag, startPoint x: 543, startPoint y: 146, endPoint x: 638, endPoint y: 253, distance: 143.6
click at [638, 253] on td "Incluye: Valores de color final para las siguientes tokens. Primitive Color: Ba…" at bounding box center [663, 536] width 259 height 880
click at [605, 127] on button "button" at bounding box center [603, 121] width 19 height 19
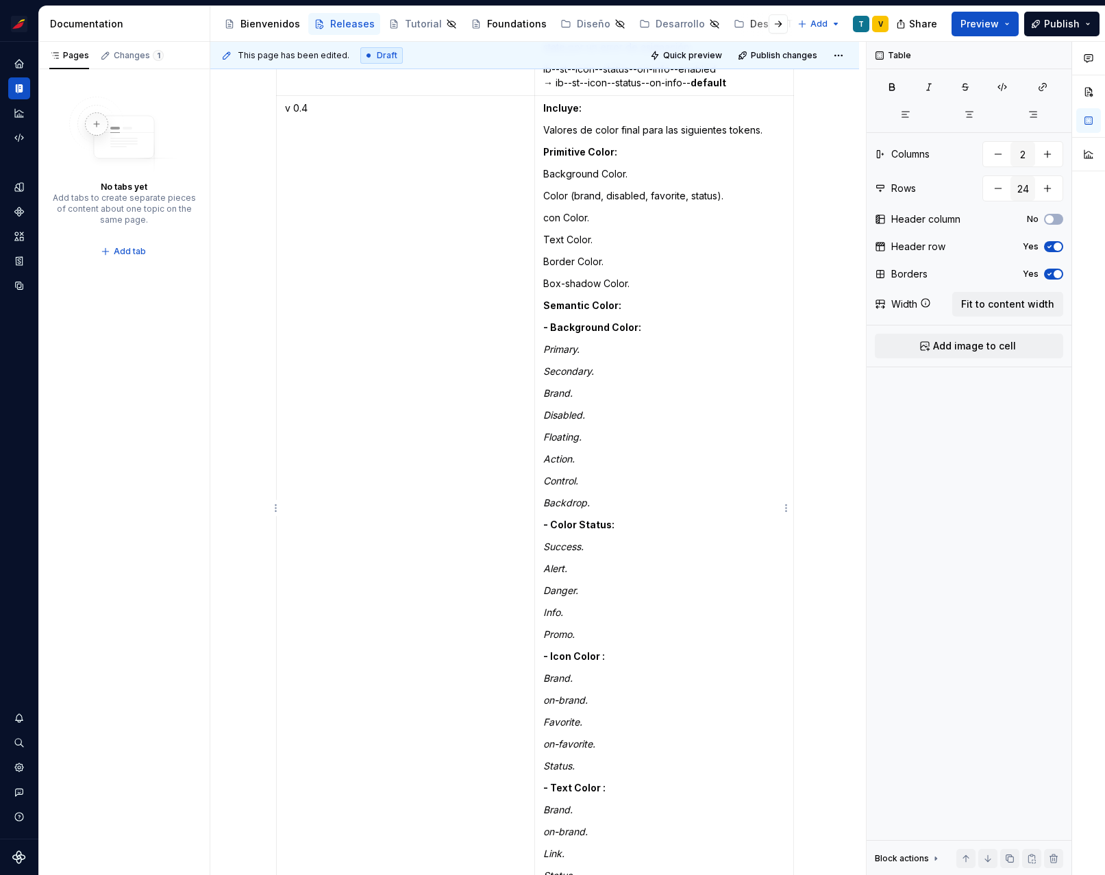
click at [630, 233] on p "Text Color." at bounding box center [664, 240] width 242 height 14
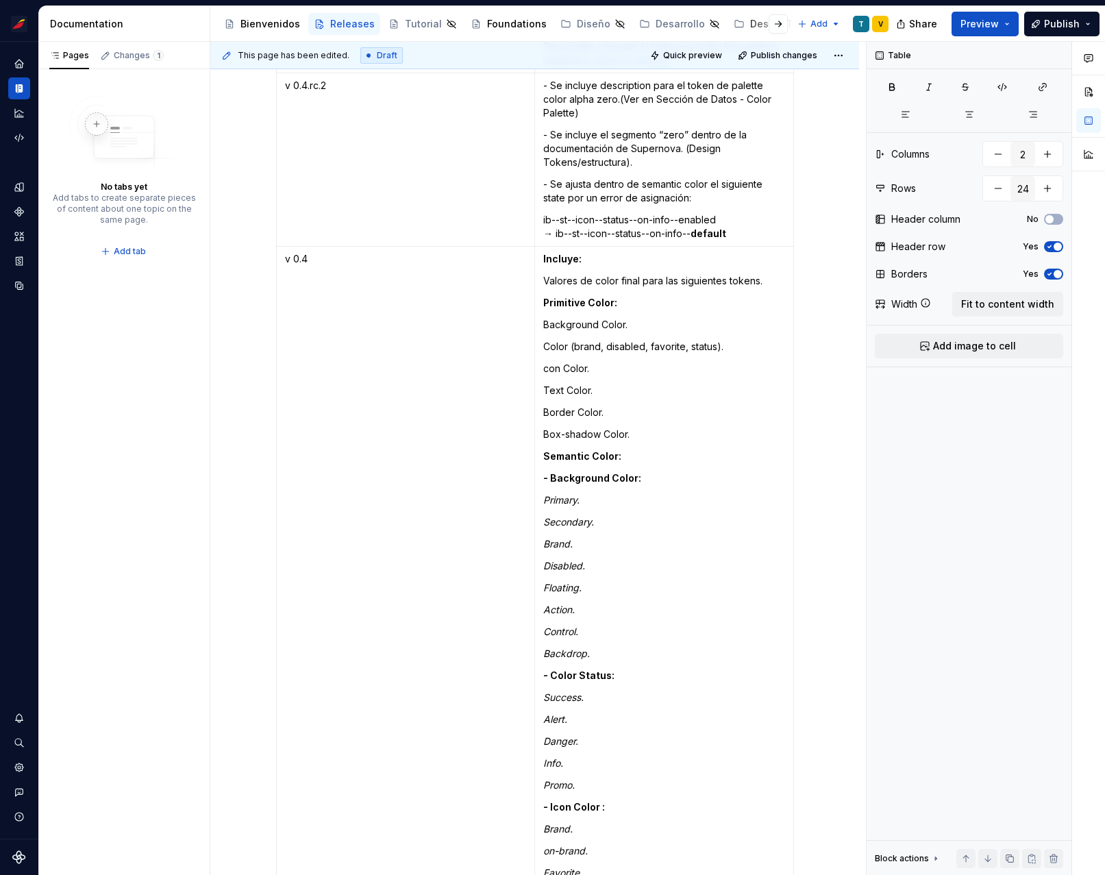
scroll to position [5093, 0]
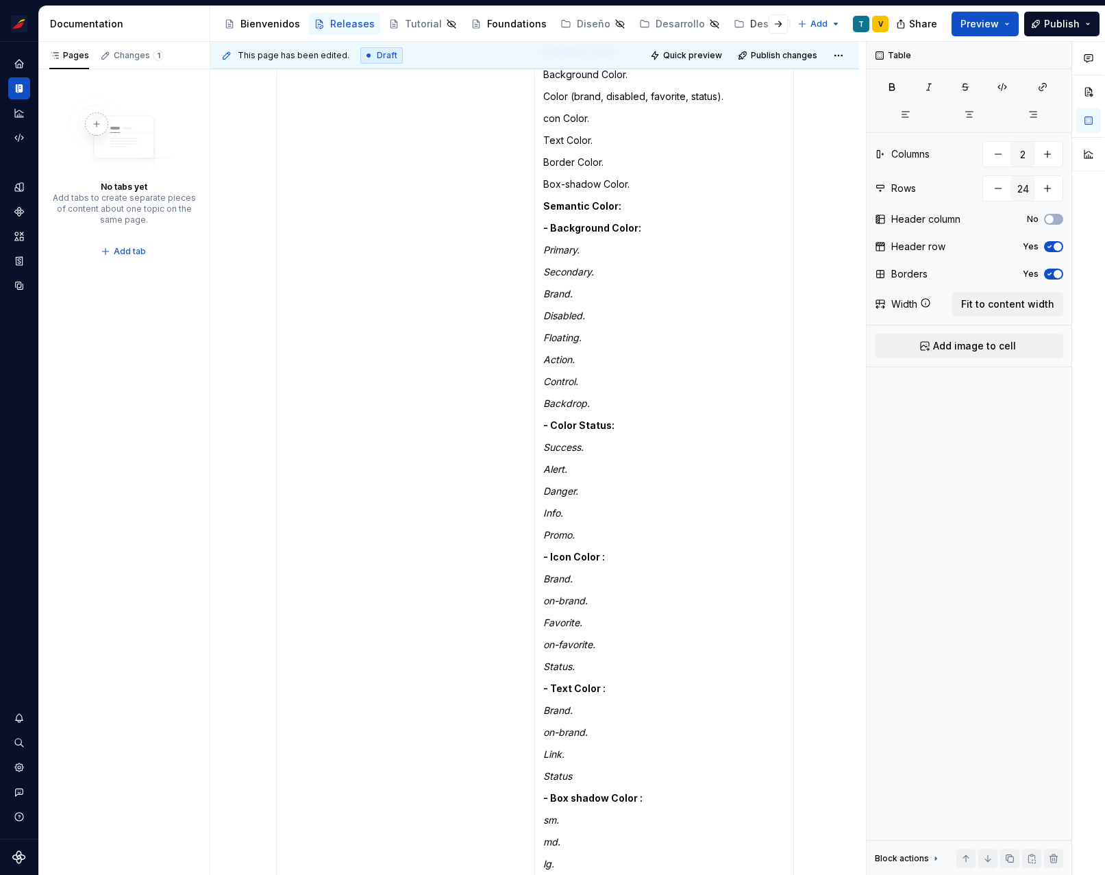
scroll to position [5426, 0]
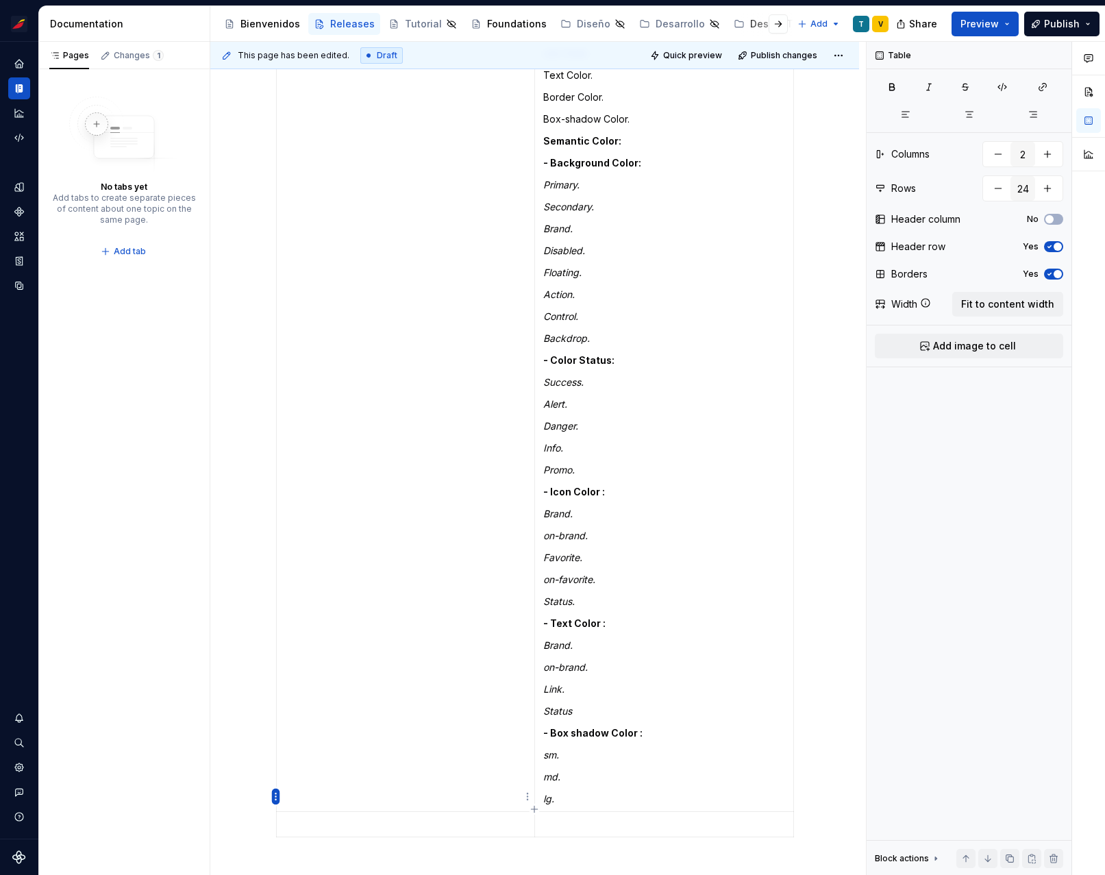
click at [277, 795] on html "Sistema de diseño Iberia T Design system data Documentation Accessibility guide…" at bounding box center [552, 437] width 1105 height 875
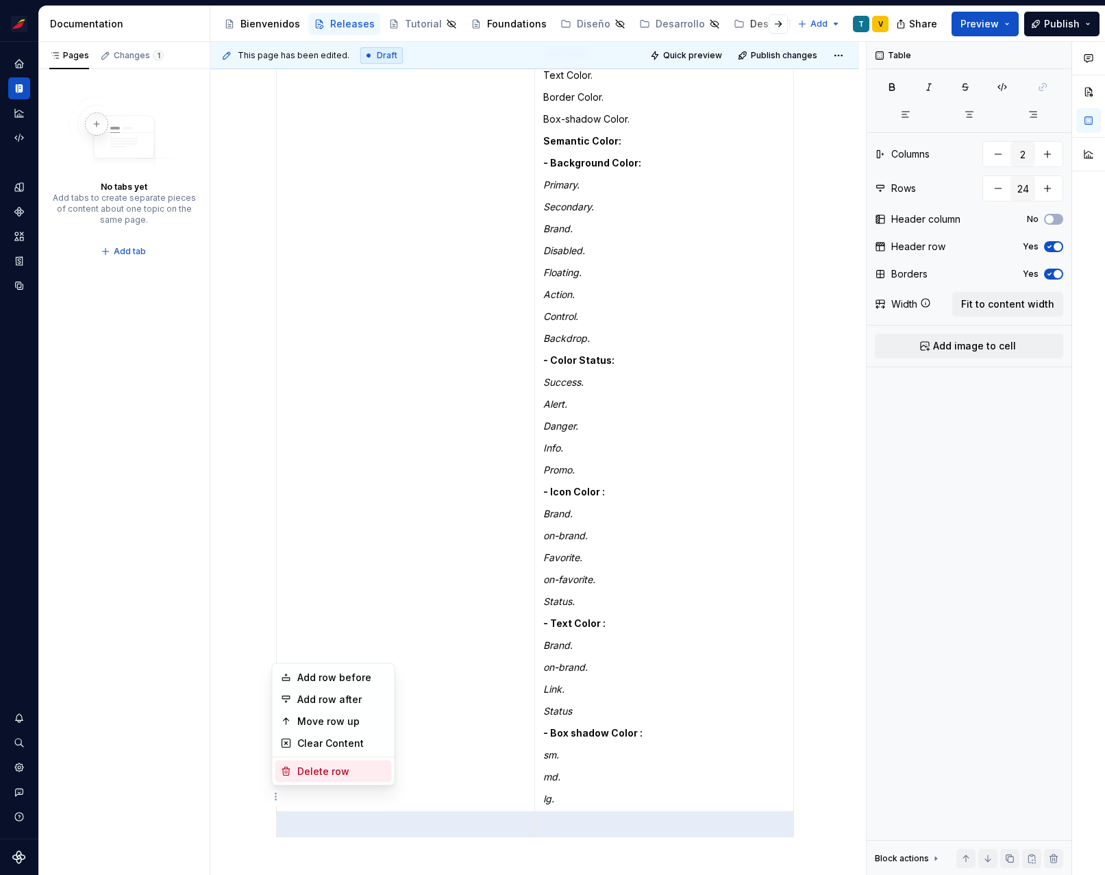
click at [312, 771] on div "Delete row" at bounding box center [341, 772] width 89 height 14
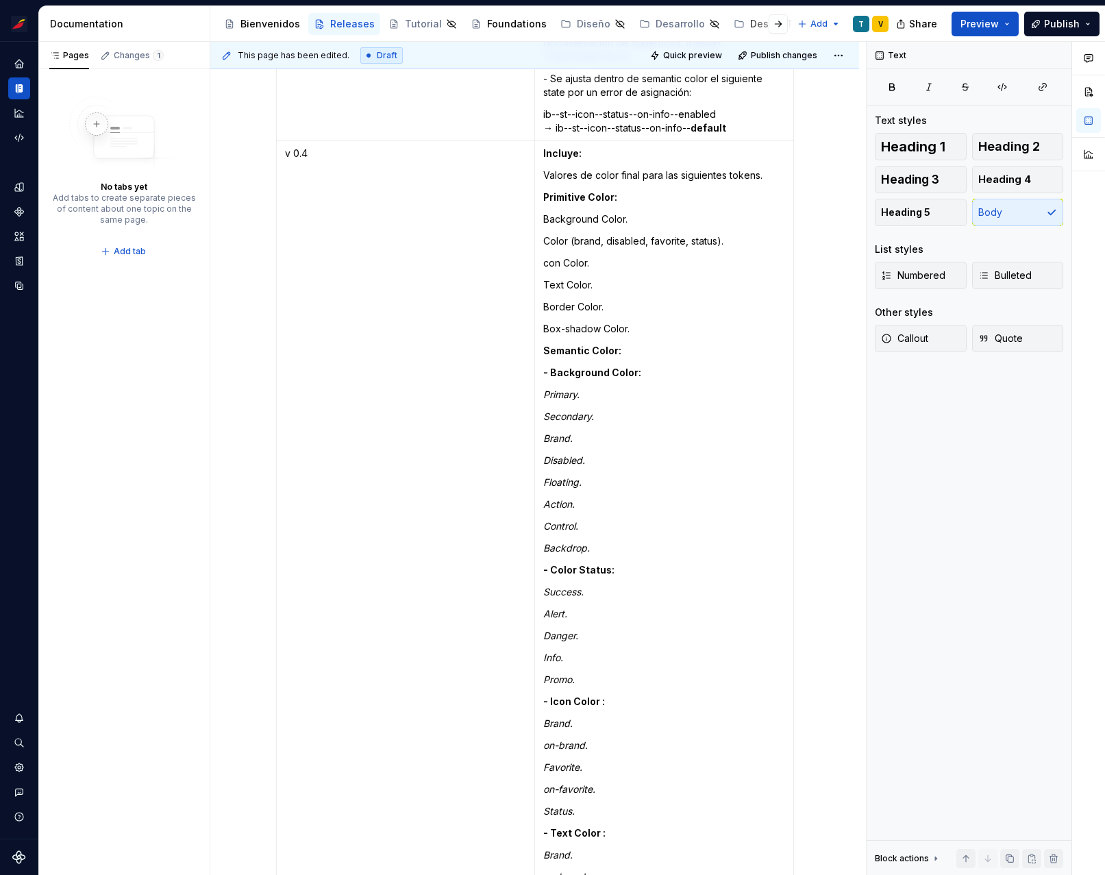
scroll to position [5199, 0]
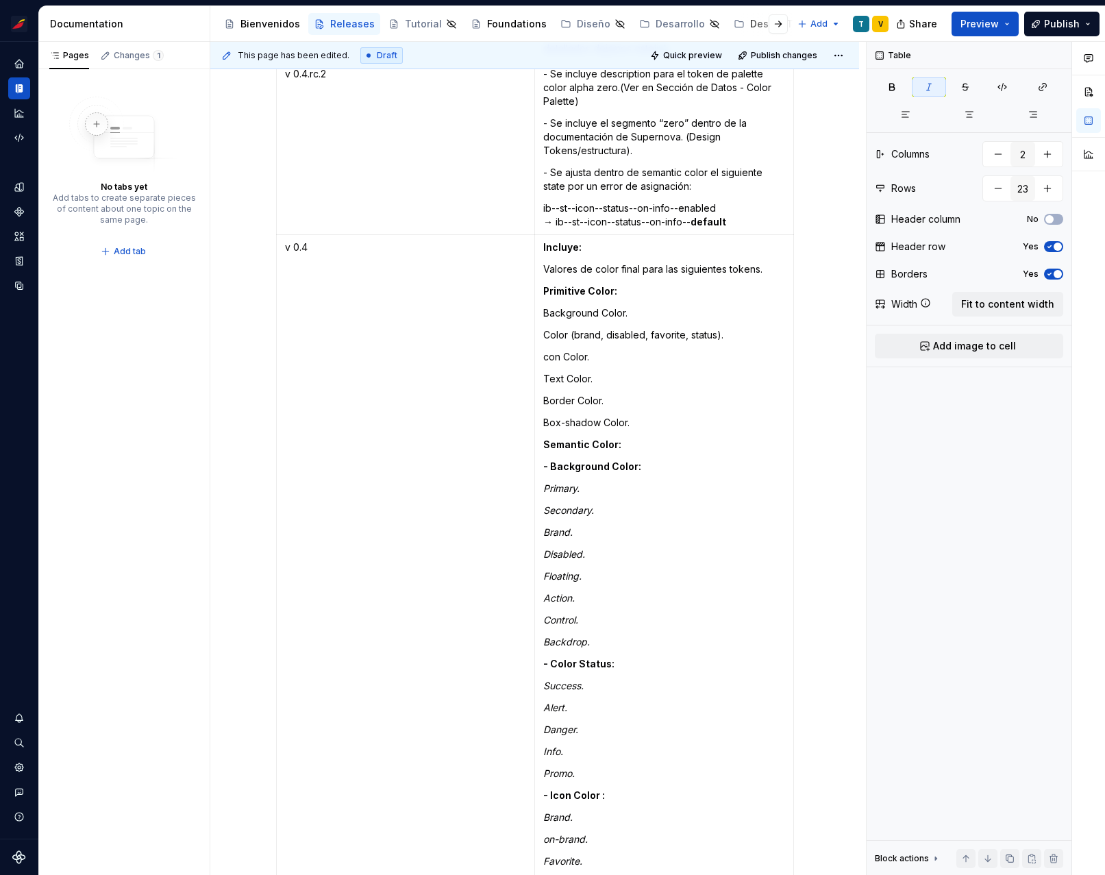
scroll to position [5290, 0]
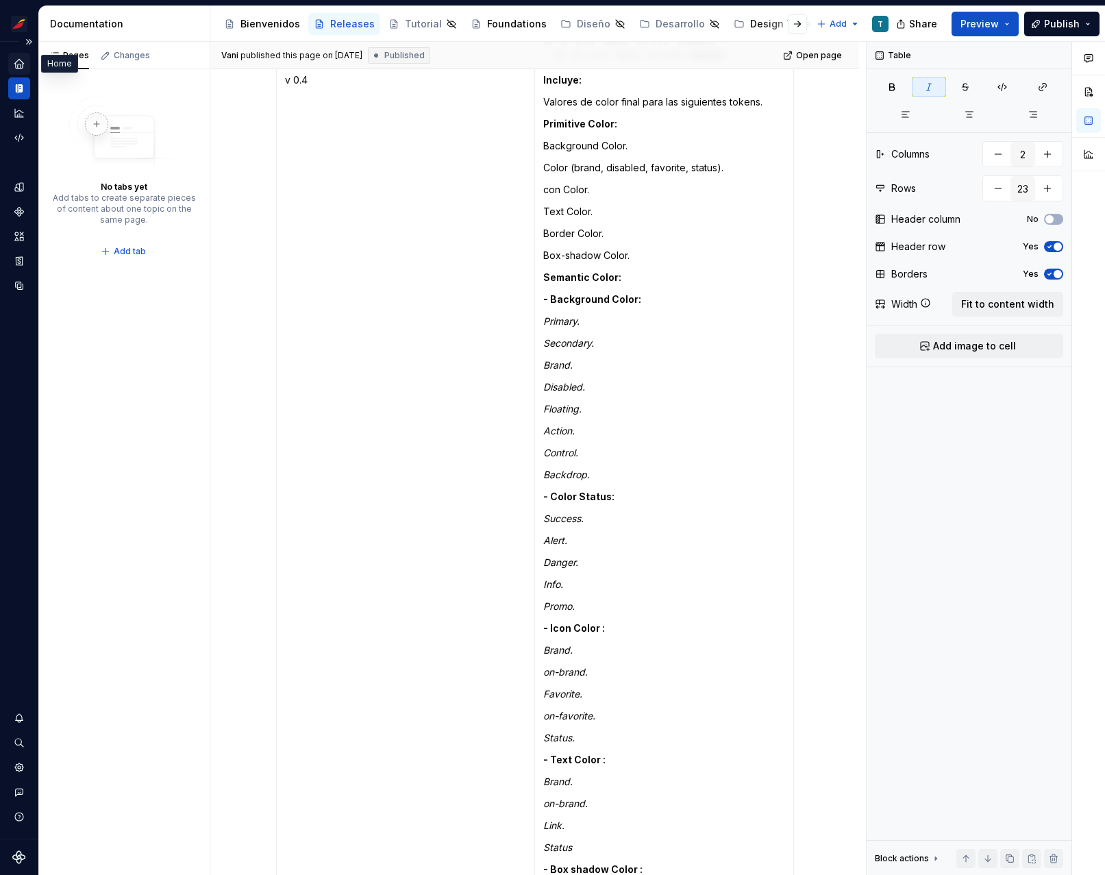
click at [16, 66] on icon "Home" at bounding box center [18, 63] width 9 height 9
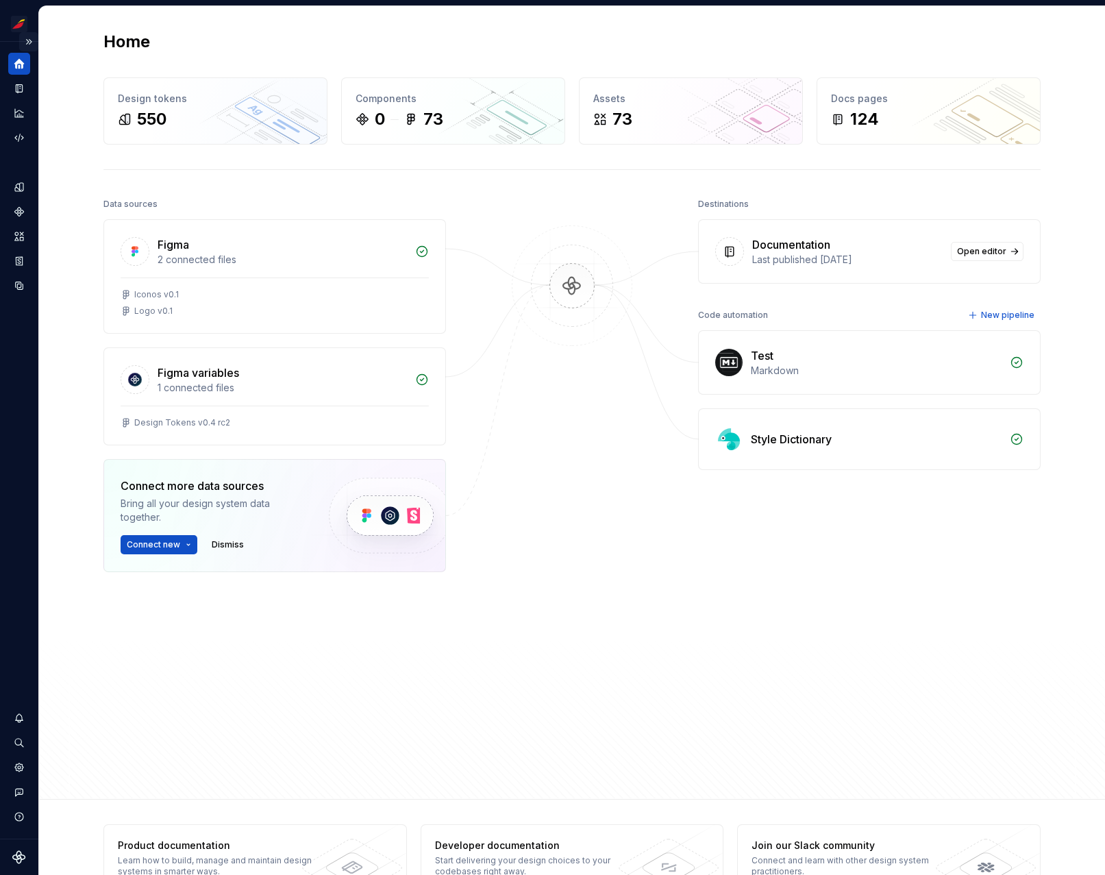
click at [29, 42] on button "Expand sidebar" at bounding box center [28, 41] width 19 height 19
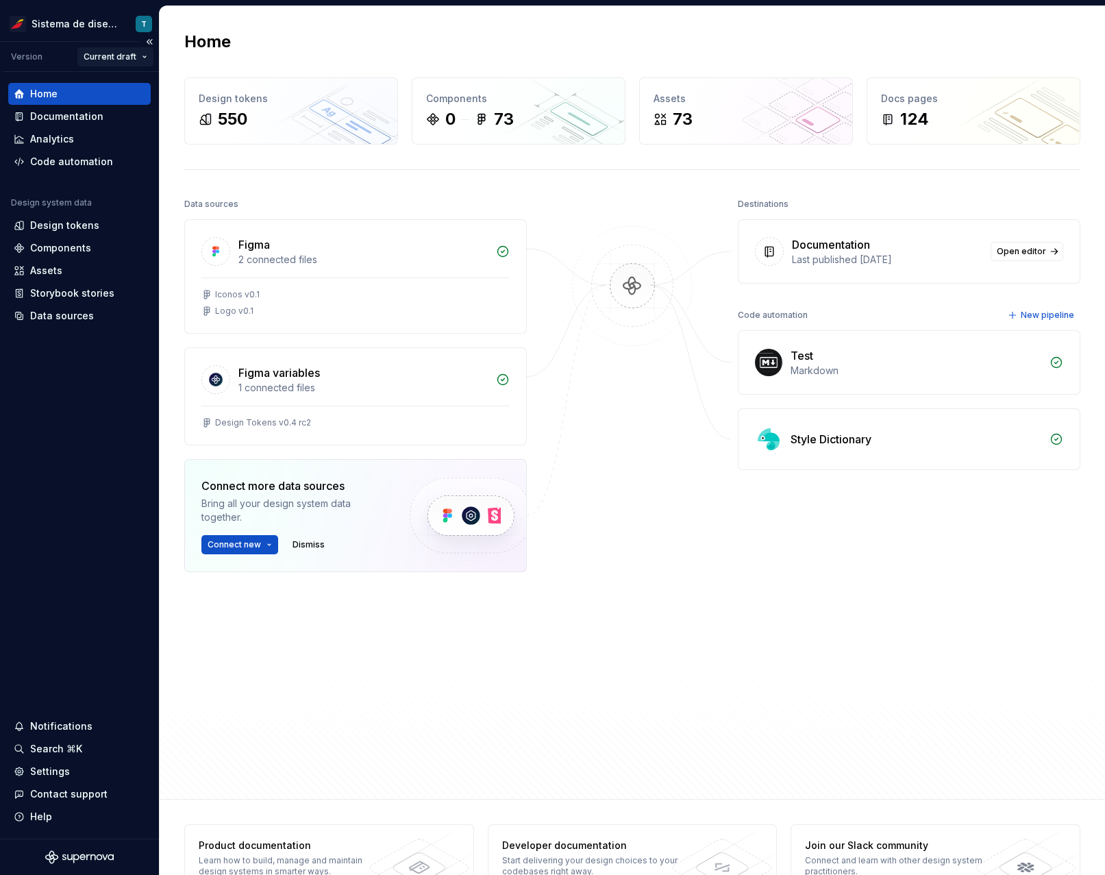
click at [105, 54] on html "Sistema de diseño Iberia T Version Current draft Home Documentation Analytics C…" at bounding box center [552, 437] width 1105 height 875
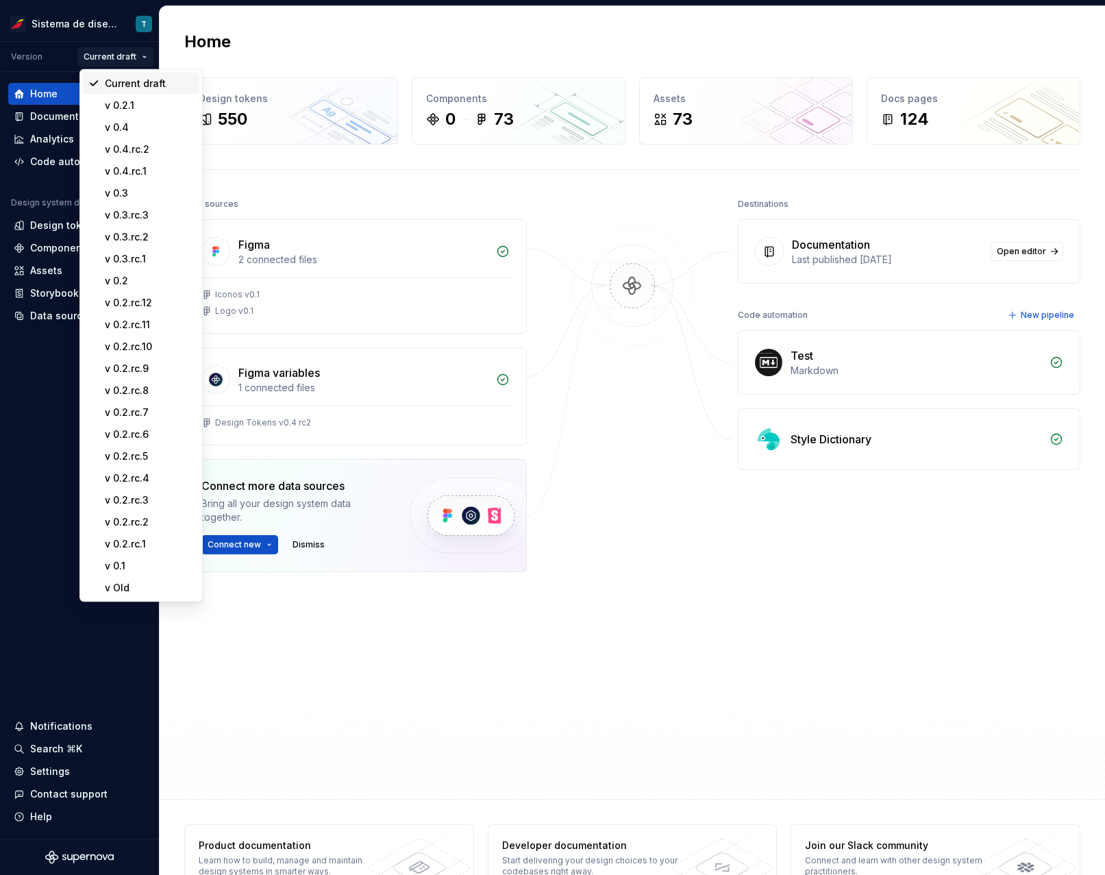
click at [136, 80] on div "Current draft" at bounding box center [149, 84] width 89 height 14
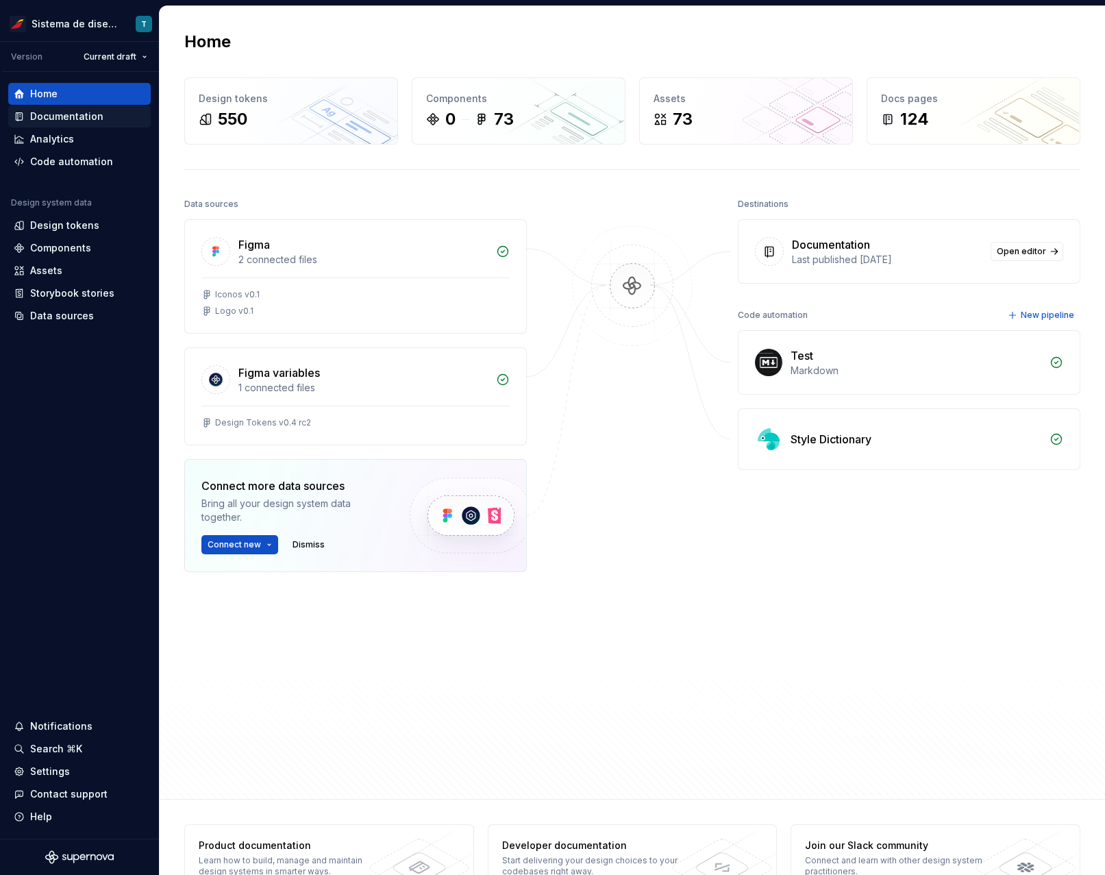
click at [77, 116] on div "Documentation" at bounding box center [66, 117] width 73 height 14
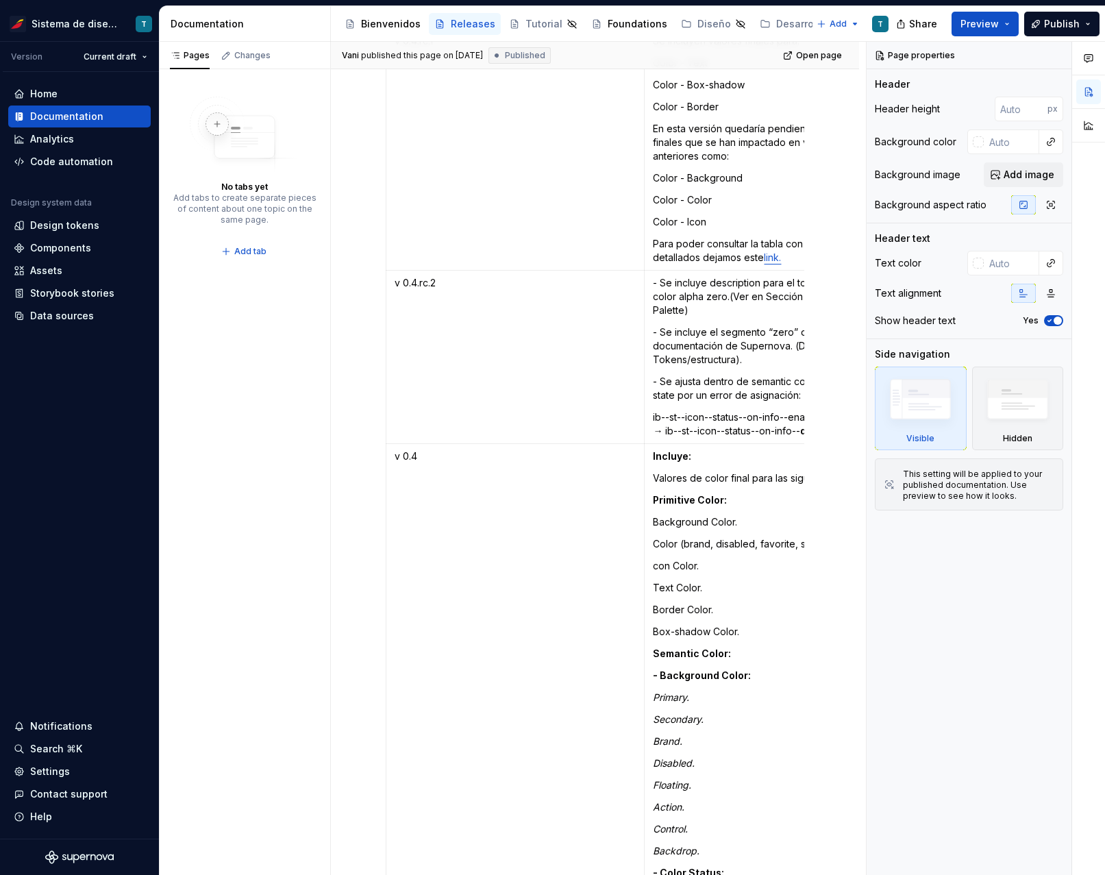
scroll to position [5295, 0]
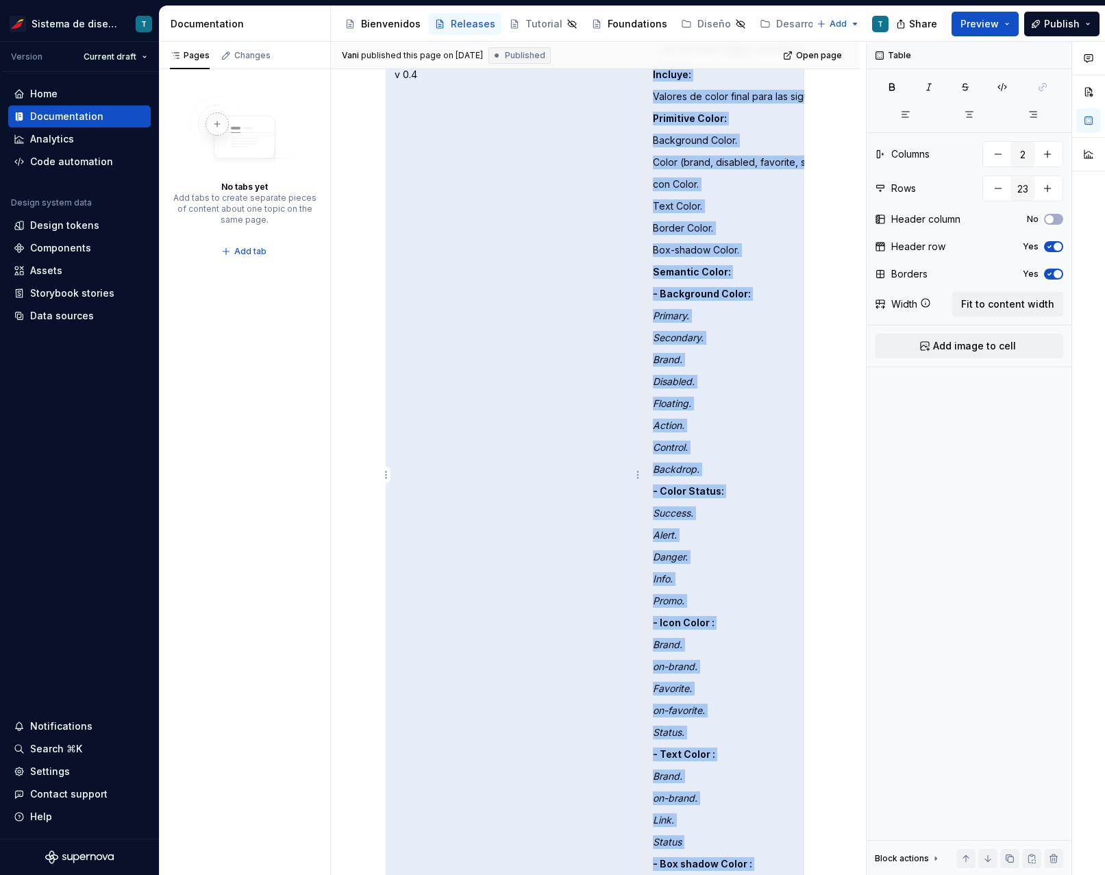
drag, startPoint x: 707, startPoint y: 438, endPoint x: 647, endPoint y: 298, distance: 151.9
click at [647, 299] on td "Incluye: Valores de color final para las siguientes tokens. Primitive Color: Ba…" at bounding box center [774, 502] width 259 height 880
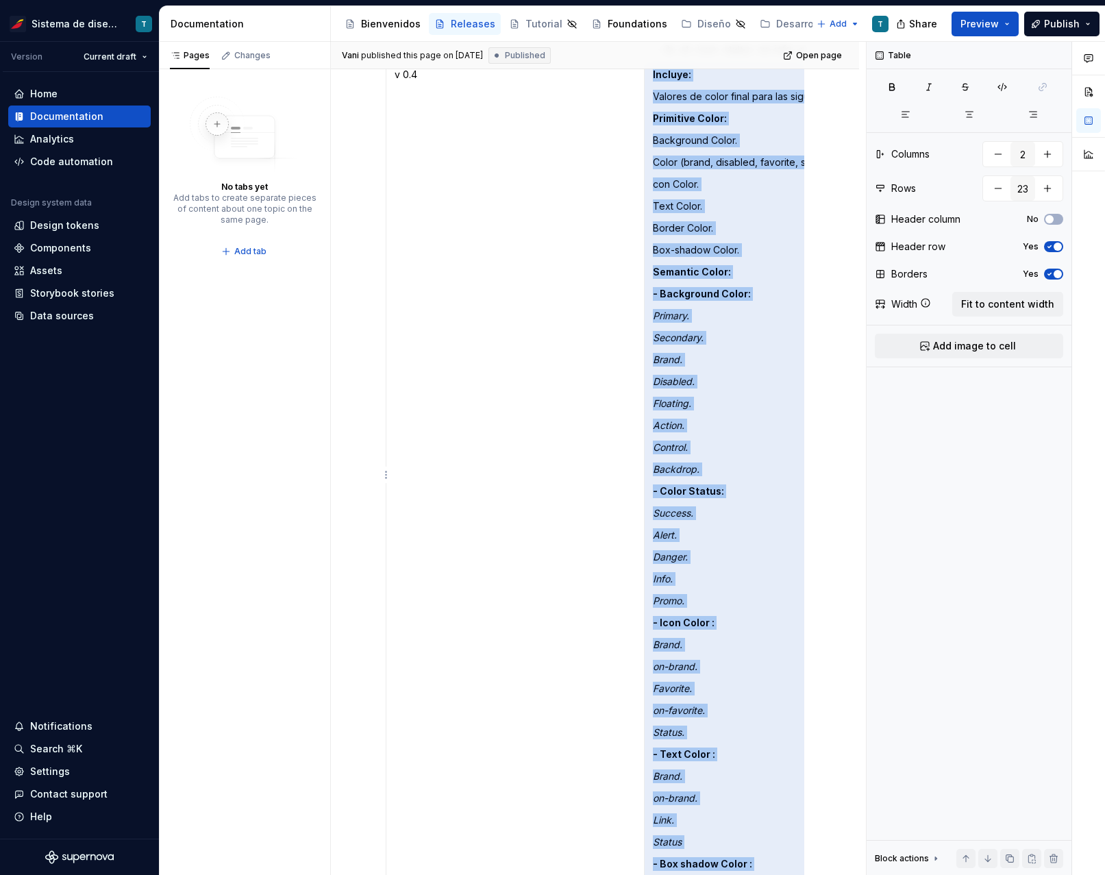
click at [654, 310] on em "Primary." at bounding box center [671, 316] width 36 height 12
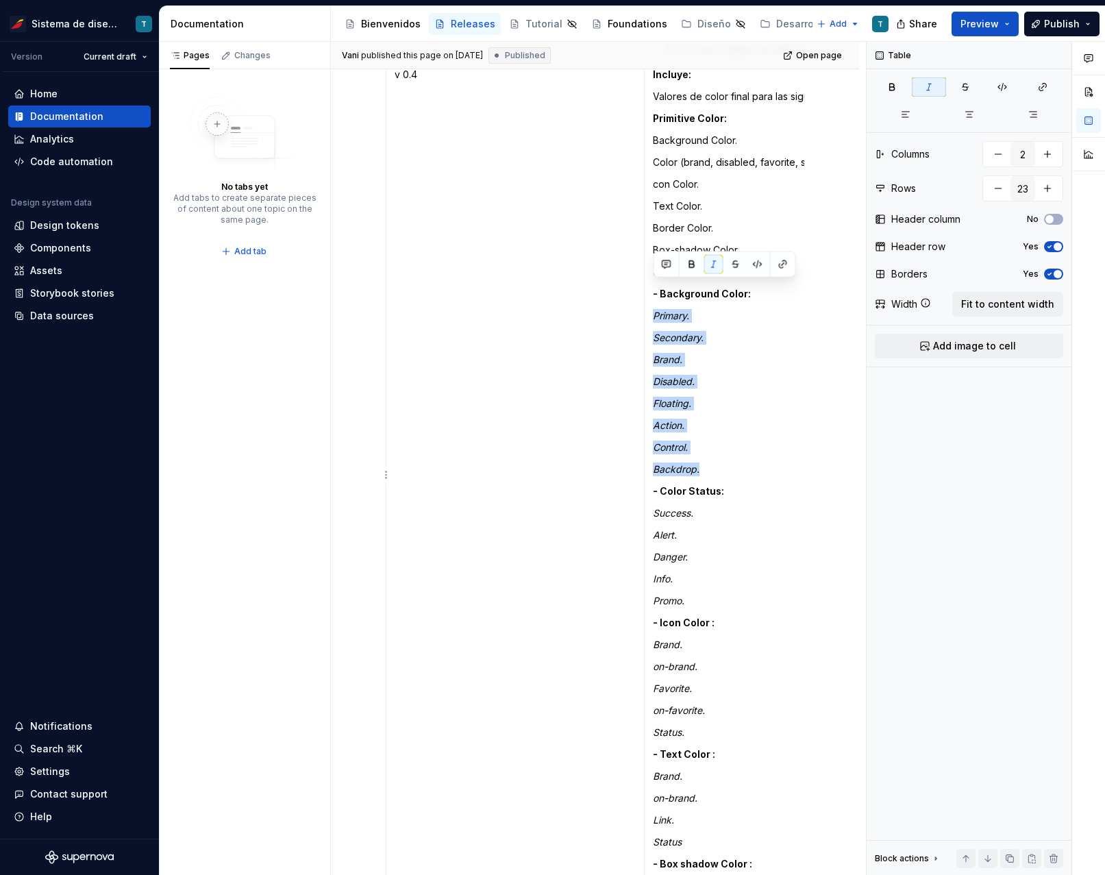
drag, startPoint x: 664, startPoint y: 293, endPoint x: 721, endPoint y: 440, distance: 157.5
click at [721, 440] on td "Incluye: Valores de color final para las siguientes tokens. Primitive Color: Ba…" at bounding box center [774, 502] width 259 height 880
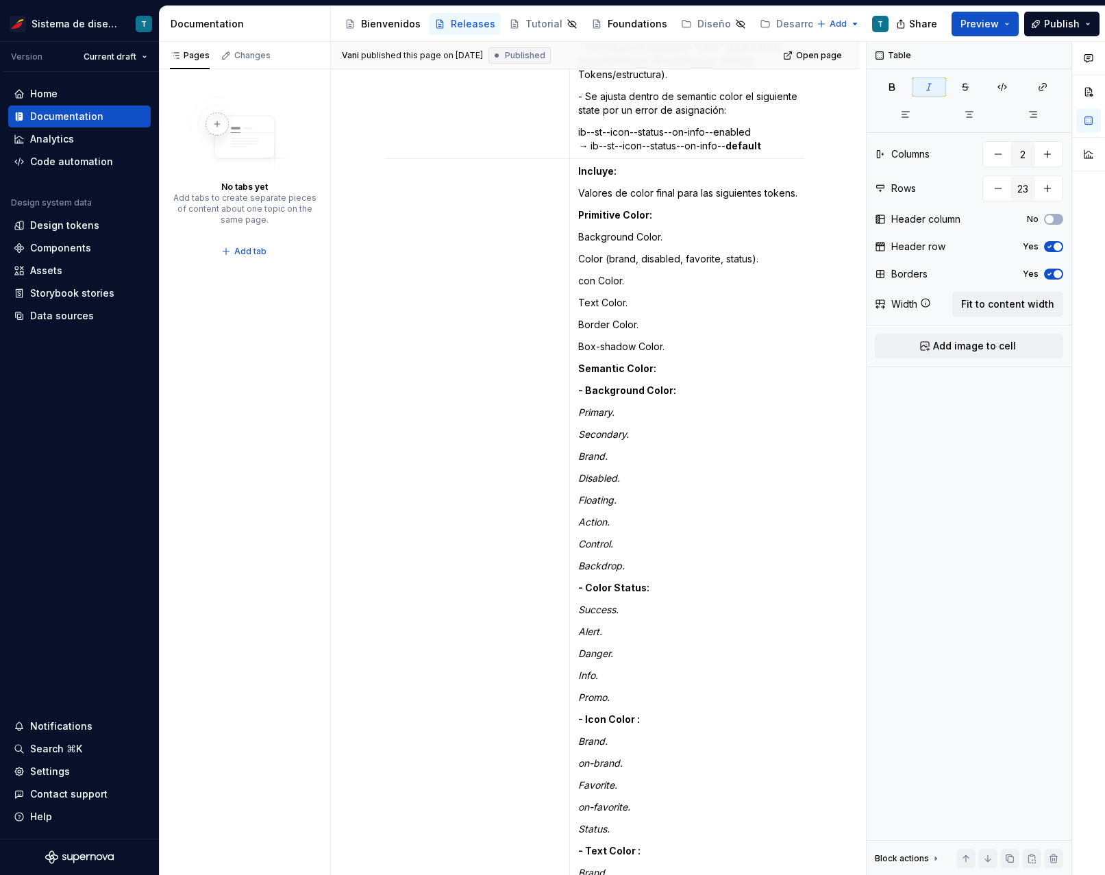
scroll to position [0, 100]
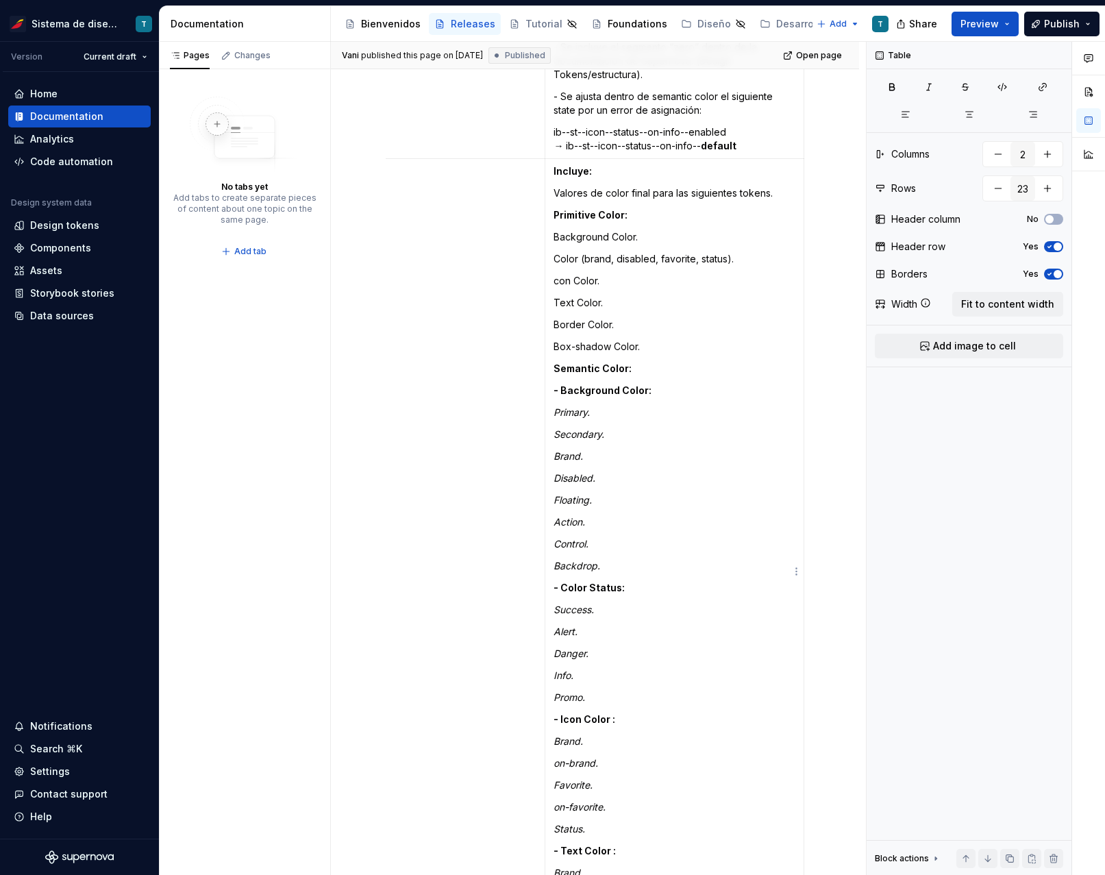
click at [582, 274] on p "con Color." at bounding box center [675, 281] width 242 height 14
drag, startPoint x: 616, startPoint y: 253, endPoint x: 557, endPoint y: 258, distance: 59.1
click at [557, 274] on p "con Color." at bounding box center [675, 281] width 242 height 14
type textarea "*"
click at [432, 265] on td "v 0.4" at bounding box center [416, 599] width 258 height 880
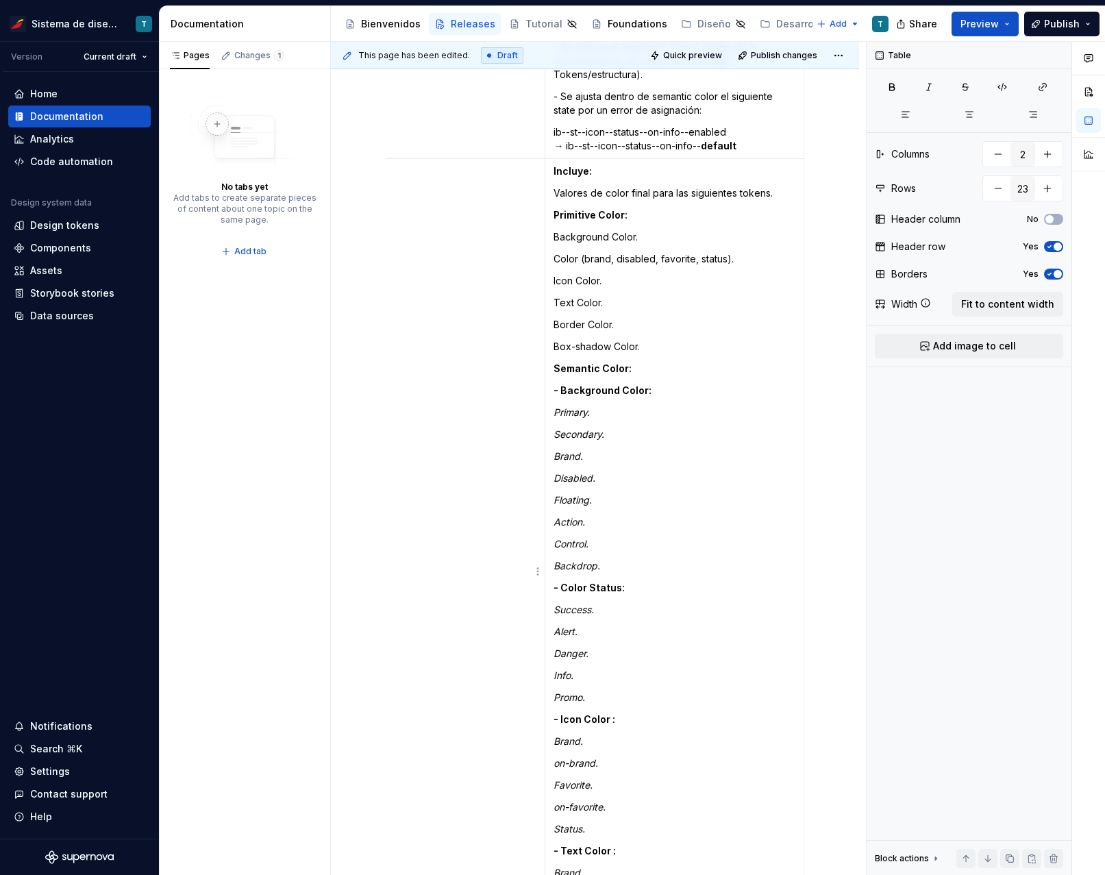
click at [432, 265] on td "v 0.4" at bounding box center [416, 599] width 258 height 880
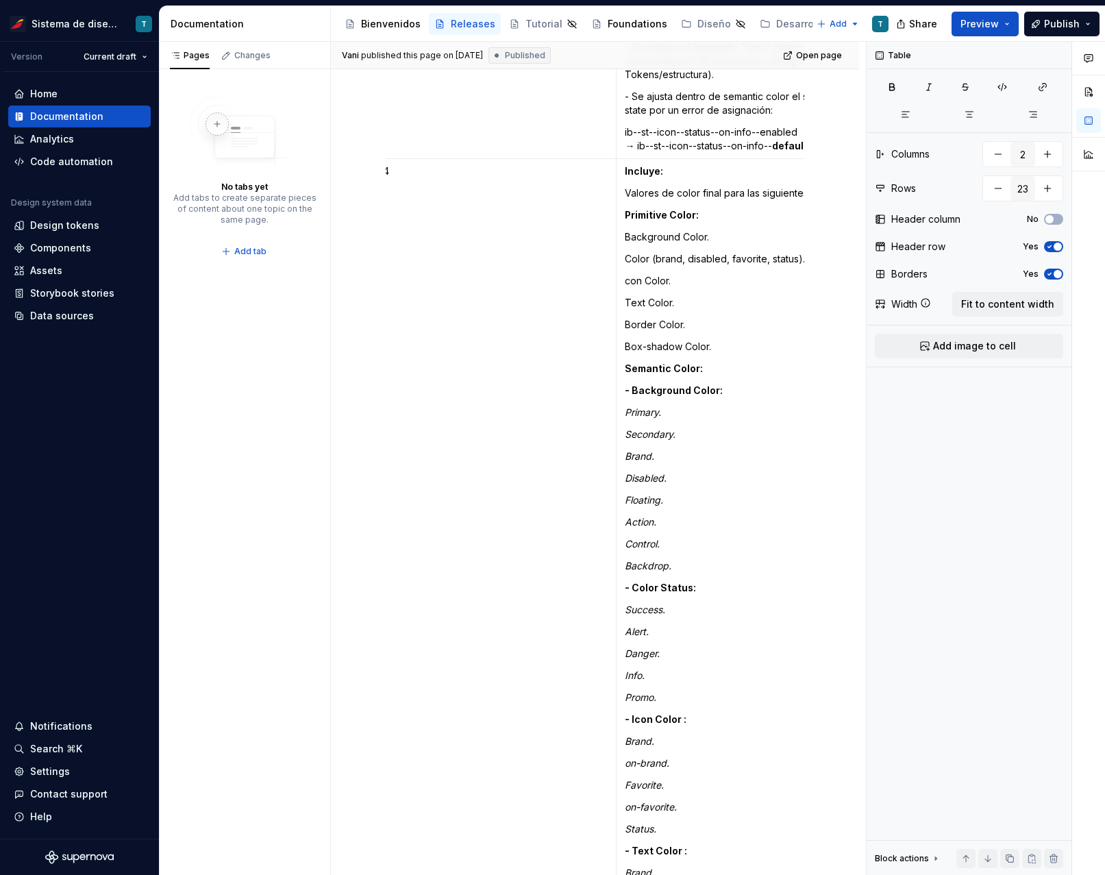
click at [627, 274] on p "con Color." at bounding box center [746, 281] width 242 height 14
click at [473, 256] on td "v 0.4" at bounding box center [487, 599] width 258 height 880
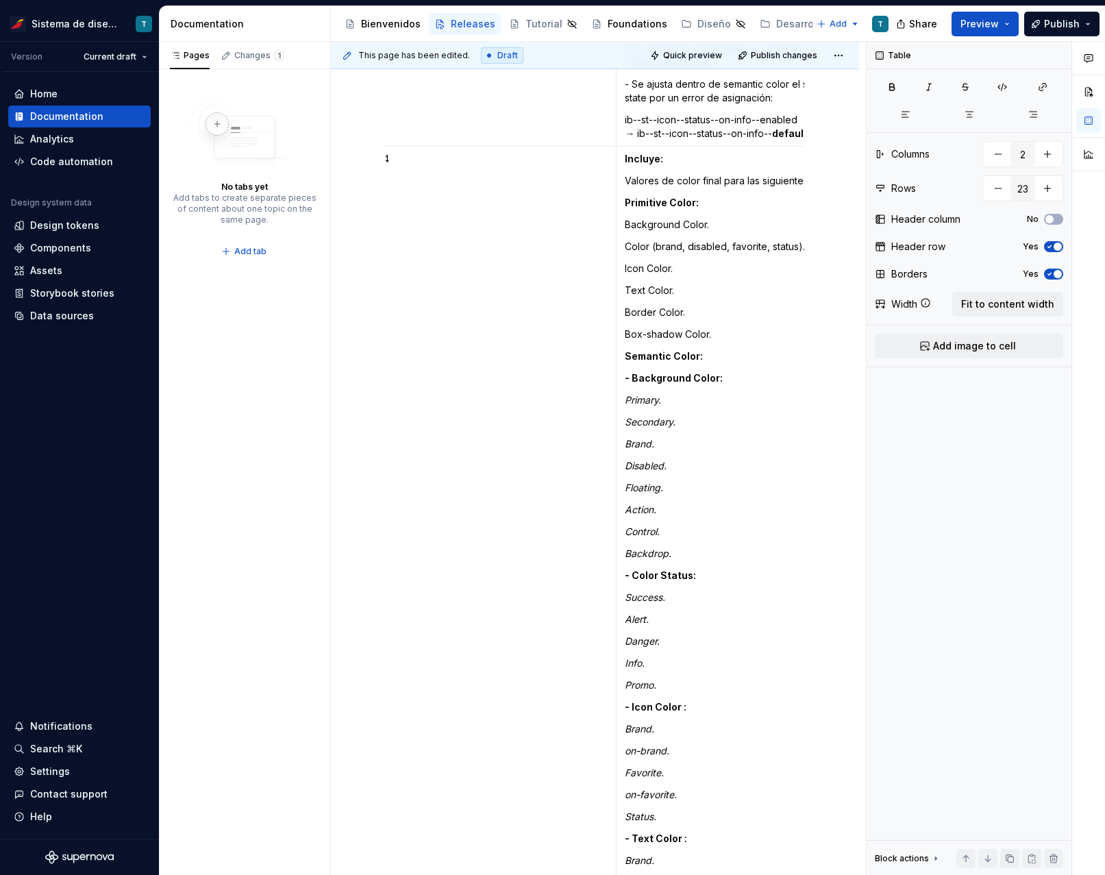
scroll to position [5663, 0]
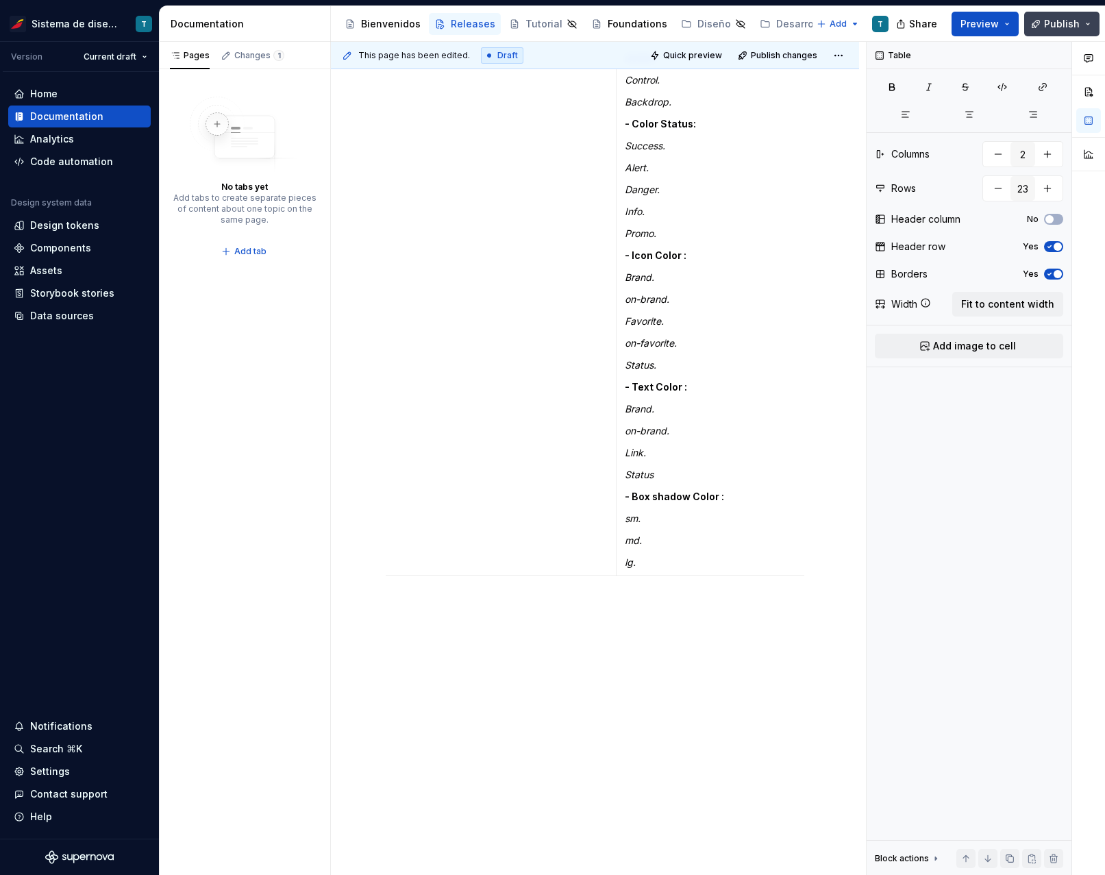
click at [1049, 25] on span "Publish" at bounding box center [1062, 24] width 36 height 14
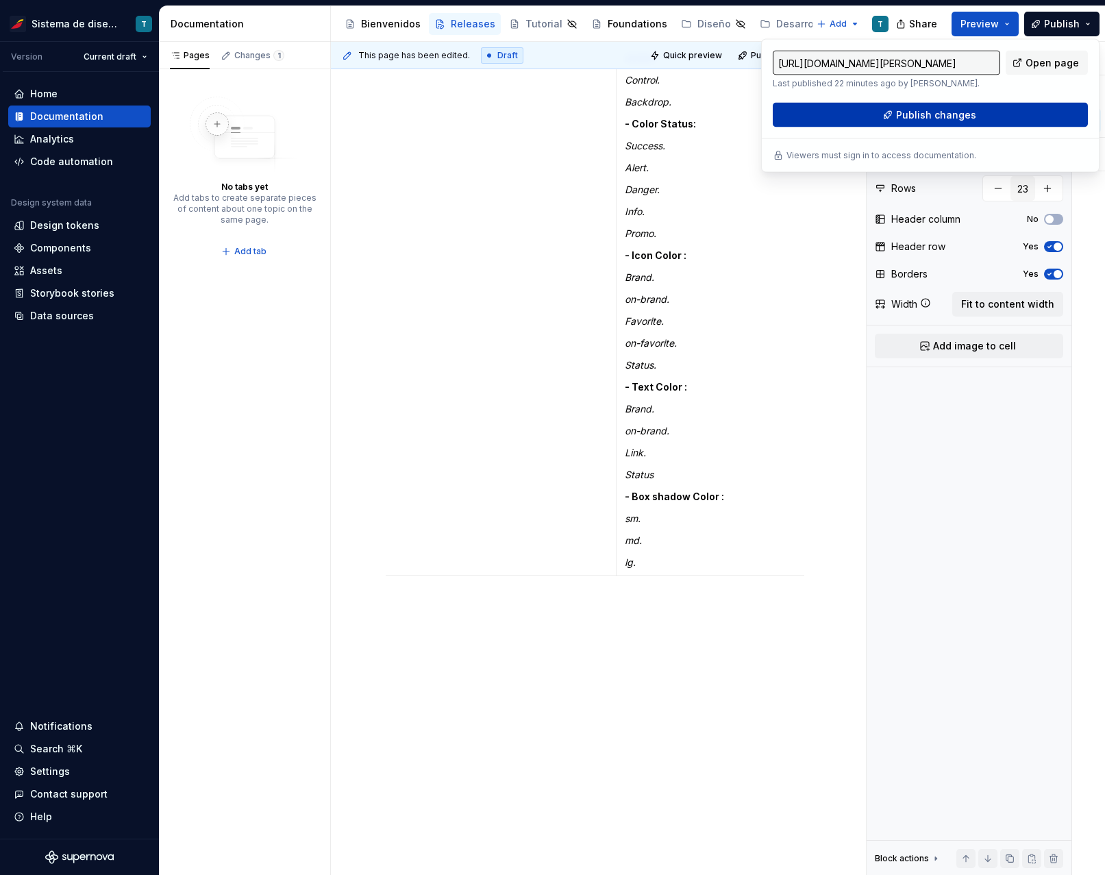
click at [913, 120] on span "Publish changes" at bounding box center [936, 115] width 80 height 14
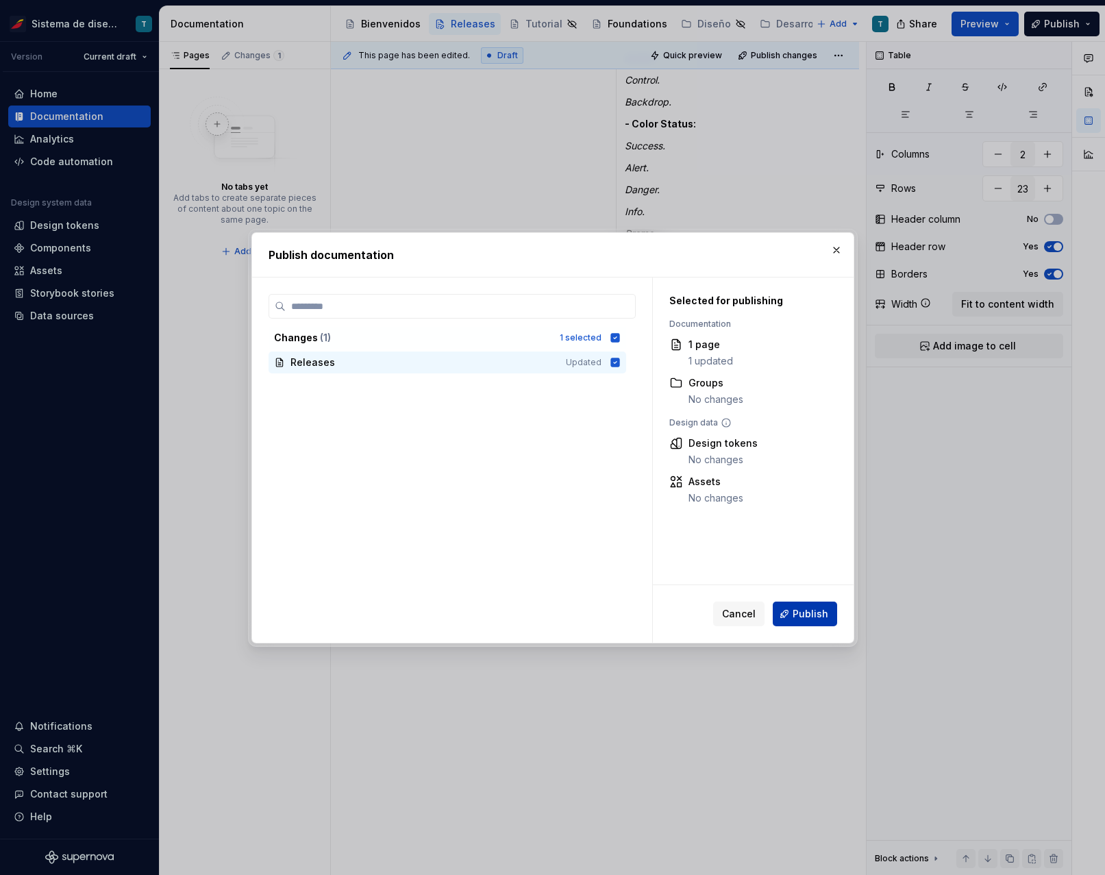
click at [805, 612] on span "Publish" at bounding box center [811, 614] width 36 height 14
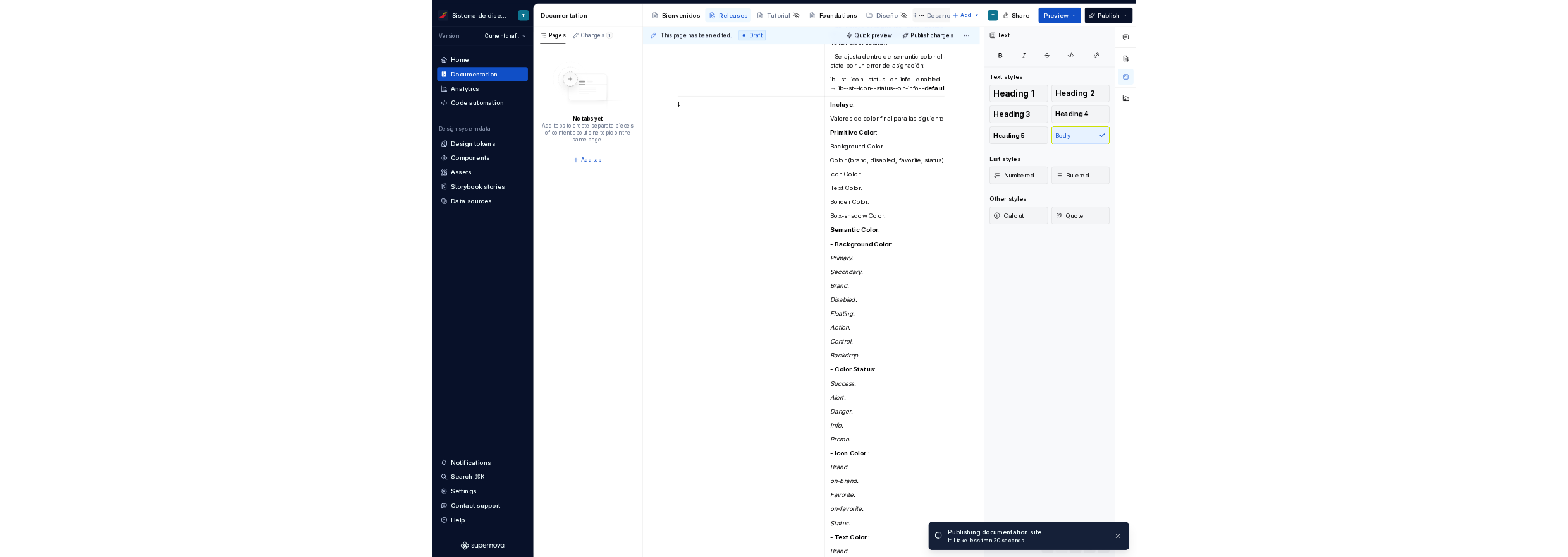
scroll to position [4542, 0]
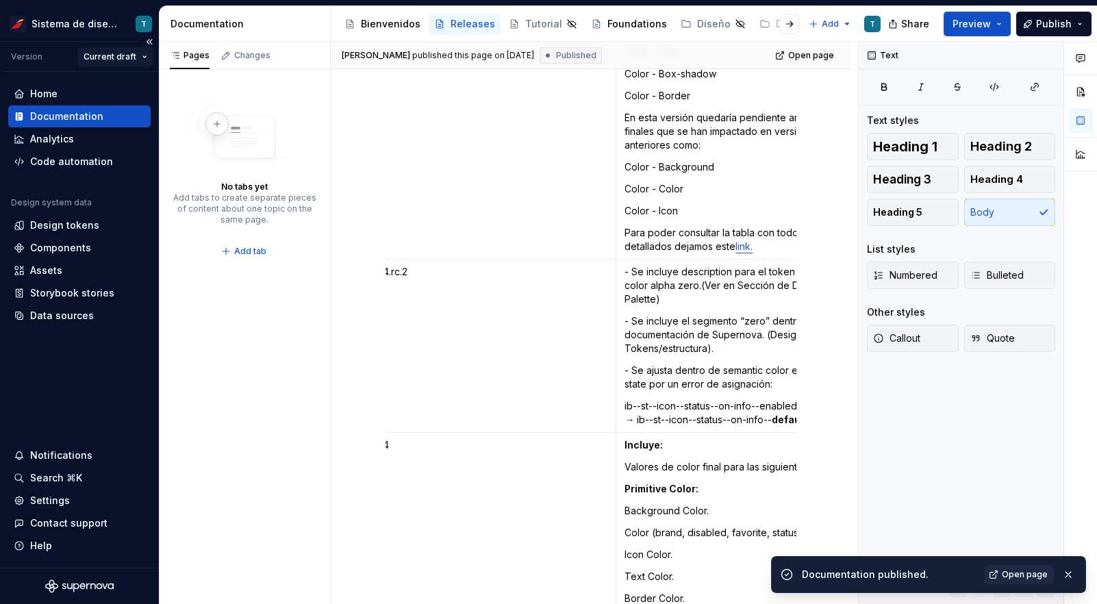
click at [112, 55] on html "Sistema de diseño Iberia T Version Current draft Home Documentation Analytics C…" at bounding box center [548, 302] width 1097 height 604
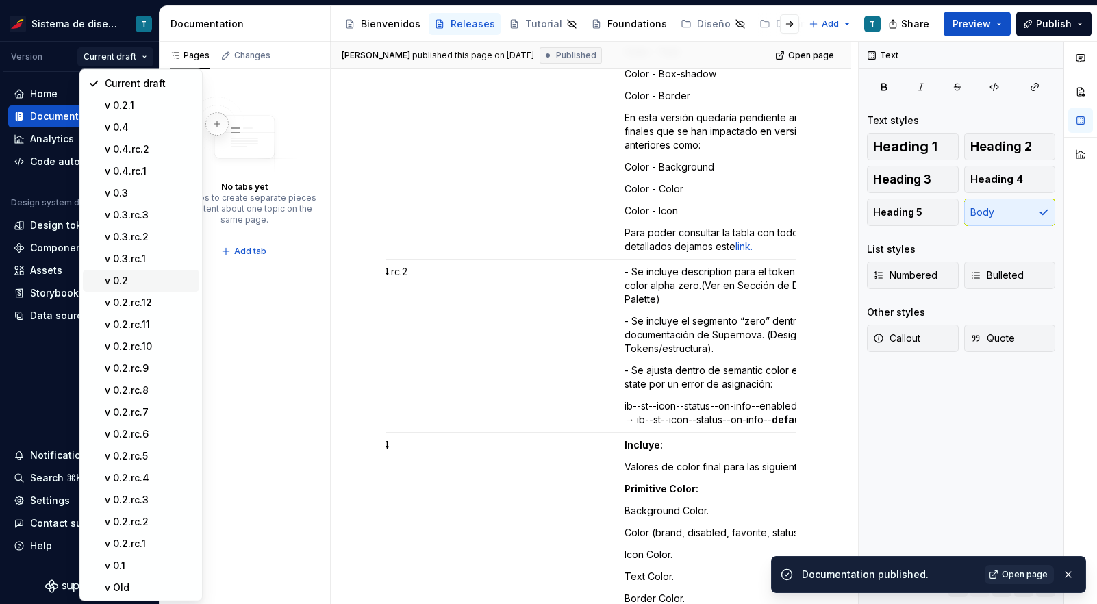
click at [132, 287] on div "v 0.2" at bounding box center [149, 281] width 89 height 14
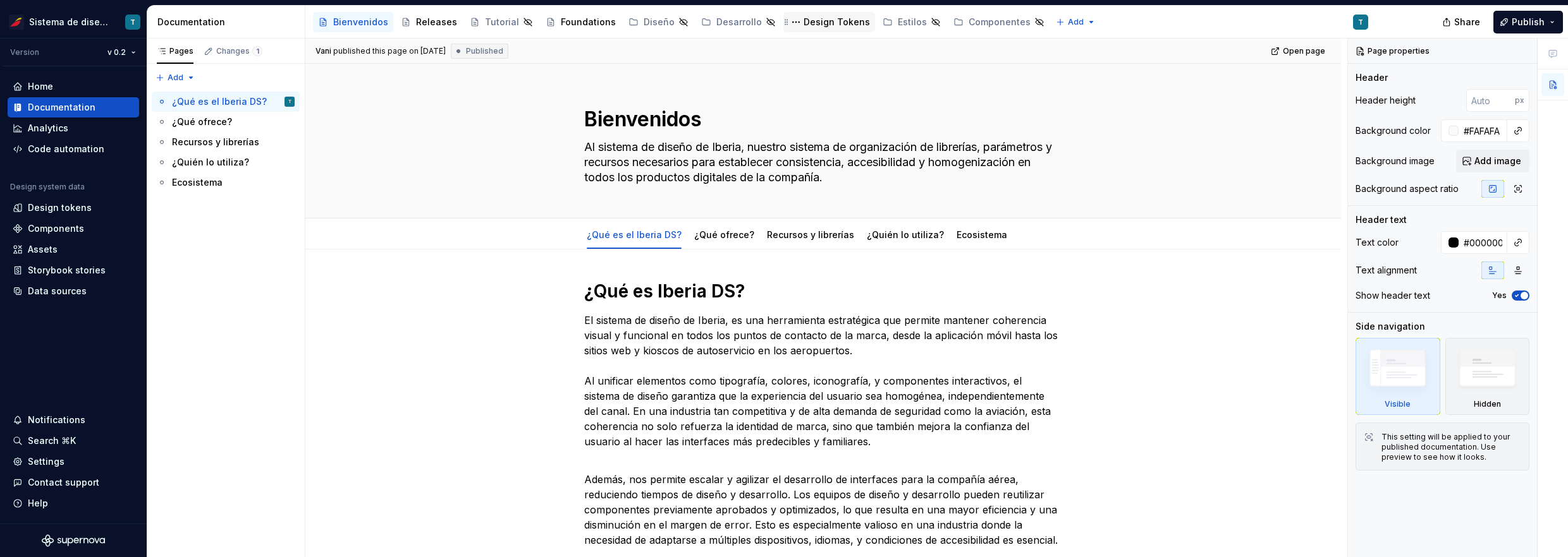
click at [822, 20] on div "Design Tokens" at bounding box center [837, 22] width 66 height 13
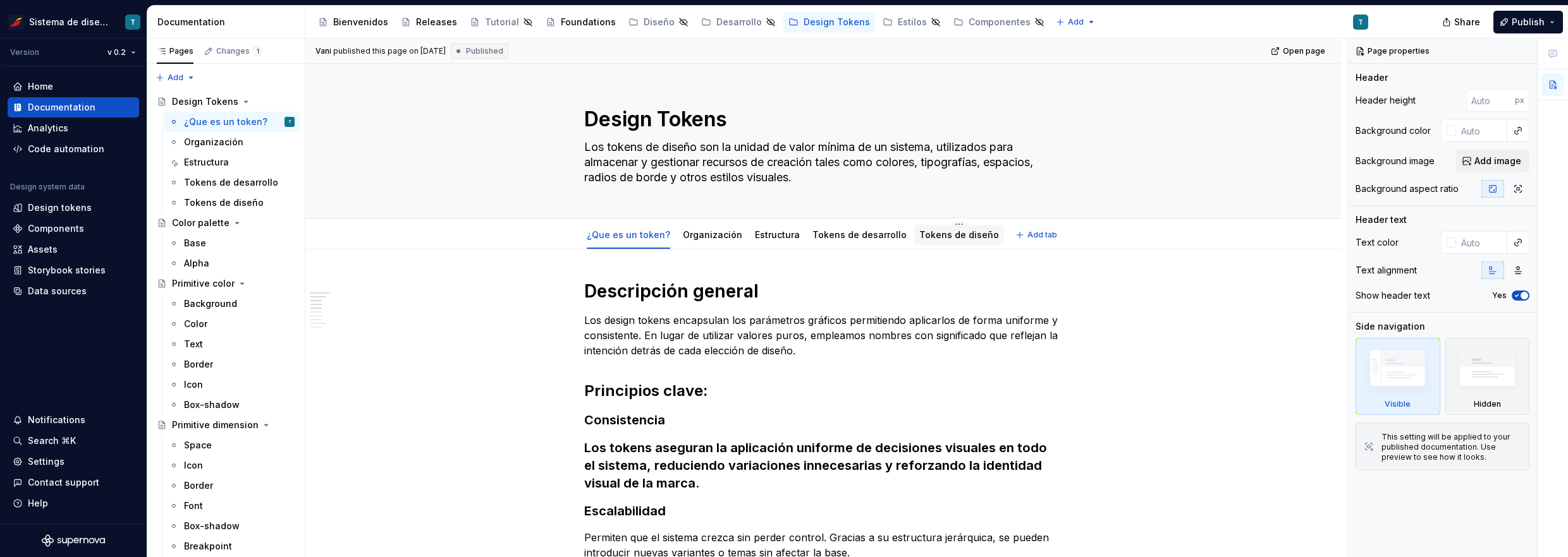
click at [940, 240] on link "Tokens de diseño" at bounding box center [959, 235] width 79 height 11
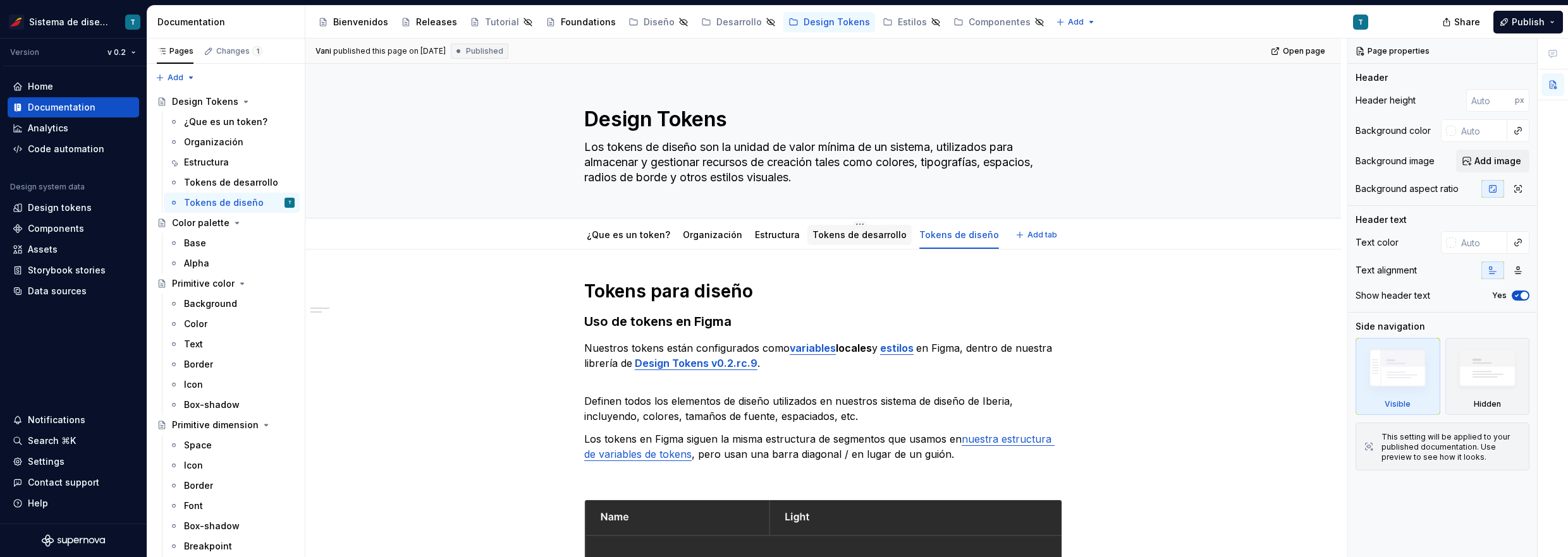
click at [823, 236] on link "Tokens de desarrollo" at bounding box center [859, 235] width 94 height 11
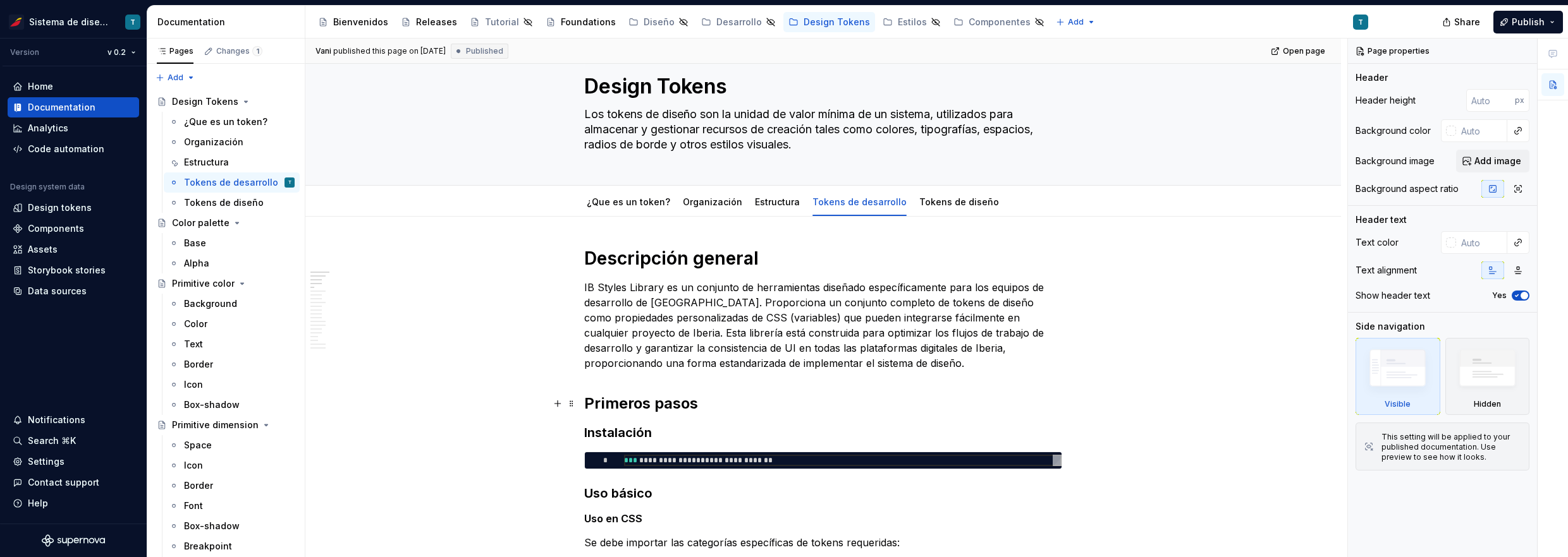
scroll to position [25, 0]
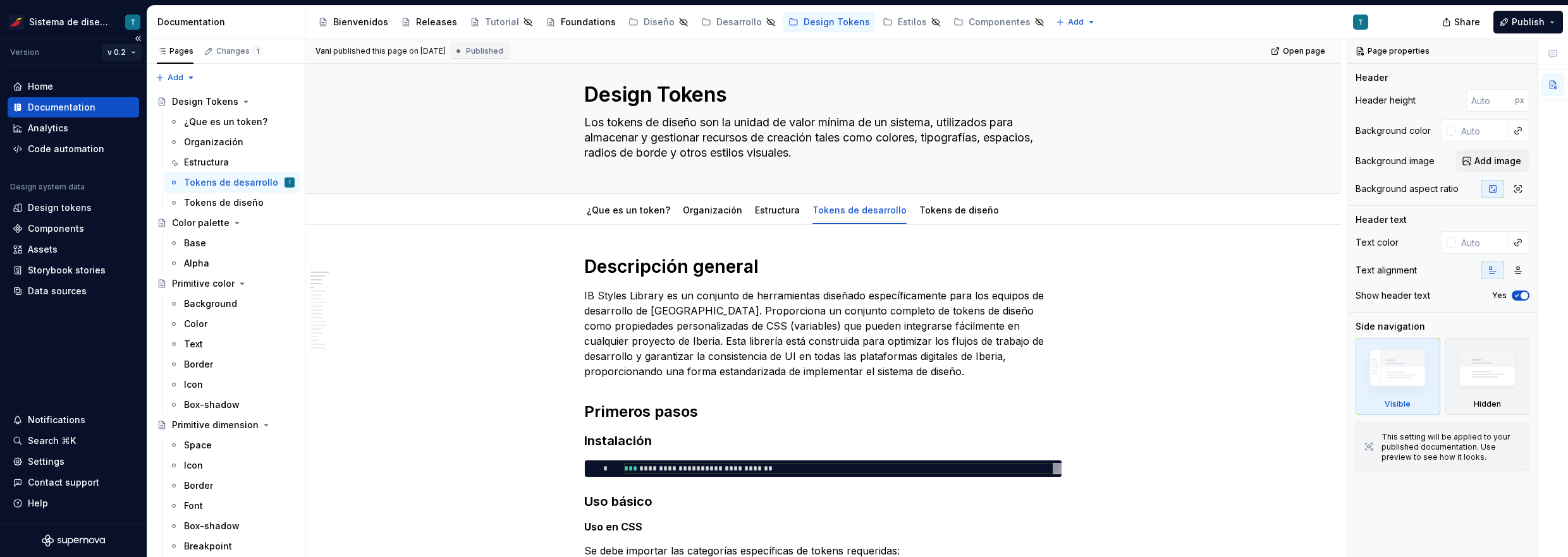
click at [128, 53] on html "Sistema de diseño Iberia T Version v 0.2 Home Documentation Analytics Code auto…" at bounding box center [784, 278] width 1568 height 557
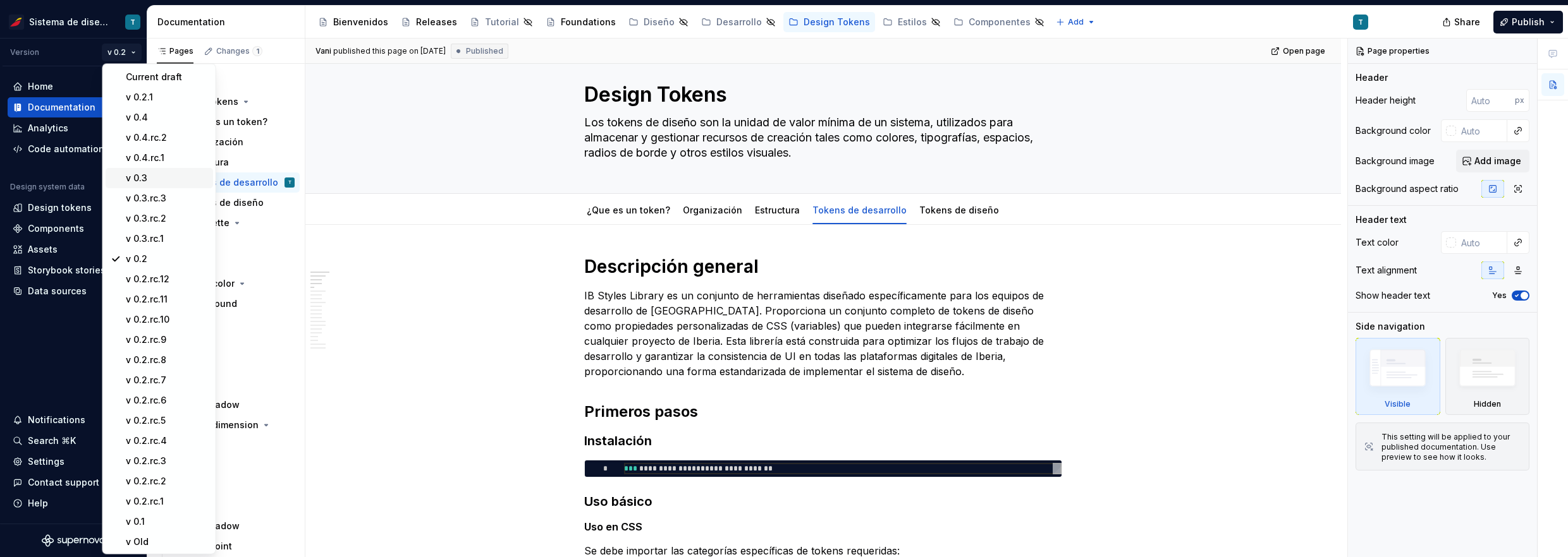
click at [146, 178] on div "v 0.3" at bounding box center [166, 178] width 82 height 13
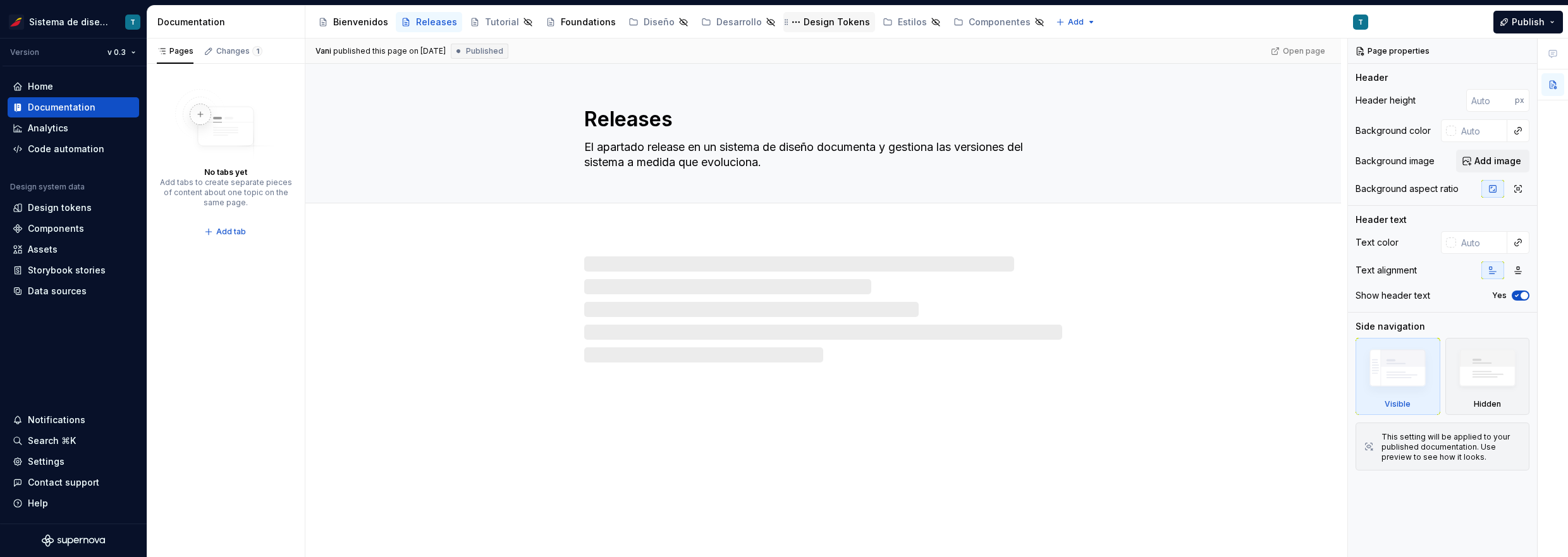
click at [804, 21] on div "Design Tokens" at bounding box center [837, 22] width 66 height 13
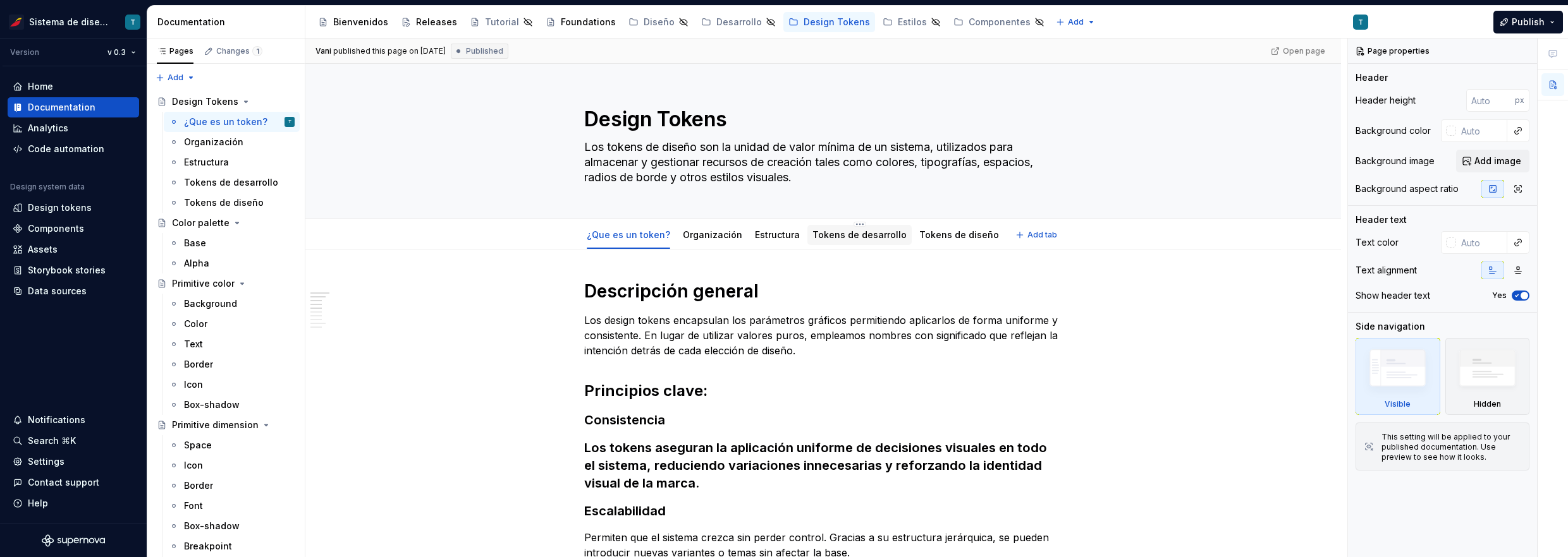
click at [854, 234] on link "Tokens de desarrollo" at bounding box center [859, 235] width 94 height 11
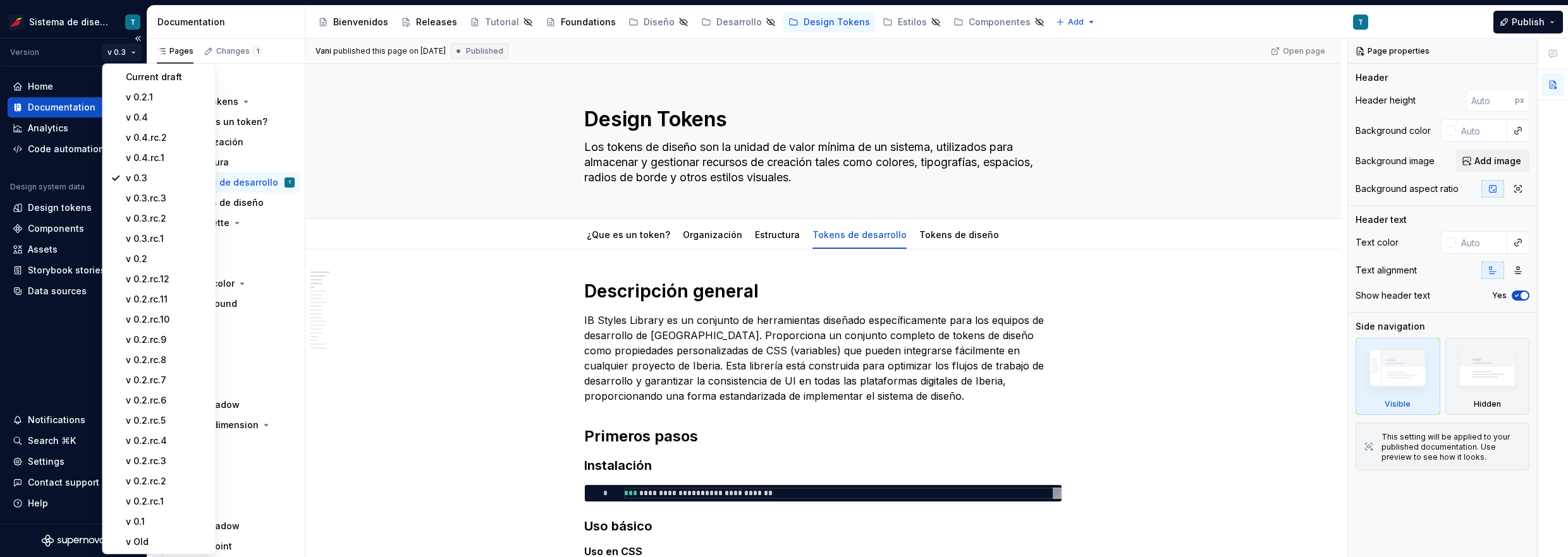
click at [123, 48] on html "Sistema de diseño Iberia T Version v 0.3 Home Documentation Analytics Code auto…" at bounding box center [784, 278] width 1568 height 557
click at [140, 260] on div "v 0.2" at bounding box center [166, 259] width 82 height 13
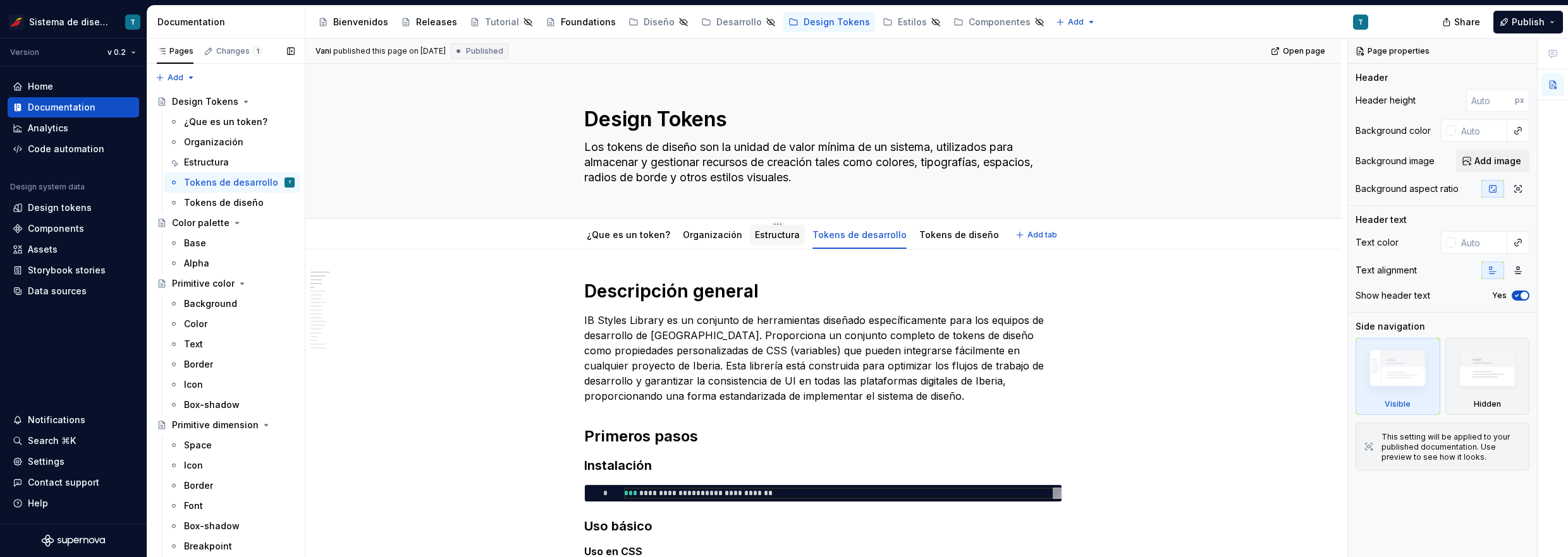
click at [767, 237] on link "Estructura" at bounding box center [777, 235] width 45 height 11
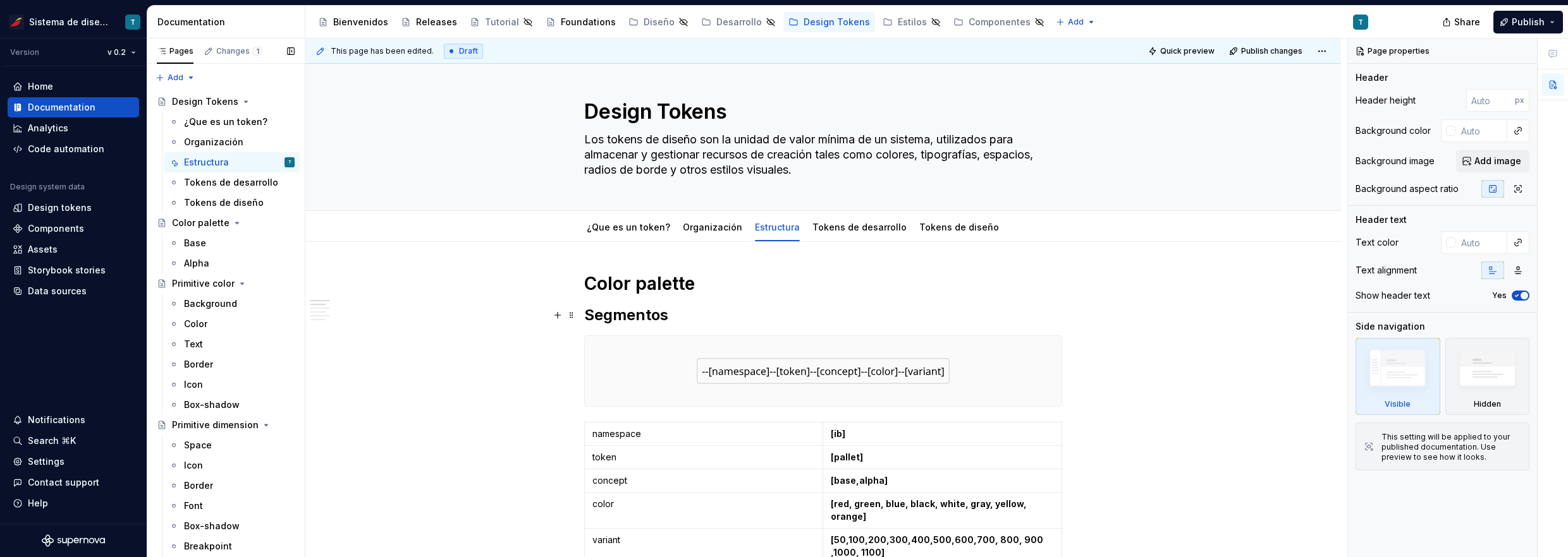
scroll to position [24, 0]
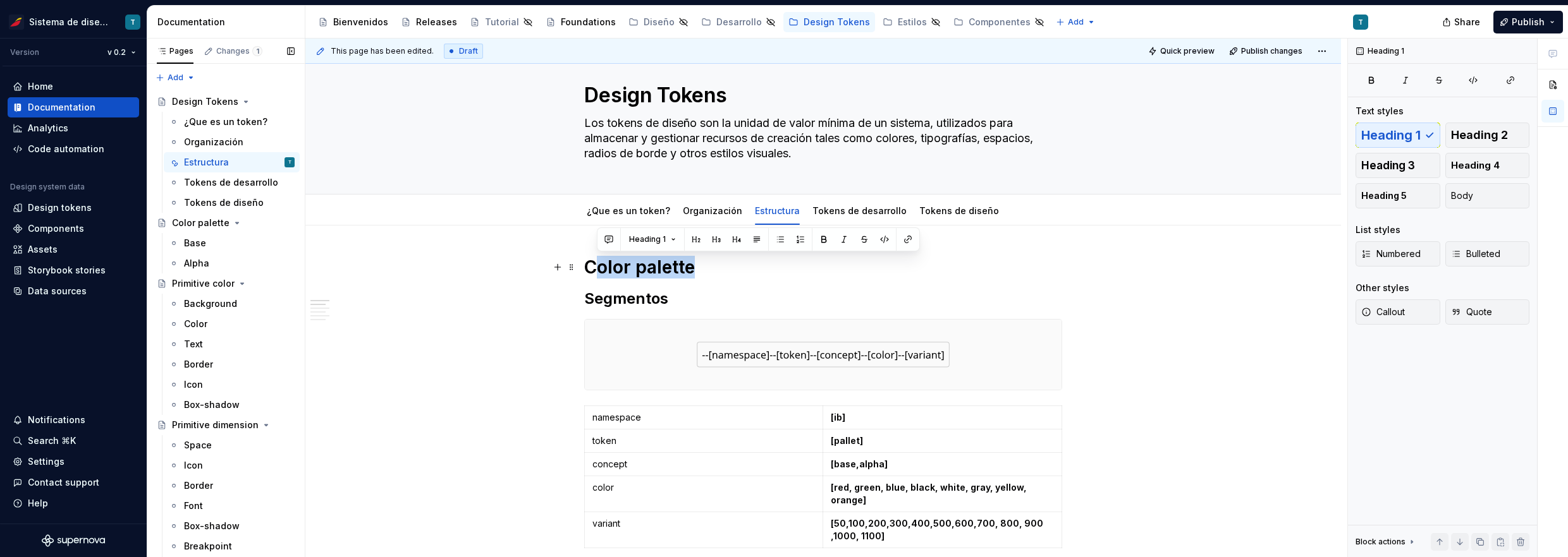
drag, startPoint x: 732, startPoint y: 268, endPoint x: 593, endPoint y: 267, distance: 139.0
click at [593, 267] on h1 "Color palette" at bounding box center [823, 267] width 478 height 23
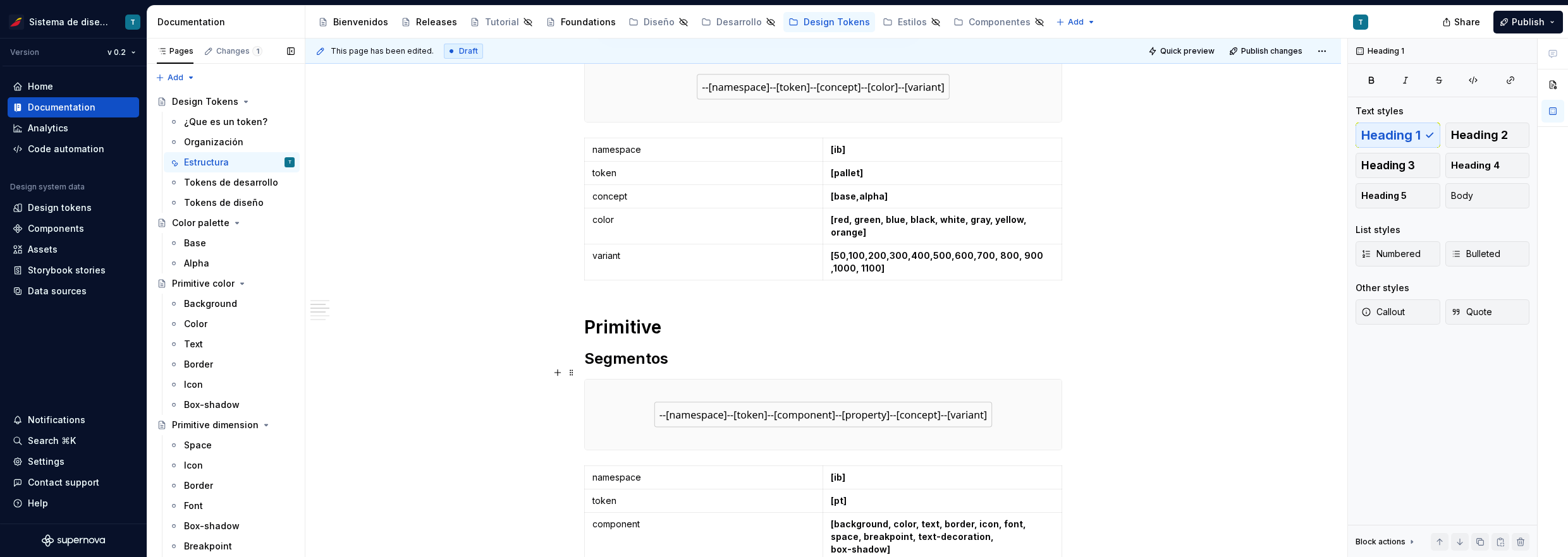
scroll to position [316, 0]
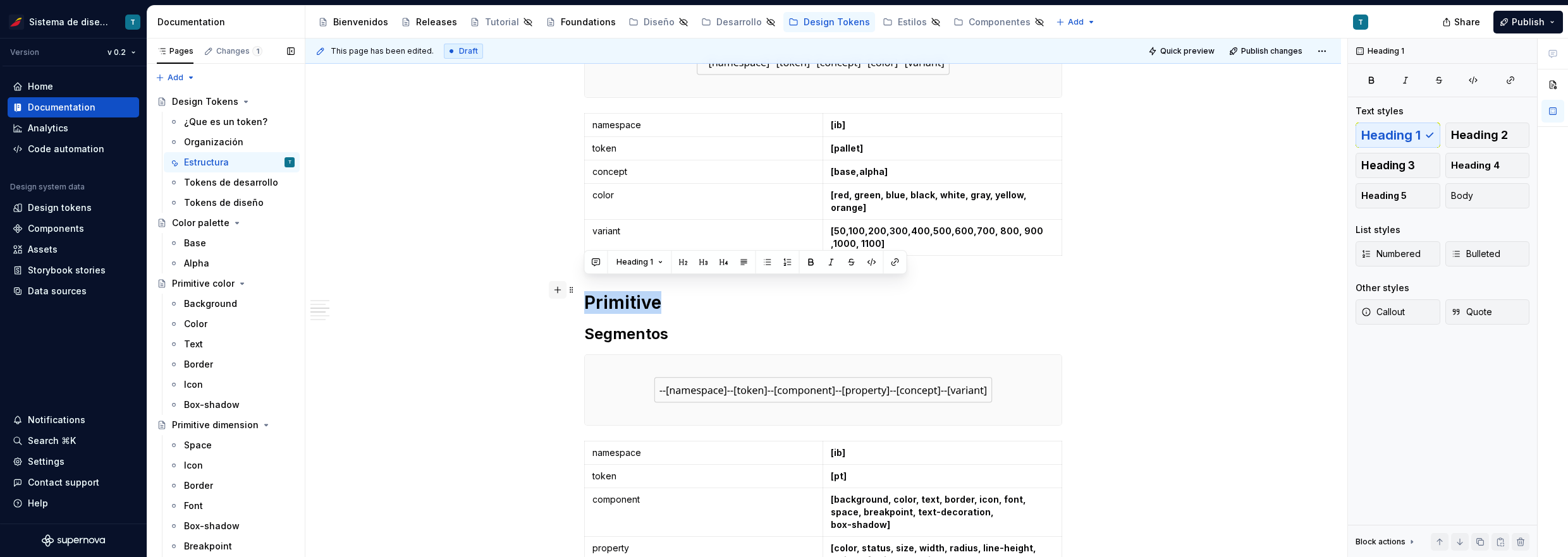
drag, startPoint x: 682, startPoint y: 290, endPoint x: 559, endPoint y: 294, distance: 123.1
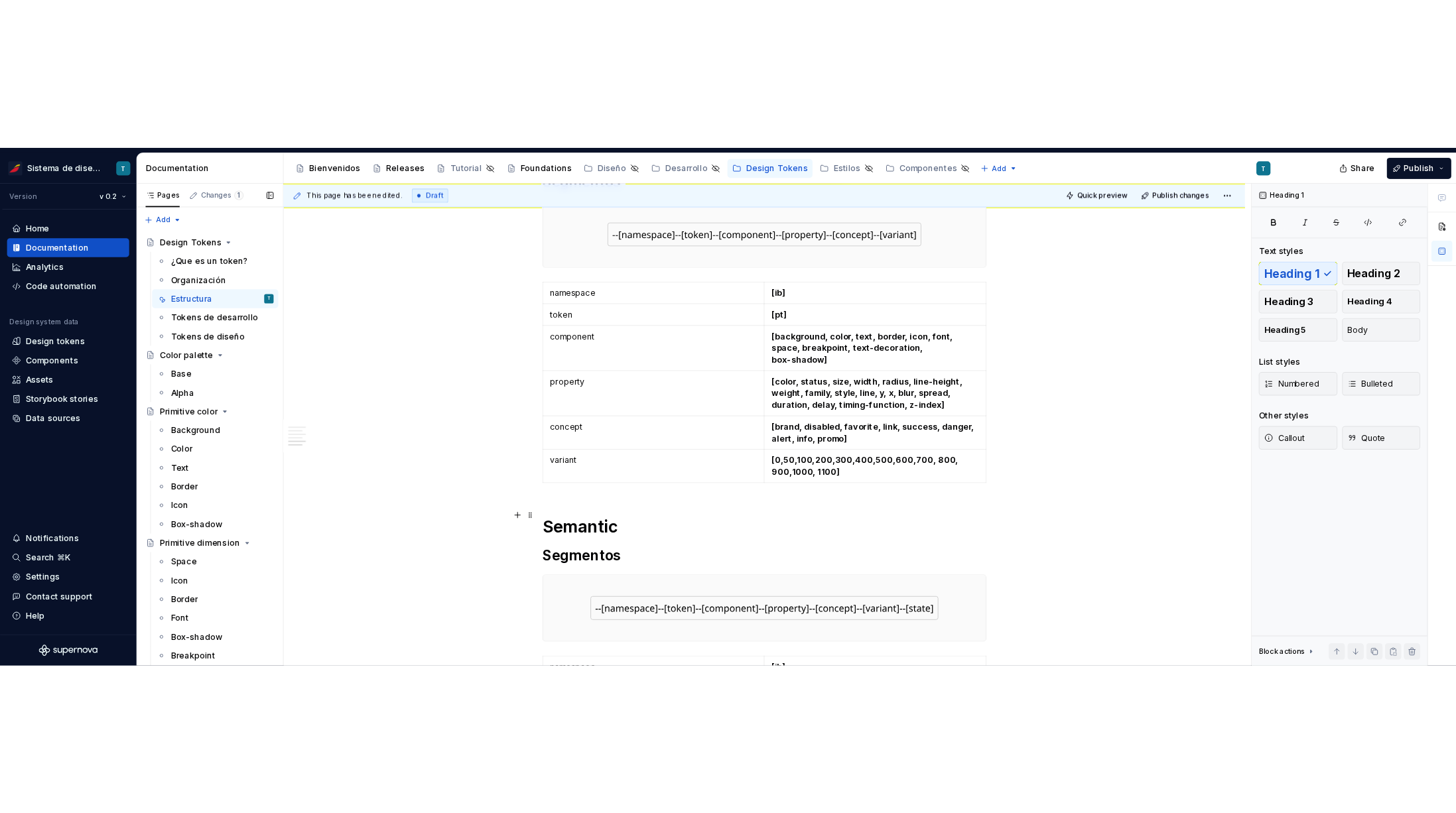
scroll to position [635, 0]
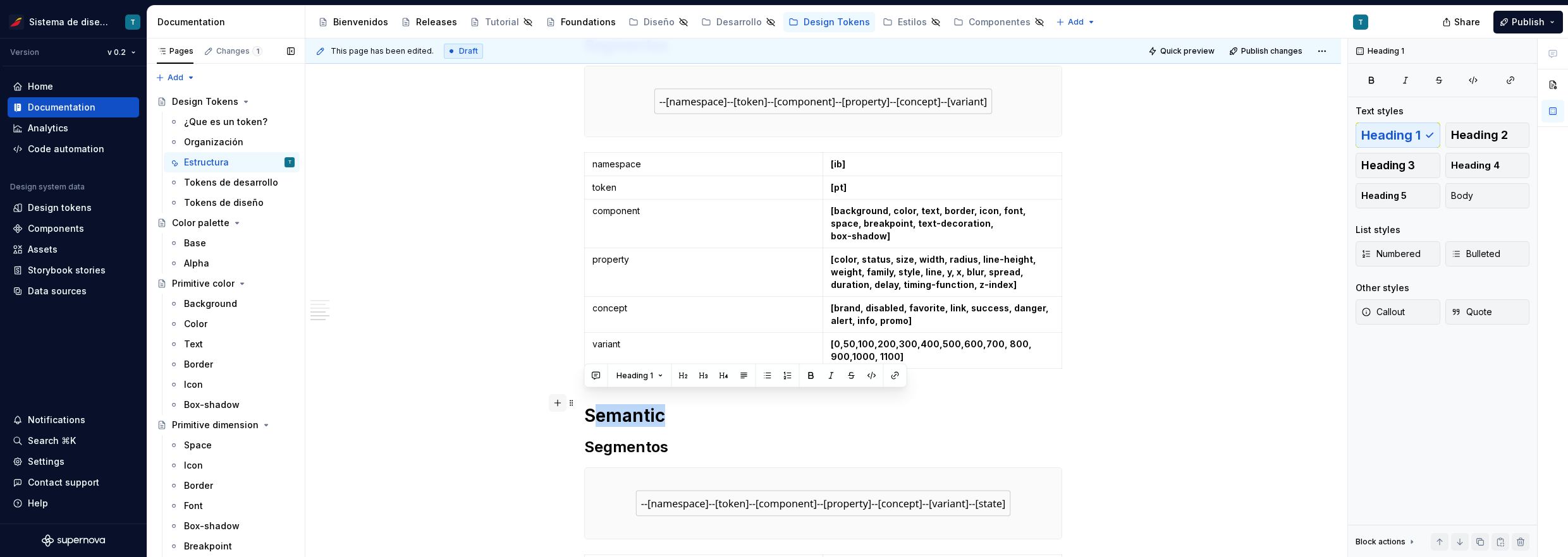
drag, startPoint x: 676, startPoint y: 394, endPoint x: 565, endPoint y: 400, distance: 111.2
click at [584, 400] on div "Color palette Segmentos namespace [ib] token [pallet] concept [base,alpha] colo…" at bounding box center [823, 373] width 478 height 1398
click at [32, 243] on div "Assets" at bounding box center [42, 250] width 30 height 13
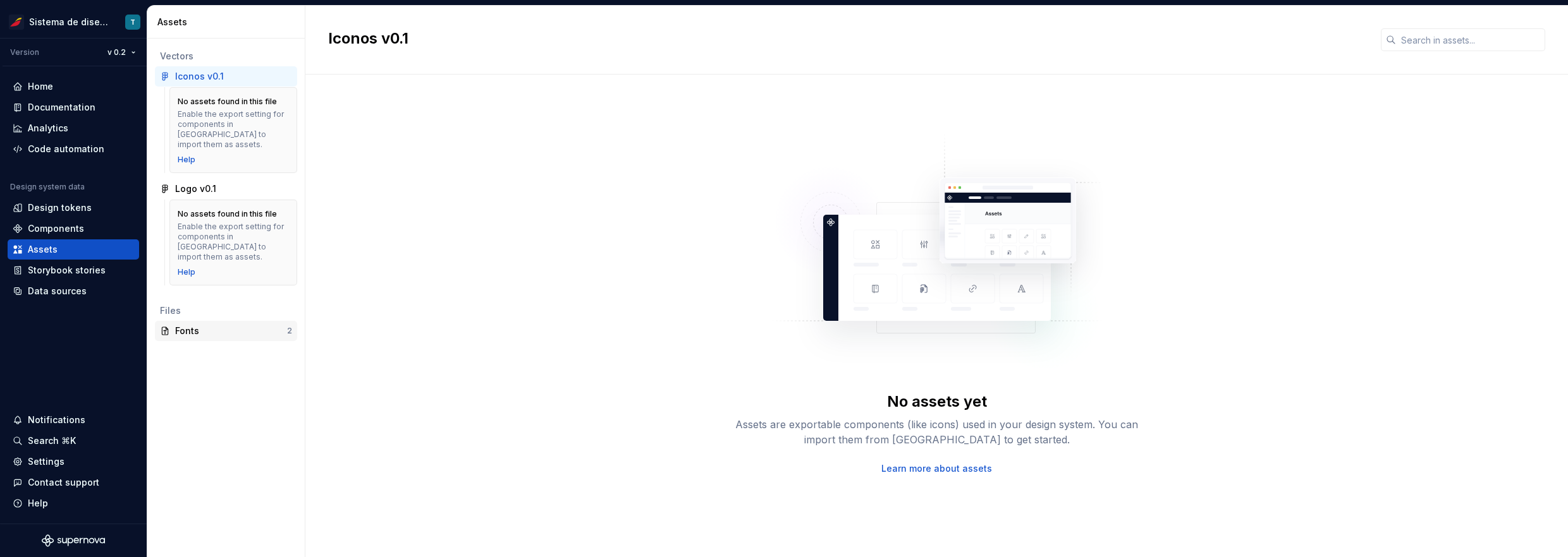
click at [200, 325] on div "Fonts" at bounding box center [231, 331] width 112 height 13
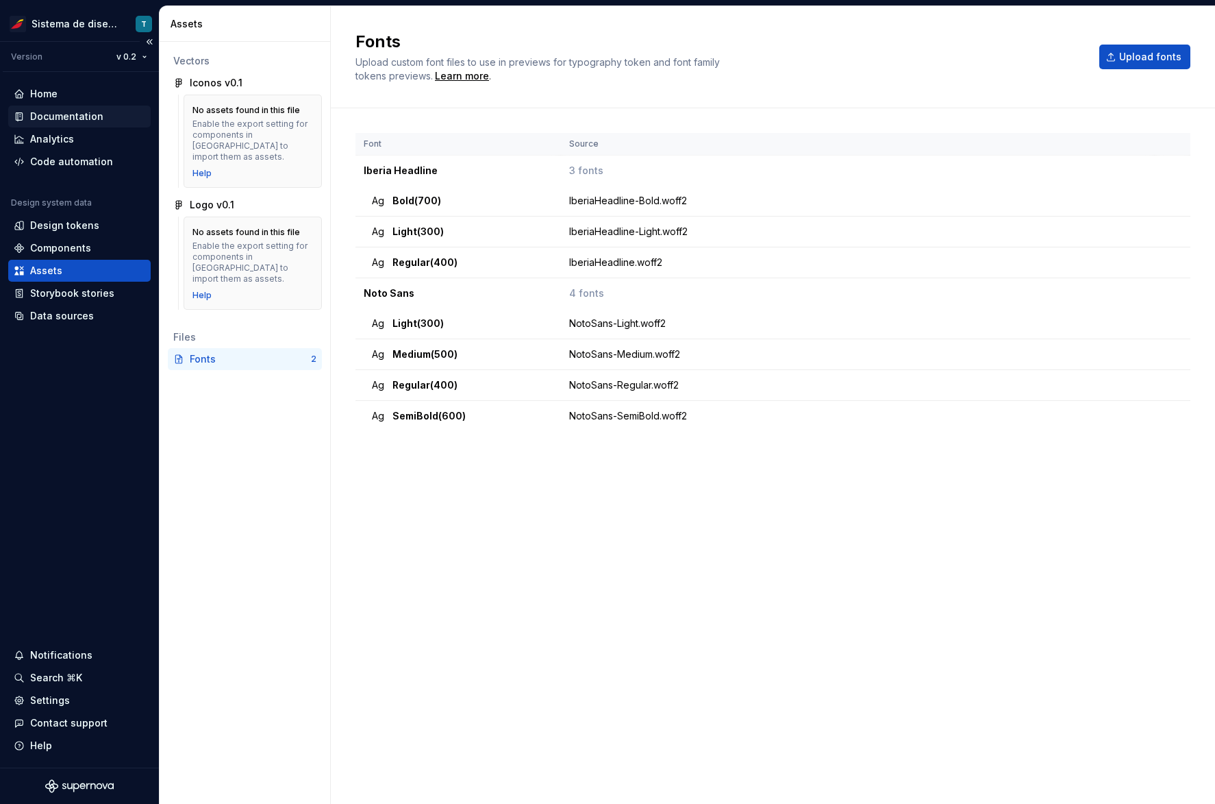
click at [58, 113] on div "Documentation" at bounding box center [66, 117] width 73 height 14
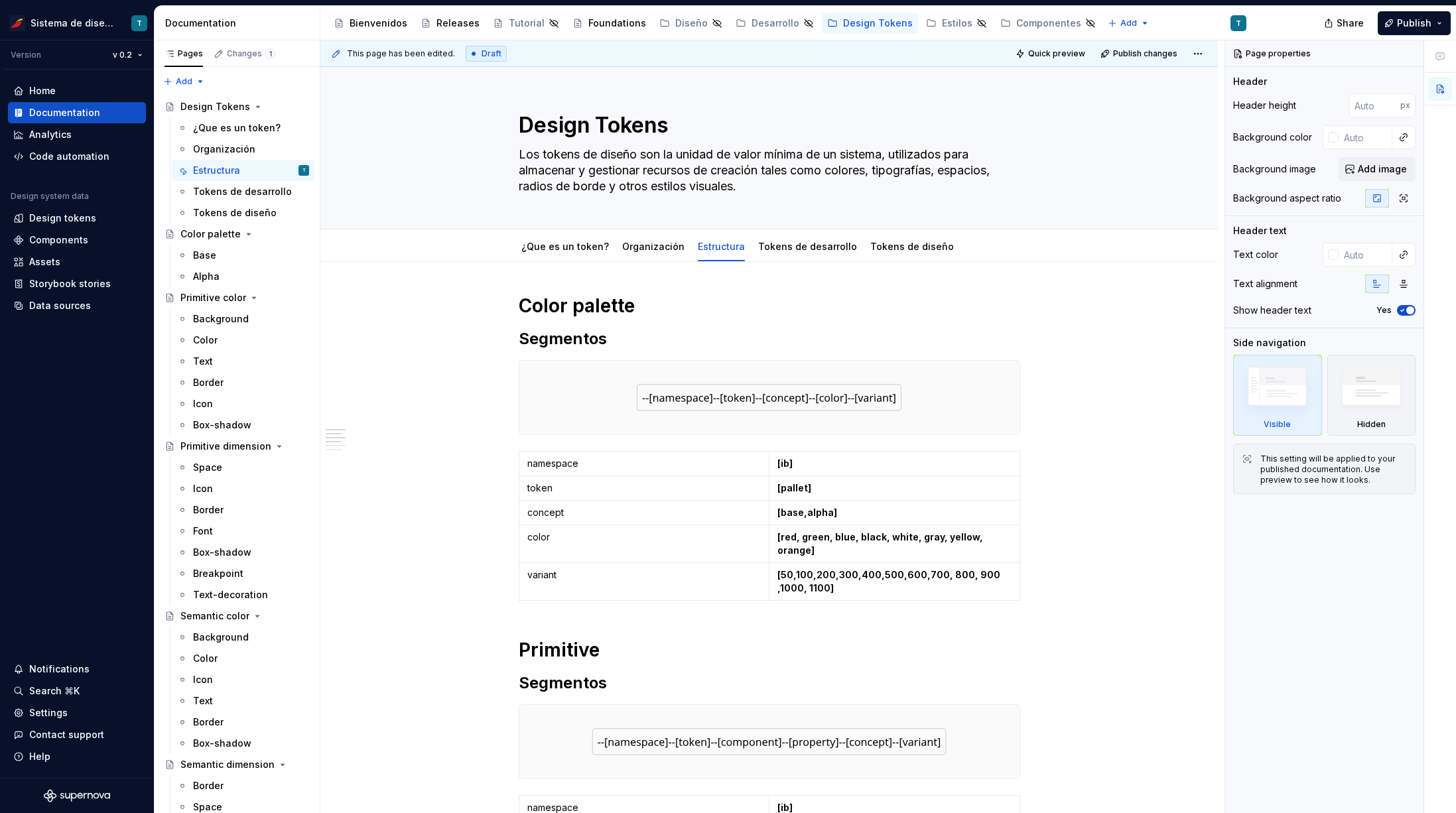
type textarea "*"
